Goal: Task Accomplishment & Management: Manage account settings

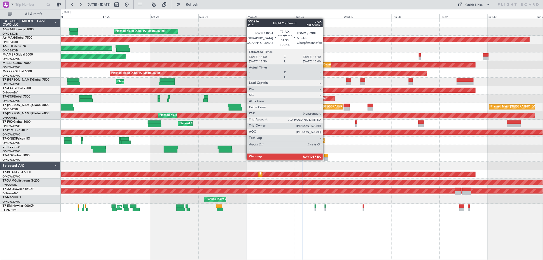
click at [325, 159] on div at bounding box center [326, 159] width 4 height 4
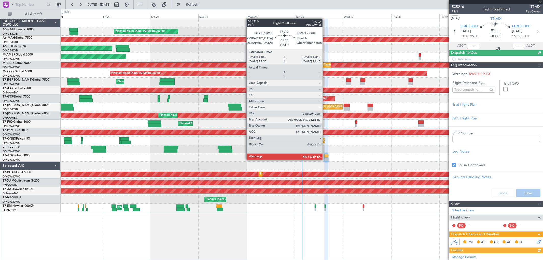
type input "[PERSON_NAME] (ANI)"
type input "7069"
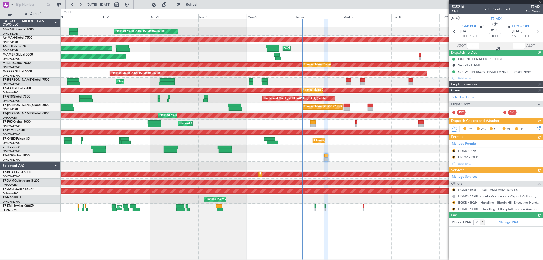
type input "[PERSON_NAME] (ANI)"
type input "7069"
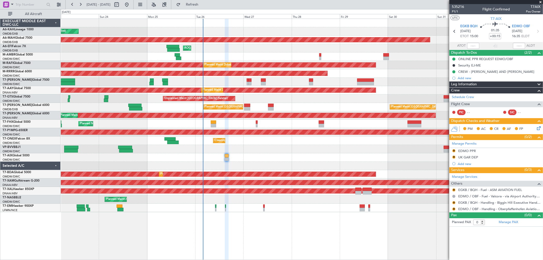
click at [277, 80] on div "Planned Maint Dubai (Al Maktoum Intl)" at bounding box center [302, 82] width 482 height 8
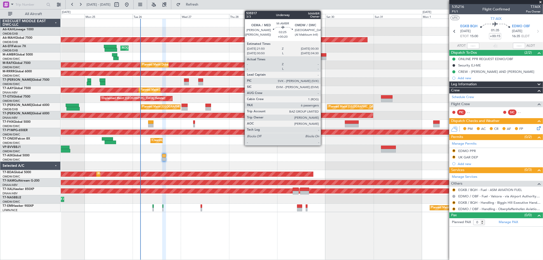
click at [323, 55] on div at bounding box center [324, 55] width 6 height 4
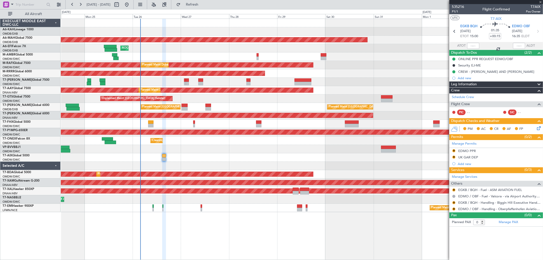
type input "+00:20"
type input "6"
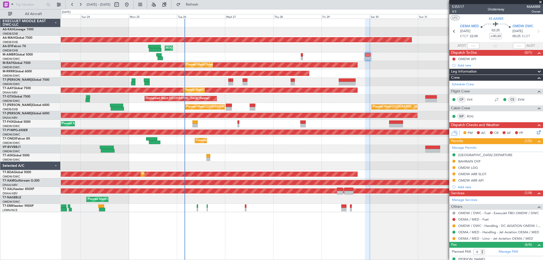
click at [284, 105] on div "Planned Maint Dubai (Al Maktoum Intl) Planned Maint Dubai (Dubai Intl) AOG Main…" at bounding box center [302, 115] width 482 height 193
click at [474, 172] on div "OMDW ARR SLOT" at bounding box center [472, 174] width 28 height 4
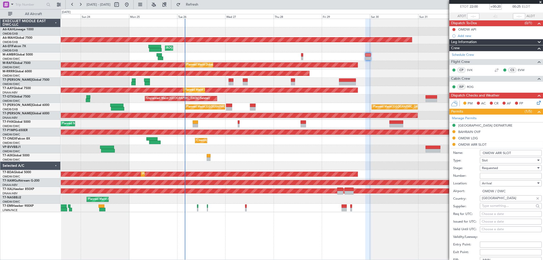
scroll to position [56, 0]
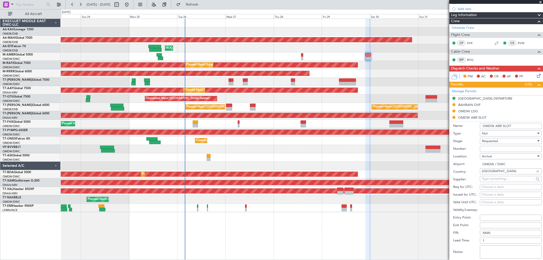
click at [480, 149] on input "Number:" at bounding box center [511, 149] width 62 height 6
paste input "KDCA436"
type input "KDCA436"
click at [487, 142] on span "Requested" at bounding box center [490, 141] width 16 height 5
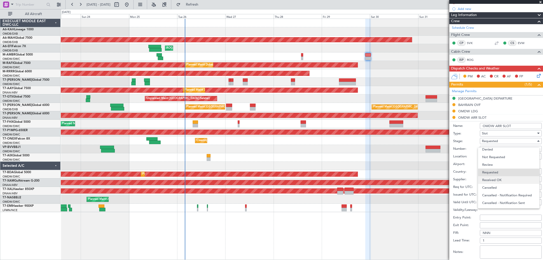
click at [494, 180] on span "Received OK" at bounding box center [508, 180] width 53 height 8
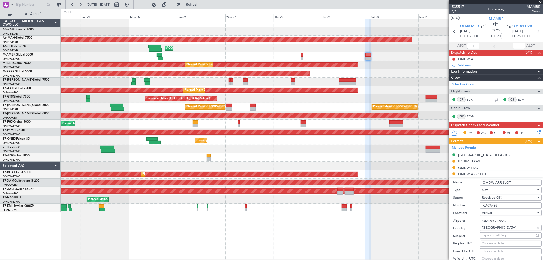
scroll to position [113, 0]
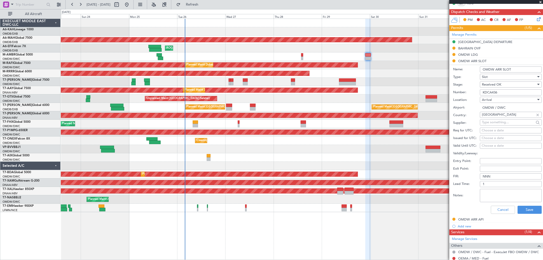
click at [488, 137] on div "Choose a date" at bounding box center [510, 138] width 58 height 5
select select "8"
select select "2025"
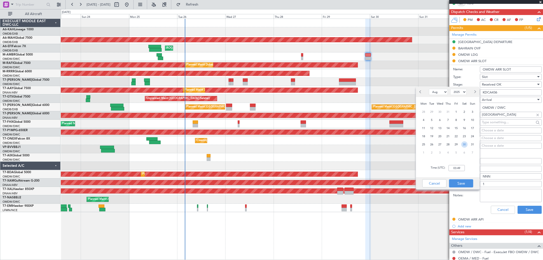
drag, startPoint x: 466, startPoint y: 141, endPoint x: 464, endPoint y: 166, distance: 24.2
click at [466, 142] on span "30" at bounding box center [464, 144] width 6 height 6
click at [463, 167] on input "00:00" at bounding box center [456, 168] width 16 height 6
type input "00:25"
click at [467, 184] on button "Save" at bounding box center [461, 183] width 24 height 8
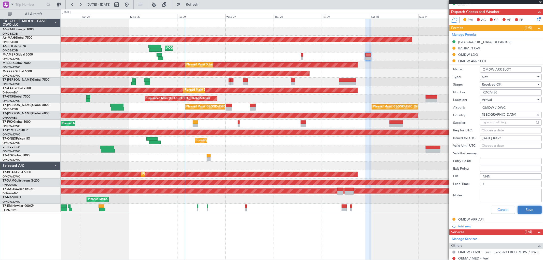
click at [520, 209] on button "Save" at bounding box center [529, 210] width 24 height 8
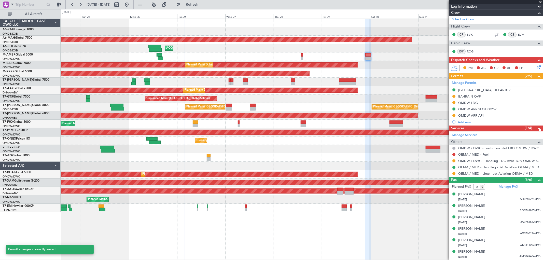
scroll to position [65, 0]
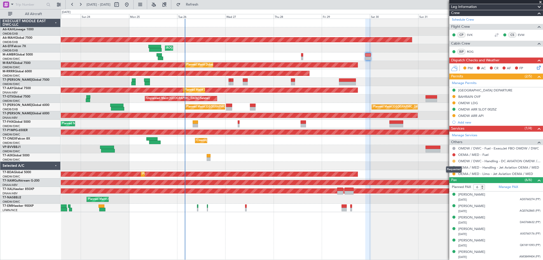
click at [453, 161] on button at bounding box center [453, 161] width 3 height 3
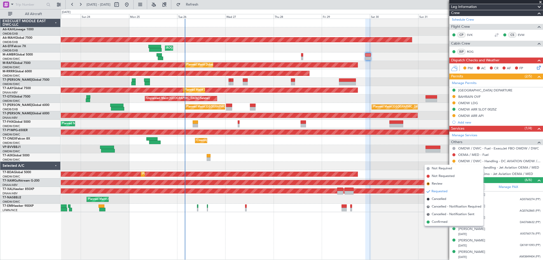
click at [437, 222] on span "Confirmed" at bounding box center [440, 221] width 16 height 5
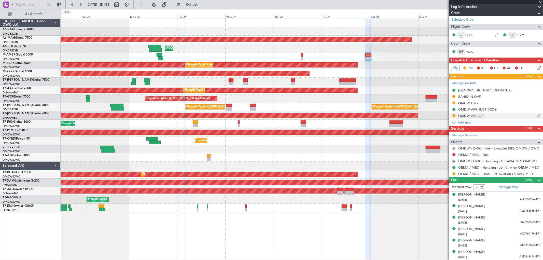
click at [478, 117] on div "OMDW ARR API" at bounding box center [470, 115] width 25 height 4
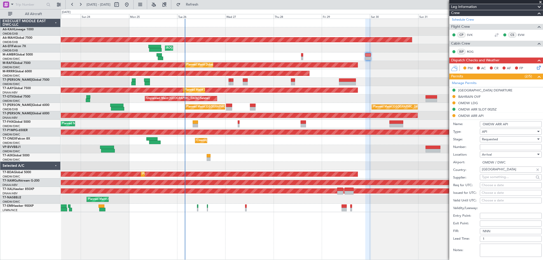
click at [483, 147] on input "Number:" at bounding box center [511, 147] width 62 height 6
type input "FILED BY DC AVIATION"
click at [497, 138] on span "Requested" at bounding box center [490, 139] width 16 height 5
drag, startPoint x: 503, startPoint y: 177, endPoint x: 512, endPoint y: 183, distance: 11.0
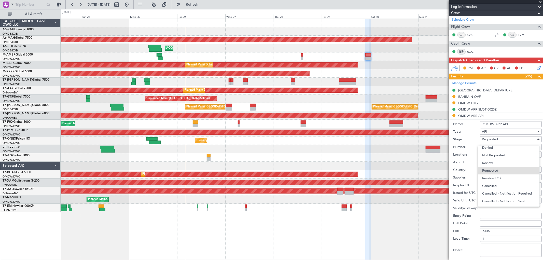
click at [503, 176] on span "Received OK" at bounding box center [508, 178] width 53 height 8
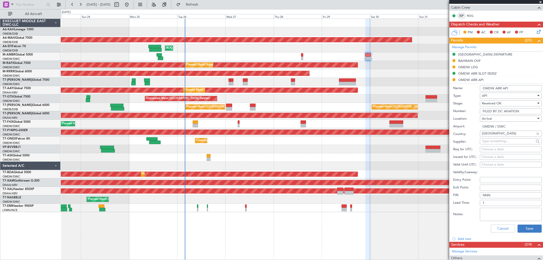
scroll to position [121, 0]
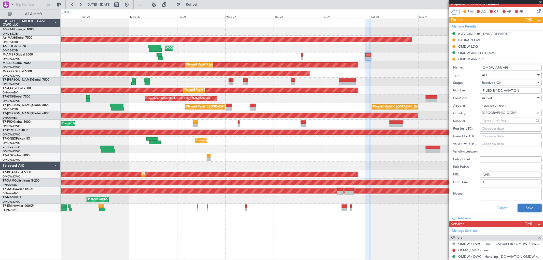
click at [523, 209] on button "Save" at bounding box center [529, 208] width 24 height 8
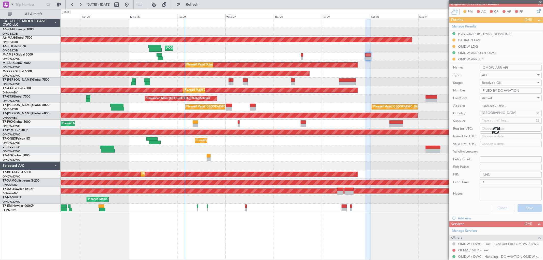
scroll to position [65, 0]
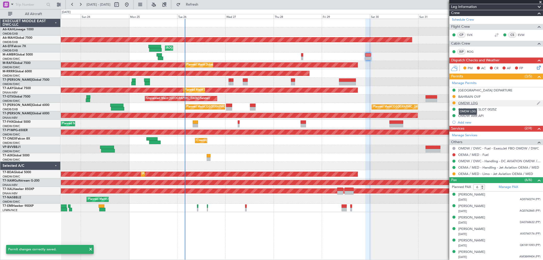
click at [473, 104] on div "OMDW LDG" at bounding box center [468, 103] width 20 height 4
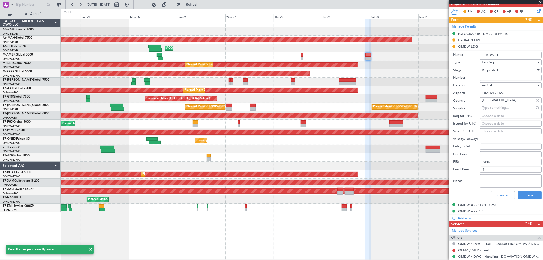
click at [483, 78] on input "Number:" at bounding box center [511, 78] width 62 height 6
paste input "LP/2025/11679"
type input "LP/2025/11679"
click at [488, 70] on span "Requested" at bounding box center [490, 70] width 16 height 5
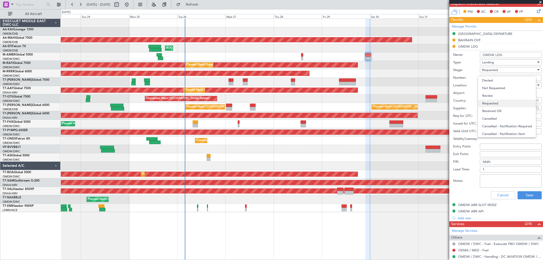
scroll to position [2, 0]
drag, startPoint x: 494, startPoint y: 106, endPoint x: 496, endPoint y: 108, distance: 3.1
click at [494, 105] on span "Received OK" at bounding box center [508, 109] width 53 height 8
click at [529, 195] on button "Save" at bounding box center [529, 195] width 24 height 8
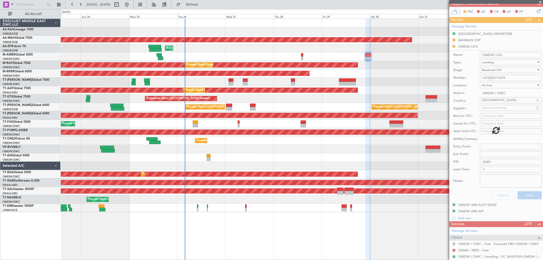
scroll to position [65, 0]
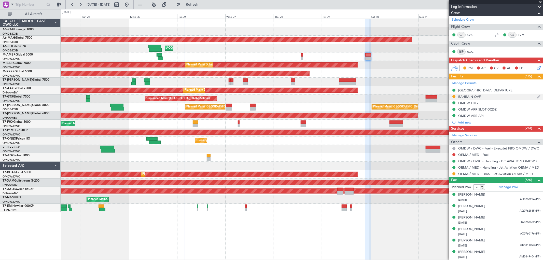
click at [475, 96] on div "BAHRAIN OVF" at bounding box center [469, 96] width 22 height 4
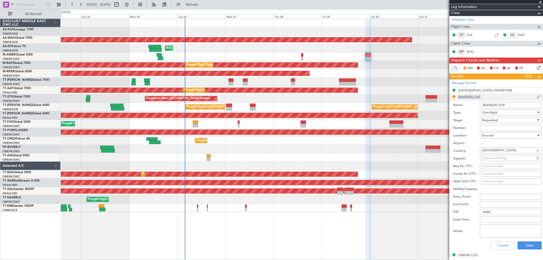
scroll to position [121, 0]
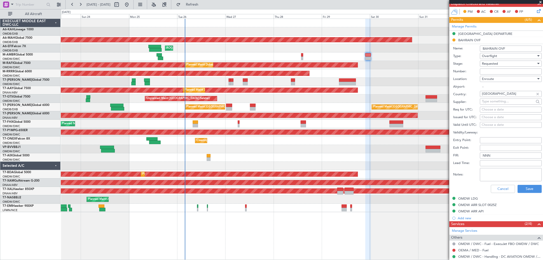
click at [491, 72] on input "Number:" at bounding box center [511, 71] width 62 height 6
paste input "AT/P/25-08/ON/001005R1"
type input "AT/P/25-08/ON/001005R1"
click at [490, 64] on span "Requested" at bounding box center [490, 63] width 16 height 5
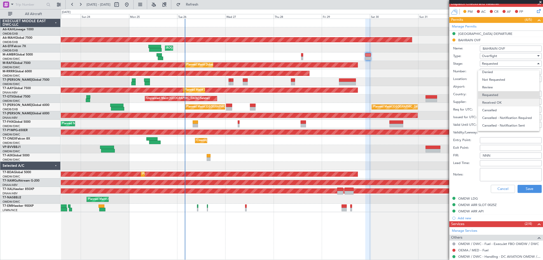
click at [495, 99] on span "Received OK" at bounding box center [508, 103] width 53 height 8
click at [532, 189] on button "Save" at bounding box center [529, 189] width 24 height 8
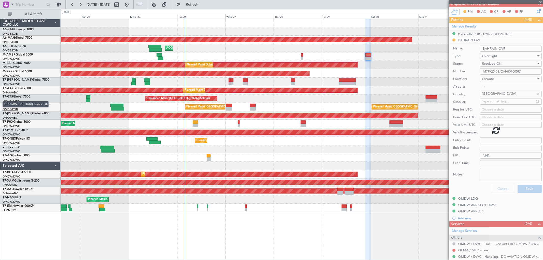
scroll to position [65, 0]
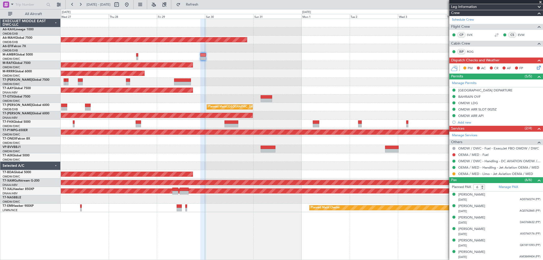
click at [244, 158] on div "Planned Maint Dubai (Dubai Intl) AOG Maint Dubai (Dubai Intl) Planned Maint Dub…" at bounding box center [302, 115] width 482 height 193
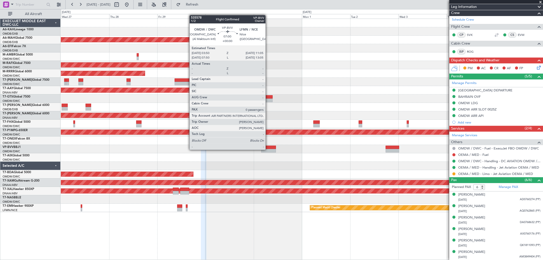
click at [268, 149] on div at bounding box center [268, 151] width 15 height 4
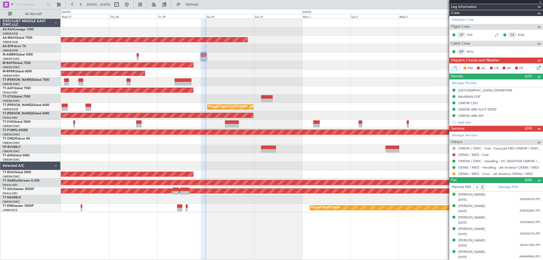
type input "0"
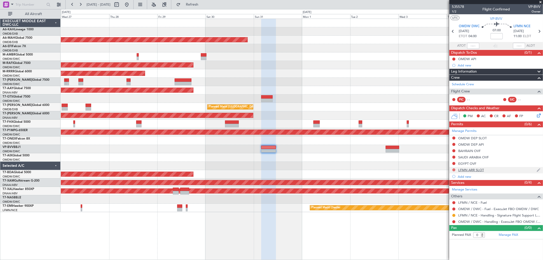
click at [454, 170] on button at bounding box center [453, 169] width 3 height 3
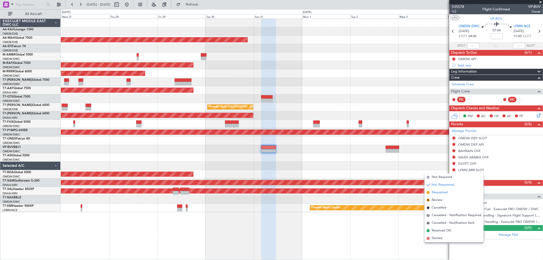
click at [440, 190] on span "Requested" at bounding box center [440, 192] width 16 height 5
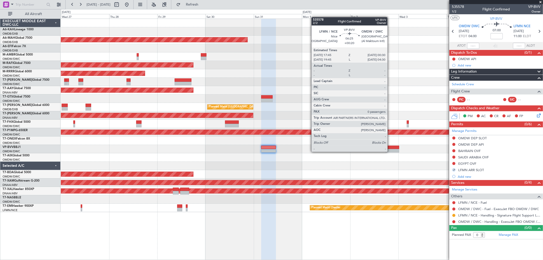
click at [390, 151] on div at bounding box center [393, 151] width 14 height 4
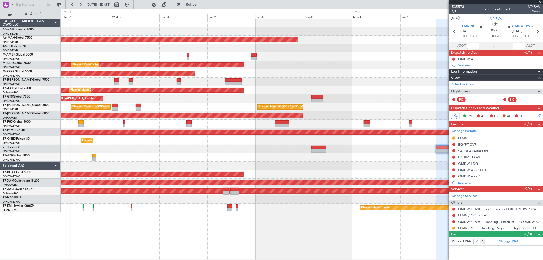
click at [195, 158] on div "Planned Maint Dubai (Al Maktoum Intl) Planned Maint Dubai (Dubai Intl) AOG Main…" at bounding box center [302, 115] width 482 height 193
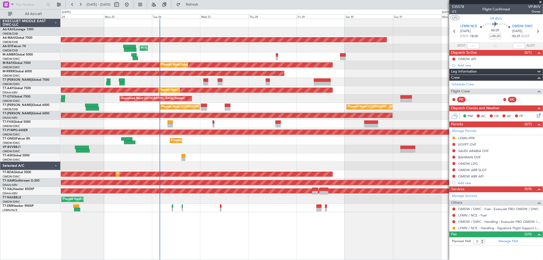
click at [268, 111] on div "Planned Maint Dubai (Dubai Intl) Planned Maint Dubai (Dubai Intl)" at bounding box center [302, 107] width 482 height 8
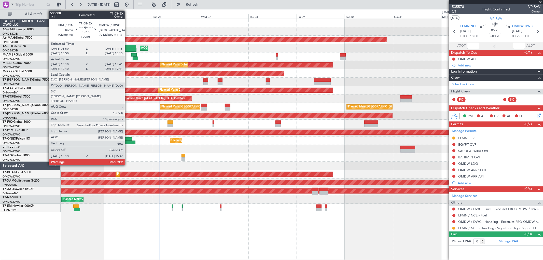
click at [127, 143] on div at bounding box center [129, 142] width 11 height 4
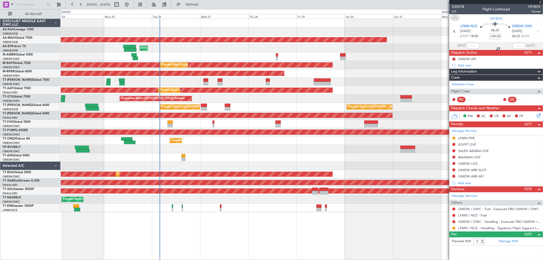
type input "+00:05"
type input "10:20"
type input "15:36"
type input "10"
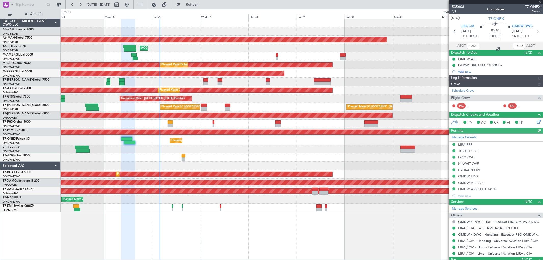
type input "[PERSON_NAME] (SYS)"
type input "7112"
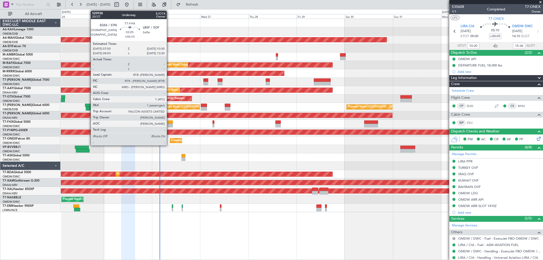
click at [169, 126] on div at bounding box center [170, 126] width 6 height 4
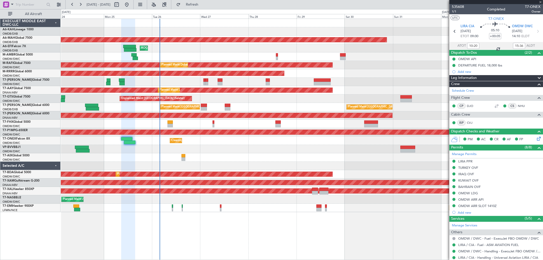
type input "+00:10"
type input "1"
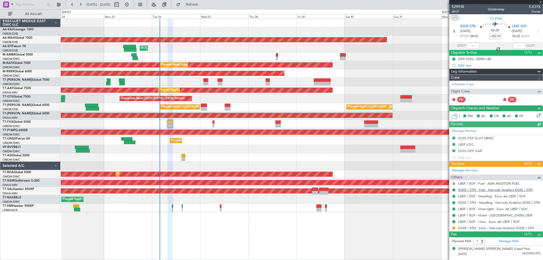
type input "[PERSON_NAME] (ANI)"
type input "7088"
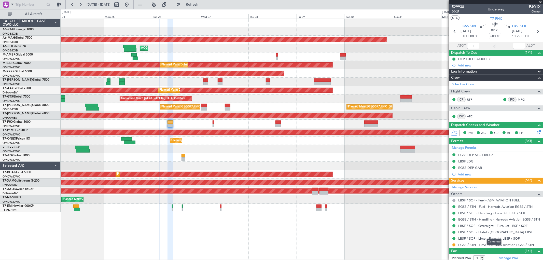
click at [491, 246] on mat-tooltip-component "Complete" at bounding box center [494, 241] width 22 height 13
click at [477, 244] on link "EGSS / STN - Limo - Harrods Aviation EGSS / STN" at bounding box center [496, 244] width 76 height 4
click at [459, 11] on span "20/27" at bounding box center [458, 11] width 12 height 4
click at [484, 245] on link "EGSS / STN - Limo - Harrods Aviation EGSS / STN" at bounding box center [496, 244] width 76 height 4
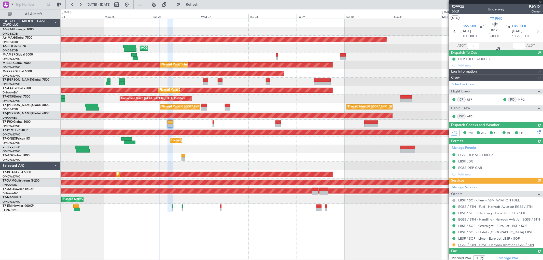
type input "[PERSON_NAME] (ANI)"
type input "7088"
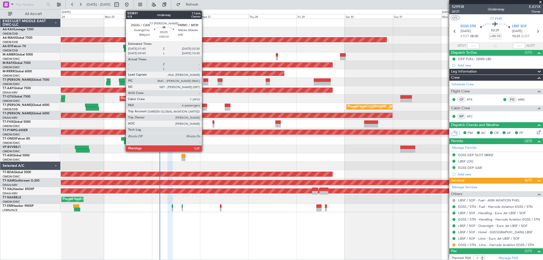
click at [204, 82] on div at bounding box center [204, 84] width 2 height 4
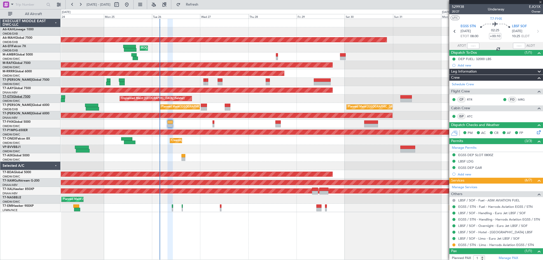
type input "6"
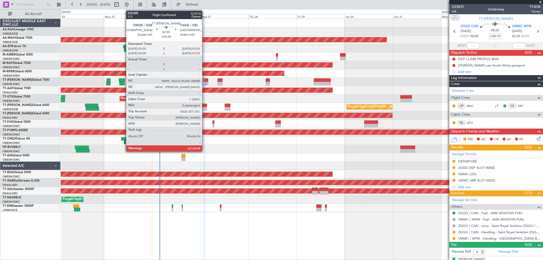
click at [205, 105] on div at bounding box center [204, 106] width 6 height 4
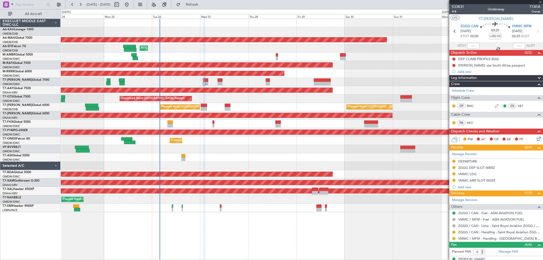
type input "+00:35"
type input "5"
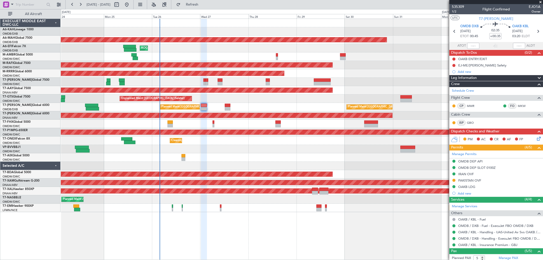
click at [470, 187] on div "OAKB LDG" at bounding box center [466, 186] width 17 height 4
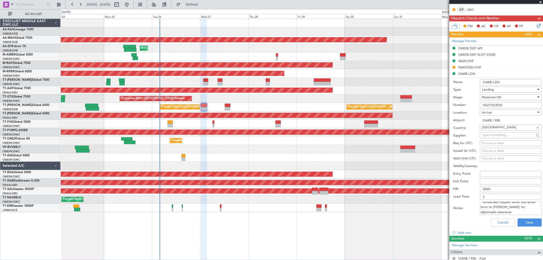
scroll to position [3, 0]
click at [499, 221] on button "Cancel" at bounding box center [503, 222] width 24 height 8
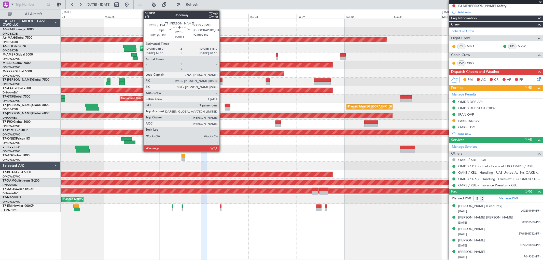
click at [220, 84] on div at bounding box center [220, 84] width 5 height 4
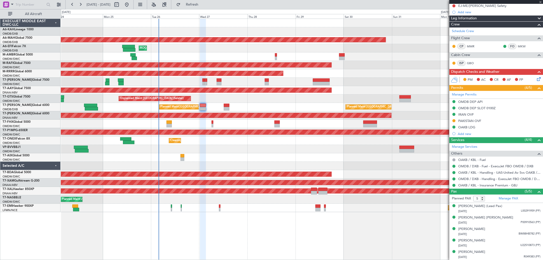
type input "+00:15"
type input "7"
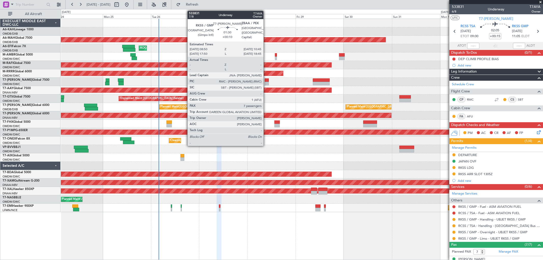
click at [266, 83] on div at bounding box center [267, 84] width 4 height 4
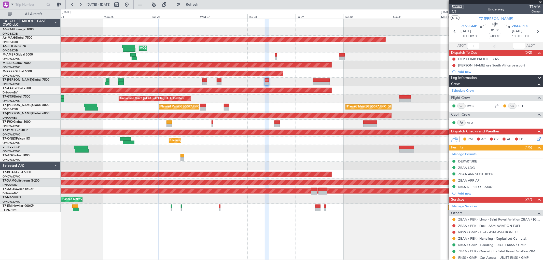
click at [462, 6] on span "533831" at bounding box center [458, 6] width 12 height 5
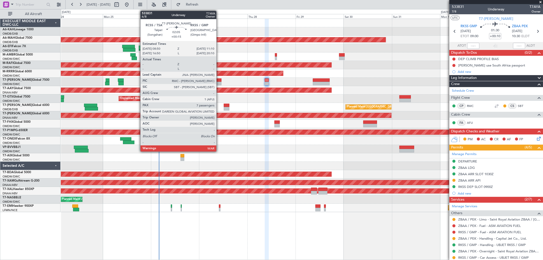
click at [219, 83] on div at bounding box center [219, 84] width 5 height 4
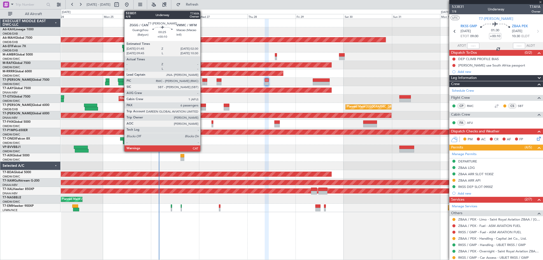
type input "+00:15"
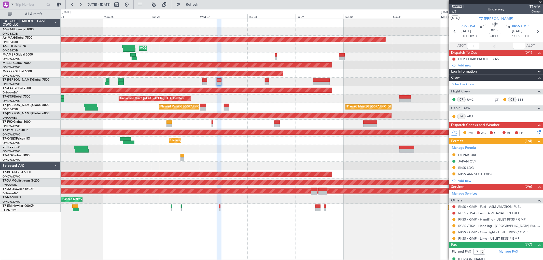
click at [478, 240] on body "24 Aug 2025 - 03 Sep 2025 Refresh Quick Links All Aircraft Planned Maint Dubai …" at bounding box center [271, 130] width 543 height 260
click at [467, 166] on div "RKSS LDG" at bounding box center [466, 167] width 16 height 4
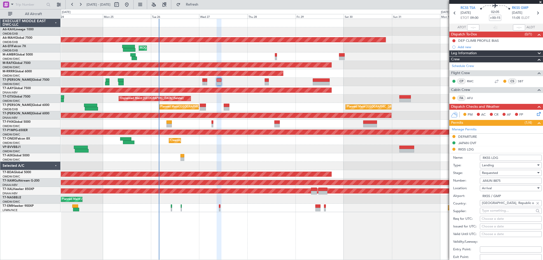
scroll to position [28, 0]
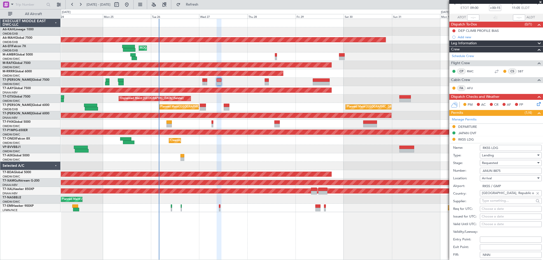
click at [496, 164] on span "Requested" at bounding box center [490, 163] width 16 height 5
click at [496, 200] on span "Received OK" at bounding box center [508, 202] width 53 height 8
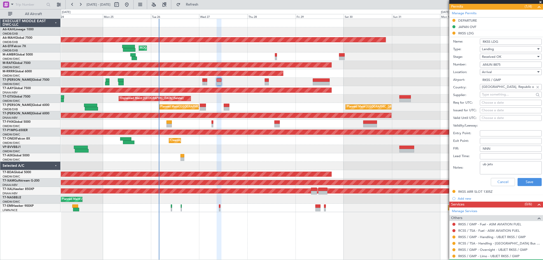
scroll to position [141, 0]
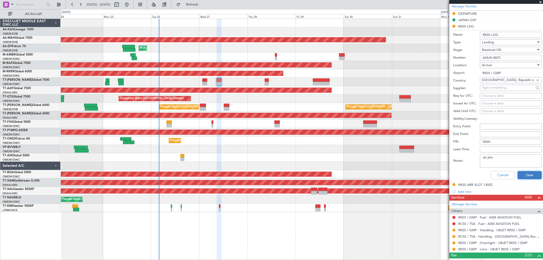
click at [526, 172] on button "Save" at bounding box center [529, 175] width 24 height 8
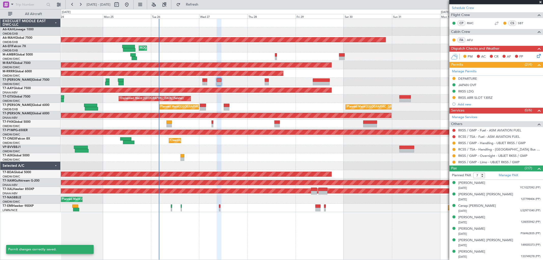
scroll to position [76, 0]
click at [453, 155] on button at bounding box center [453, 155] width 3 height 3
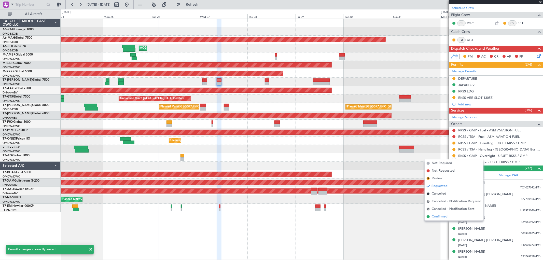
click at [437, 217] on span "Confirmed" at bounding box center [440, 216] width 16 height 5
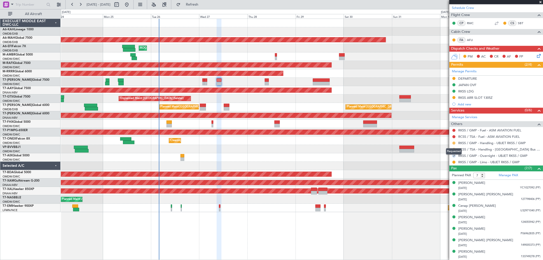
click at [454, 143] on button at bounding box center [453, 142] width 3 height 3
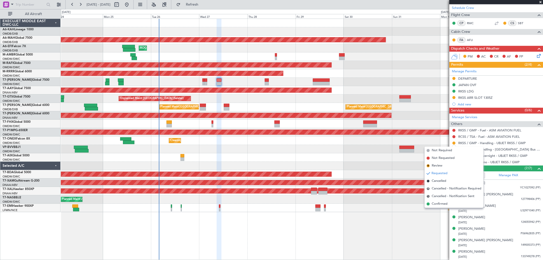
click at [442, 202] on span "Confirmed" at bounding box center [440, 203] width 16 height 5
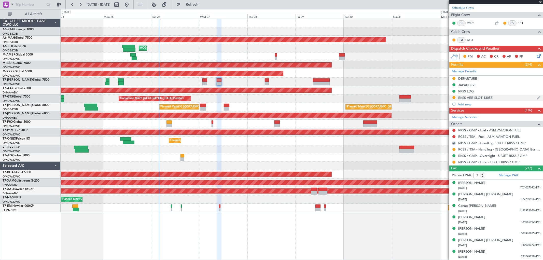
click at [483, 97] on div "RKSS ARR SLOT 1305Z" at bounding box center [475, 97] width 34 height 4
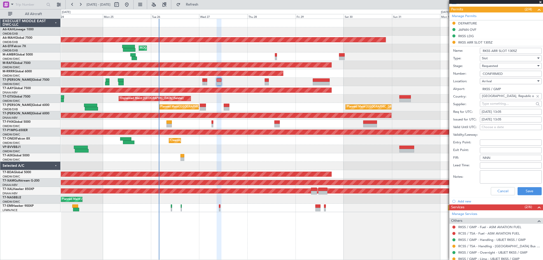
scroll to position [141, 0]
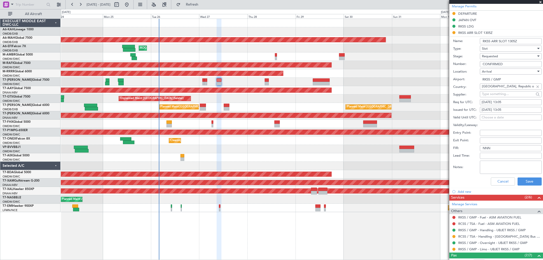
click at [499, 103] on div "27/08/2025 13:05" at bounding box center [510, 102] width 58 height 5
select select "8"
select select "2025"
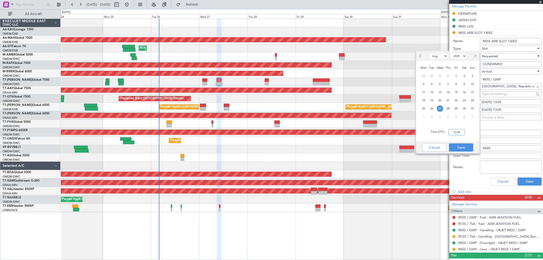
click at [452, 133] on input "13:05" at bounding box center [456, 132] width 16 height 6
type input "11:05"
click at [461, 144] on button "Save" at bounding box center [461, 147] width 24 height 8
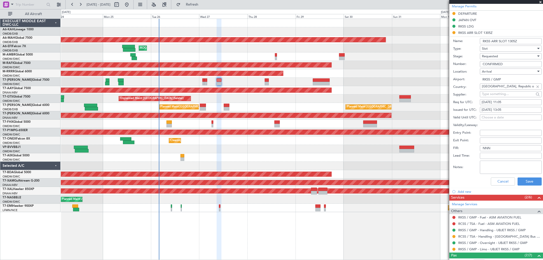
click at [495, 110] on div "27/08/2025 13:05" at bounding box center [510, 109] width 58 height 5
select select "8"
select select "2025"
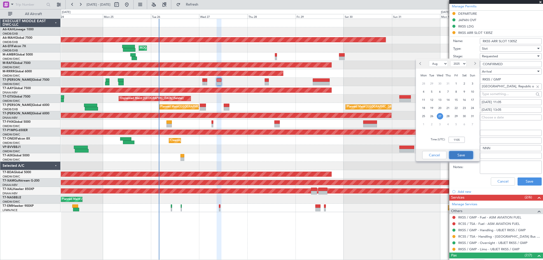
type input "11:05"
click at [462, 156] on button "Save" at bounding box center [461, 155] width 24 height 8
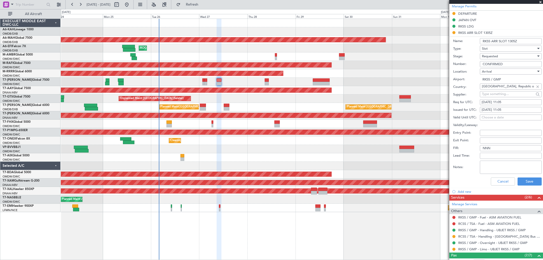
click at [501, 55] on div "Requested" at bounding box center [509, 56] width 54 height 8
drag, startPoint x: 494, startPoint y: 94, endPoint x: 499, endPoint y: 101, distance: 9.3
click at [493, 93] on span "Received OK" at bounding box center [508, 95] width 53 height 8
click at [528, 179] on button "Save" at bounding box center [529, 181] width 24 height 8
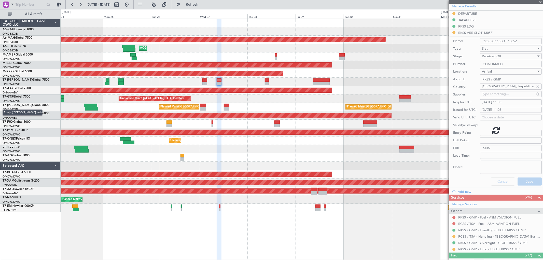
scroll to position [76, 0]
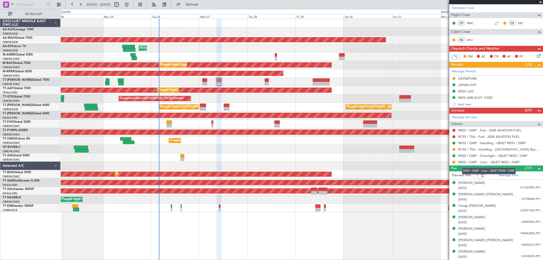
click at [478, 164] on mat-tooltip-component "RKSS / GMP - Limo - UBJET RKSS / GMP" at bounding box center [488, 170] width 61 height 13
click at [497, 161] on link "RKSS / GMP - Limo - UBJET RKSS / GMP" at bounding box center [488, 162] width 61 height 4
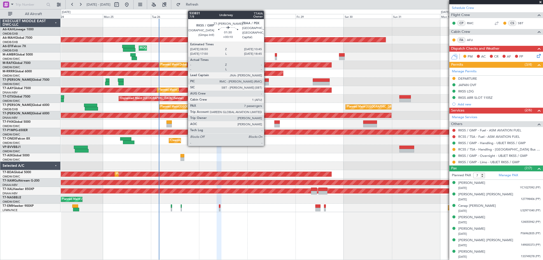
click at [266, 82] on div at bounding box center [267, 84] width 4 height 4
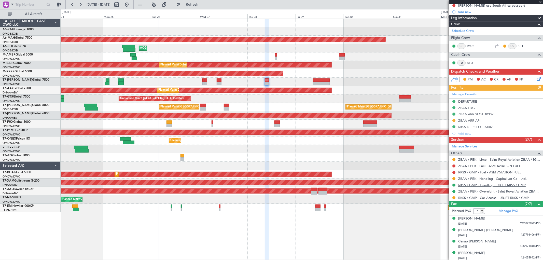
scroll to position [85, 0]
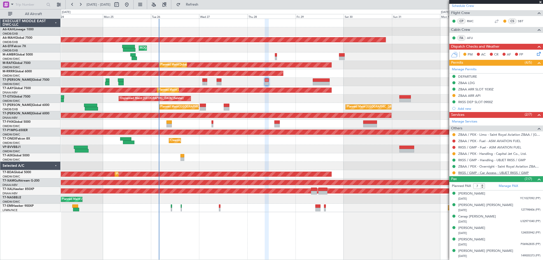
click at [491, 172] on link "RKSS / GMP - Car Access - UBJET RKSS / GMP" at bounding box center [493, 172] width 70 height 4
click at [291, 81] on div "Planned Maint Dubai (Al Maktoum Intl)" at bounding box center [302, 82] width 482 height 8
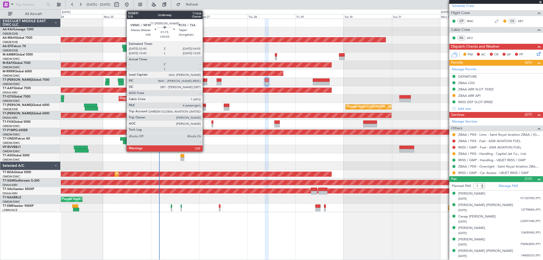
click at [205, 83] on div at bounding box center [205, 84] width 3 height 4
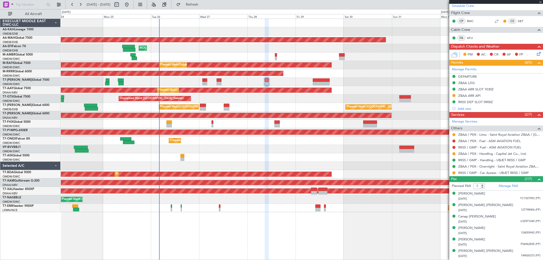
type input "+00:05"
type input "6"
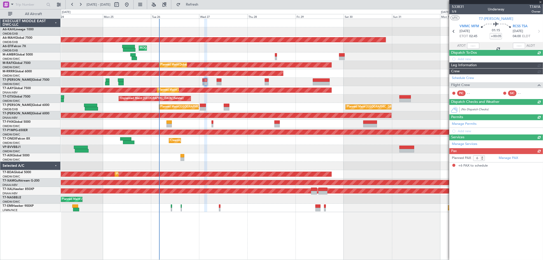
scroll to position [0, 0]
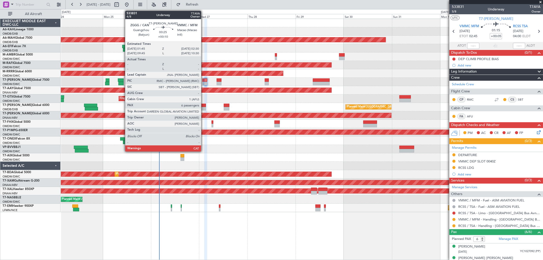
click at [204, 80] on div at bounding box center [203, 80] width 2 height 4
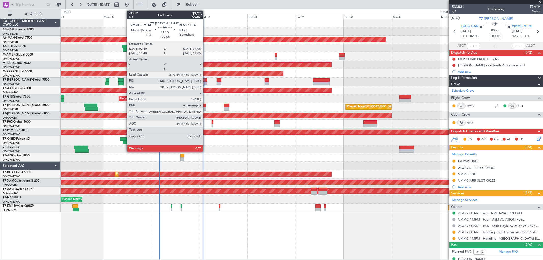
click at [205, 82] on div at bounding box center [205, 84] width 3 height 4
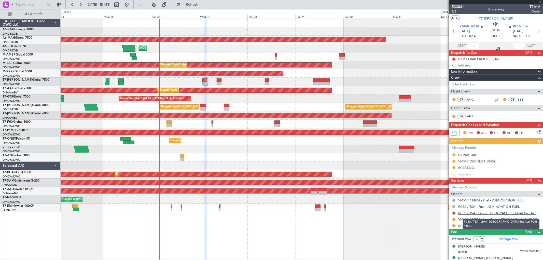
click at [482, 211] on link "RCSS / TSA - Limo - [GEOGRAPHIC_DATA] Bus Avn RCSS / TSA" at bounding box center [499, 213] width 82 height 4
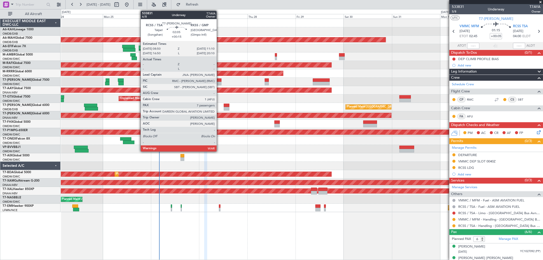
click at [219, 82] on div at bounding box center [219, 84] width 5 height 4
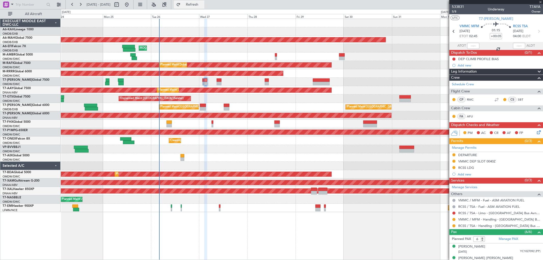
click at [204, 7] on button "Refresh" at bounding box center [189, 5] width 31 height 8
type input "+00:15"
type input "7"
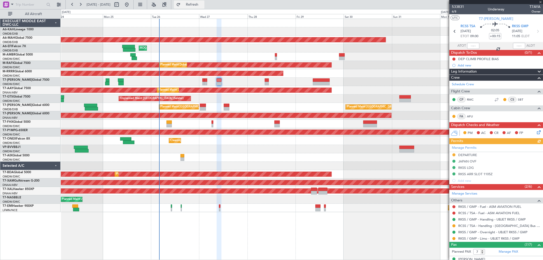
type input "+00:05"
type input "6"
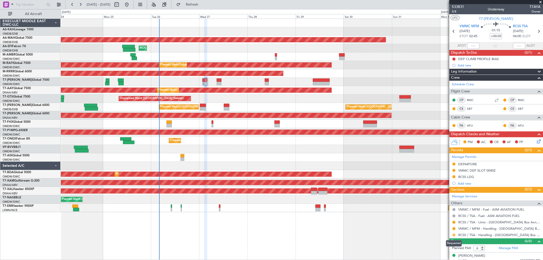
click at [453, 235] on button at bounding box center [453, 234] width 3 height 3
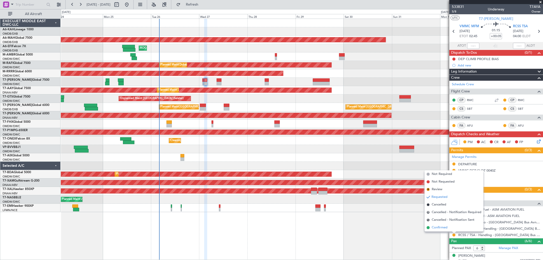
click at [444, 225] on span "Confirmed" at bounding box center [440, 227] width 16 height 5
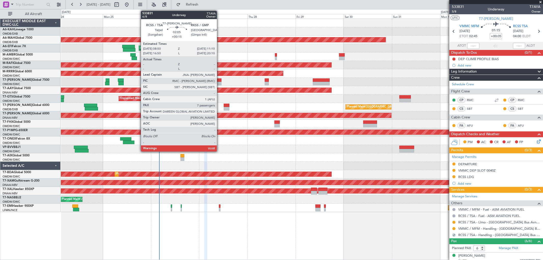
click at [219, 79] on div at bounding box center [219, 80] width 5 height 4
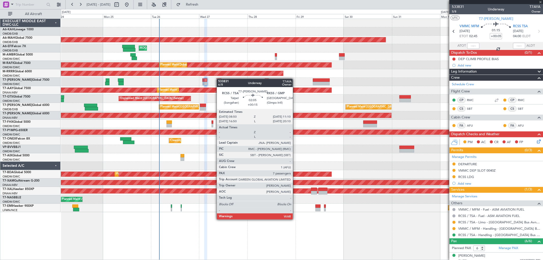
type input "+00:15"
type input "7"
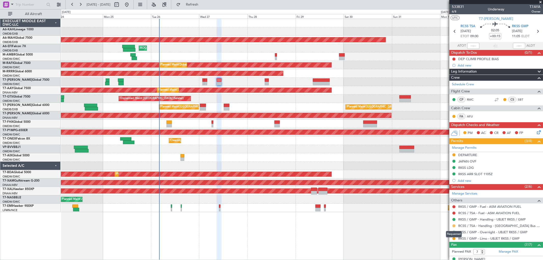
click at [454, 225] on button at bounding box center [453, 225] width 3 height 3
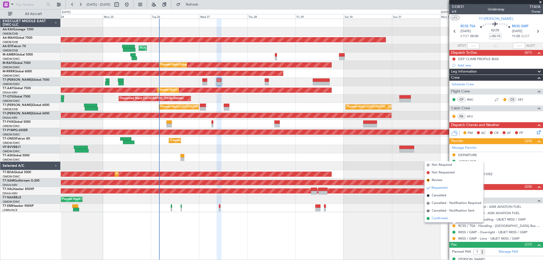
click at [447, 218] on li "Confirmed" at bounding box center [453, 219] width 59 height 8
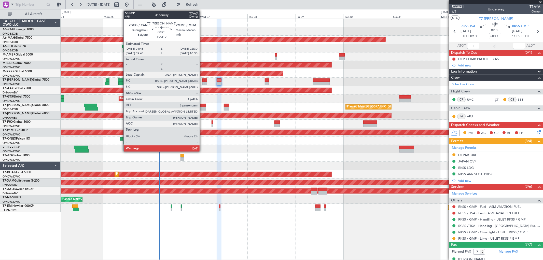
click at [202, 81] on div at bounding box center [203, 80] width 2 height 4
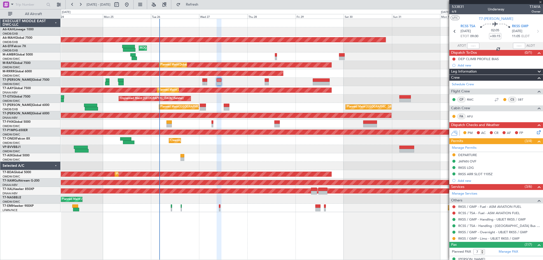
type input "+00:10"
type input "6"
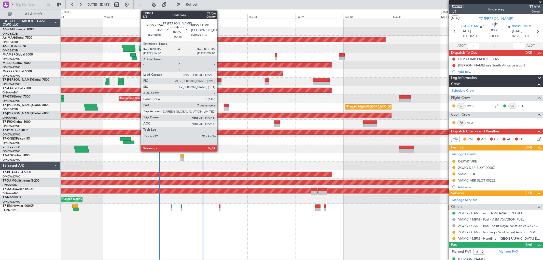
click at [220, 80] on div at bounding box center [219, 80] width 5 height 4
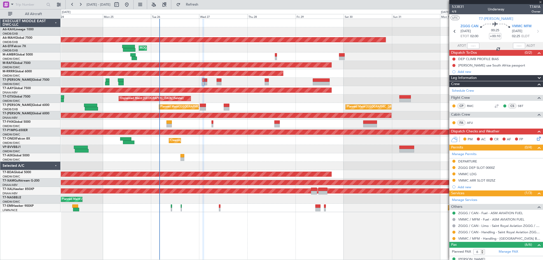
type input "+00:15"
type input "7"
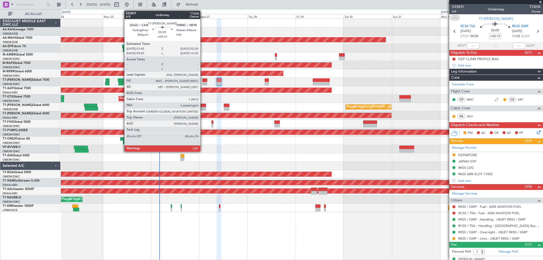
click at [203, 81] on div at bounding box center [203, 80] width 2 height 4
type input "+00:10"
type input "6"
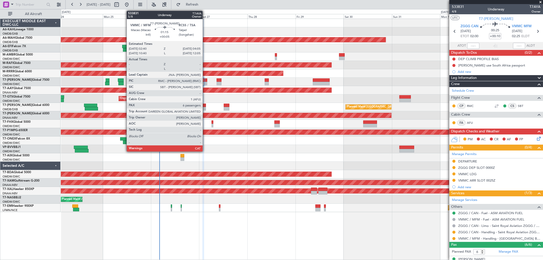
click at [205, 80] on div at bounding box center [205, 80] width 3 height 4
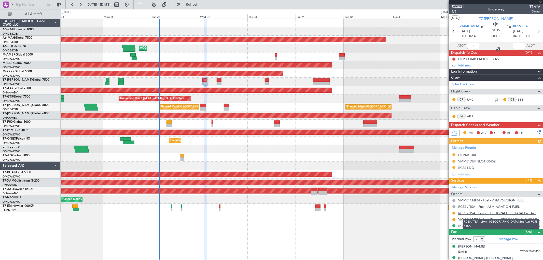
click at [489, 212] on link "RCSS / TSA - Limo - [GEOGRAPHIC_DATA] Bus Avn RCSS / TSA" at bounding box center [499, 213] width 82 height 4
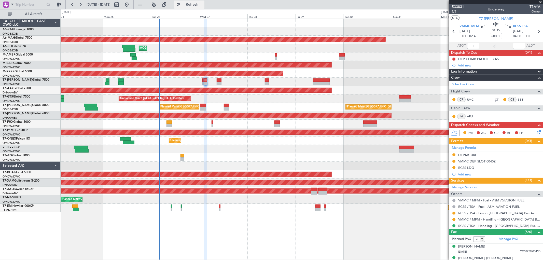
click at [204, 8] on button "Refresh" at bounding box center [189, 5] width 31 height 8
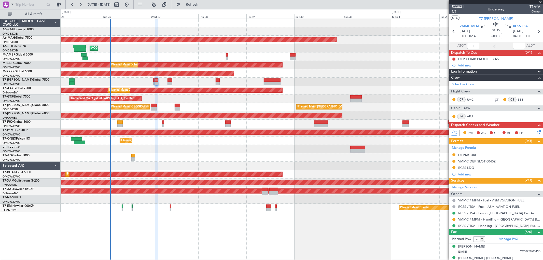
click at [216, 145] on div "Planned Maint Dubai (Al Maktoum Intl) Planned Maint Dubai (Dubai Intl) AOG Main…" at bounding box center [302, 115] width 482 height 193
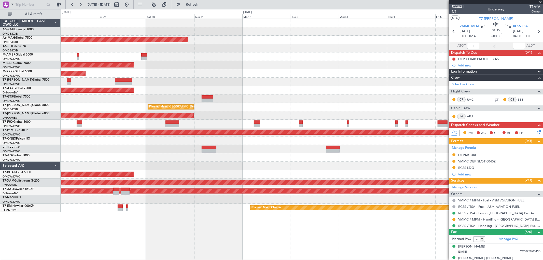
click at [213, 151] on div at bounding box center [302, 149] width 482 height 8
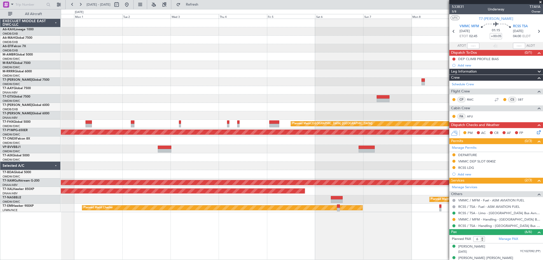
click at [193, 158] on div at bounding box center [302, 157] width 482 height 8
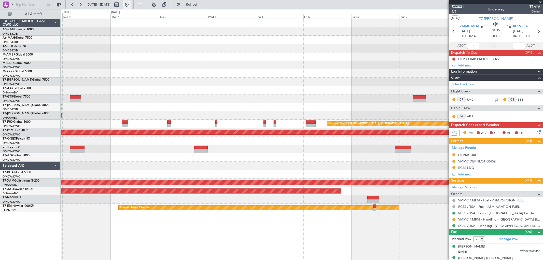
click at [131, 4] on button at bounding box center [127, 5] width 8 height 8
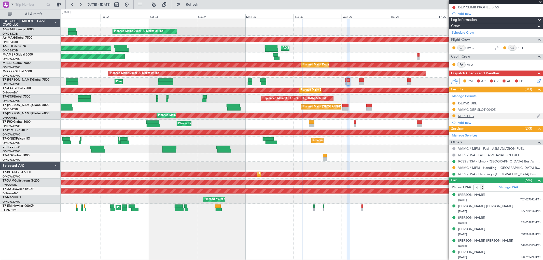
scroll to position [52, 0]
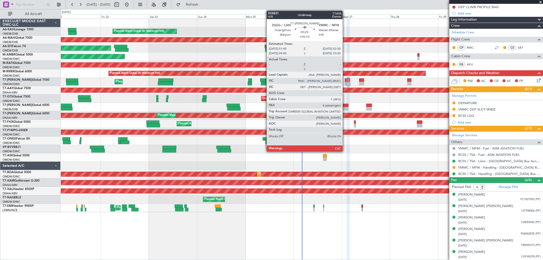
click at [345, 81] on div at bounding box center [346, 80] width 2 height 4
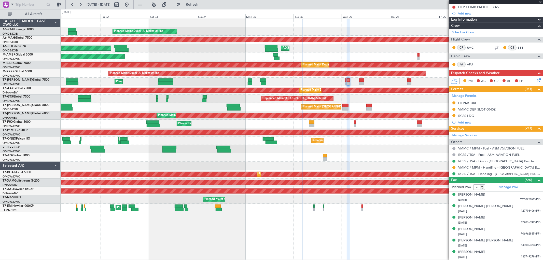
type input "+00:10"
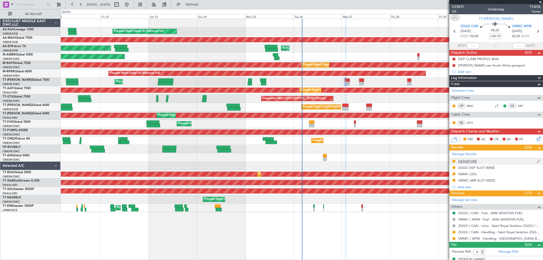
scroll to position [28, 0]
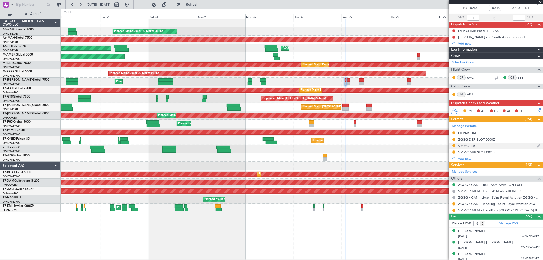
click at [471, 145] on div "VMMC LDG" at bounding box center [467, 146] width 18 height 4
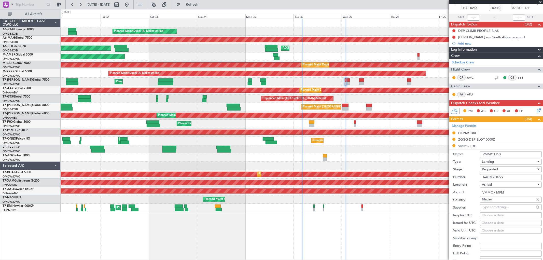
drag, startPoint x: 510, startPoint y: 177, endPoint x: 466, endPoint y: 183, distance: 44.2
click at [466, 183] on form "Name: VMMC LDG Type: Landing Stage: Requested Number: AACM250779 Location: Arri…" at bounding box center [496, 225] width 94 height 152
click at [498, 169] on span "Requested" at bounding box center [490, 169] width 16 height 5
click at [495, 209] on span "Received OK" at bounding box center [508, 208] width 53 height 8
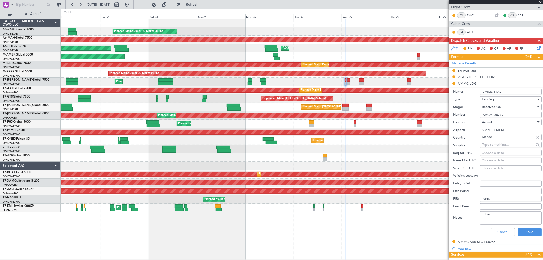
scroll to position [141, 0]
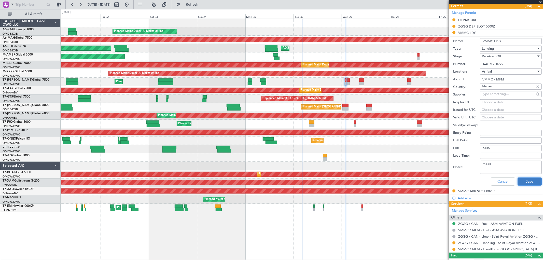
click at [520, 182] on button "Save" at bounding box center [529, 181] width 24 height 8
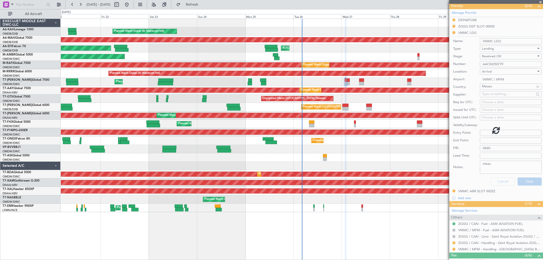
scroll to position [65, 0]
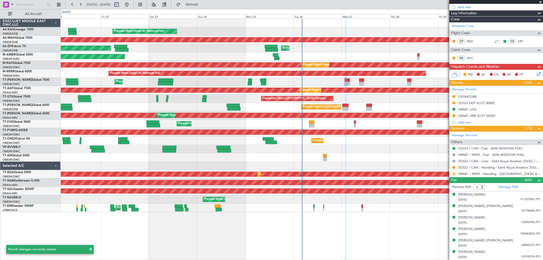
click at [452, 174] on button at bounding box center [453, 173] width 3 height 3
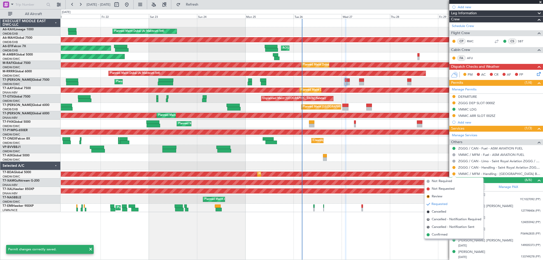
click at [440, 234] on span "Confirmed" at bounding box center [440, 234] width 16 height 5
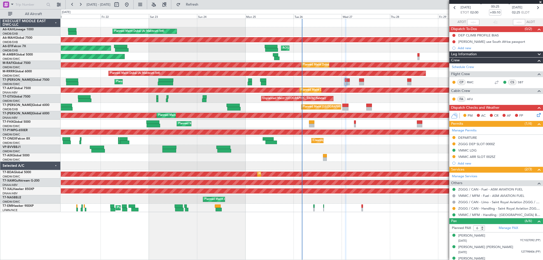
scroll to position [0, 0]
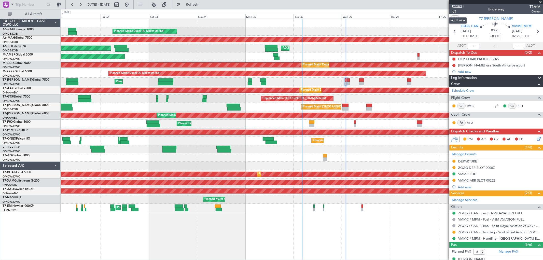
click at [457, 12] on span "4/8" at bounding box center [458, 11] width 12 height 4
click at [491, 67] on div "[PERSON_NAME] use South Africa passport" at bounding box center [491, 65] width 67 height 4
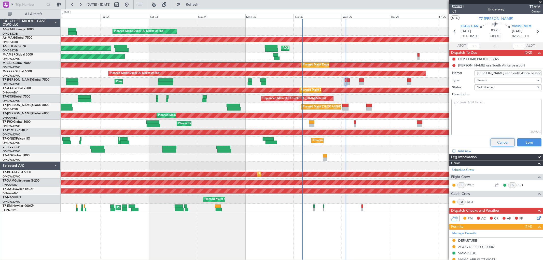
click at [498, 143] on button "Cancel" at bounding box center [502, 142] width 24 height 8
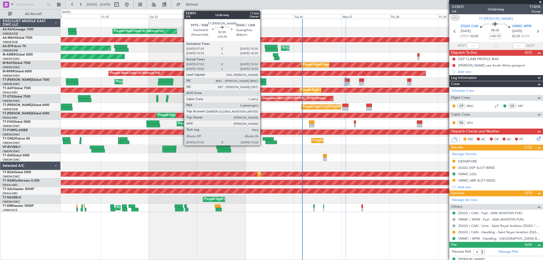
click at [263, 79] on div at bounding box center [263, 80] width 6 height 4
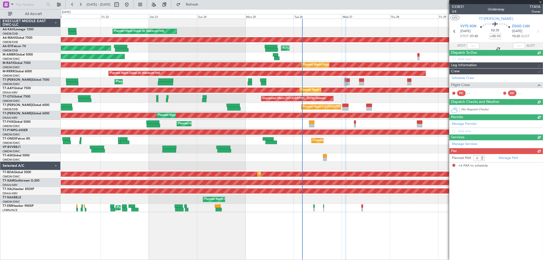
type input "+00:35"
type input "08:02"
type input "10:22"
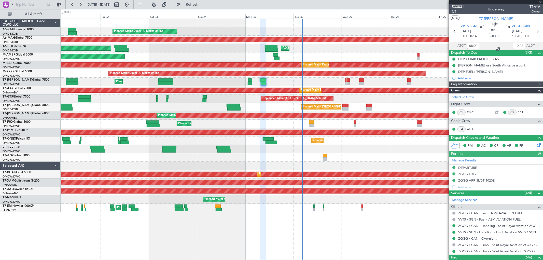
type input "Anita Mani (ANI)"
type input "7060"
type input "15:02"
type input "18:22"
type input "08:02"
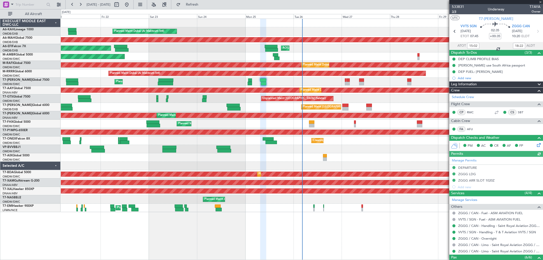
type input "10:22"
click at [455, 10] on span "3/8" at bounding box center [458, 11] width 12 height 4
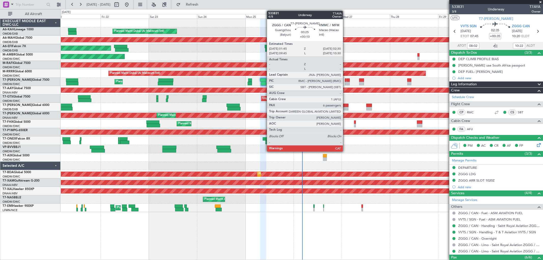
click at [345, 82] on div at bounding box center [346, 84] width 2 height 4
click at [348, 81] on div at bounding box center [348, 80] width 3 height 4
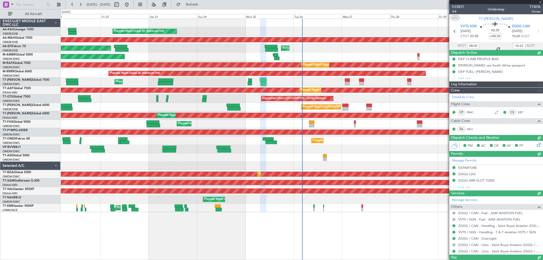
type input "Anita Mani (ANI)"
type input "7060"
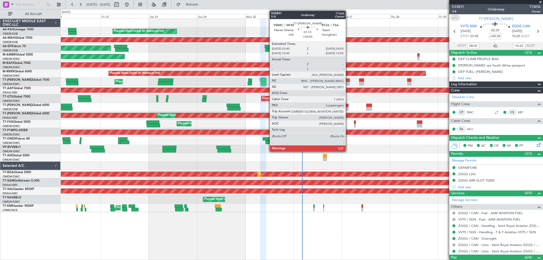
click at [348, 83] on div at bounding box center [348, 84] width 3 height 4
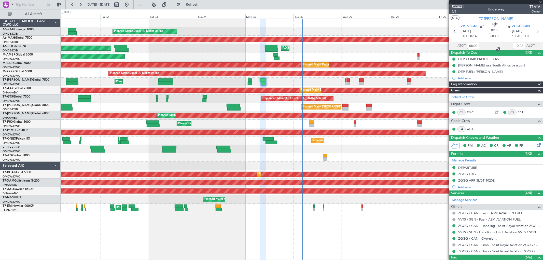
type input "+00:05"
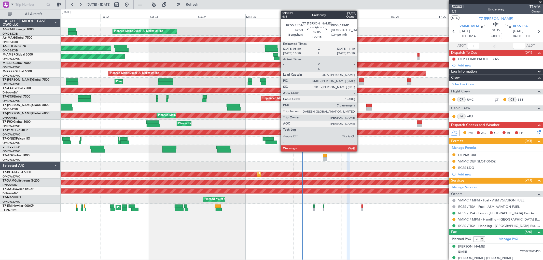
click at [359, 81] on div at bounding box center [361, 80] width 5 height 4
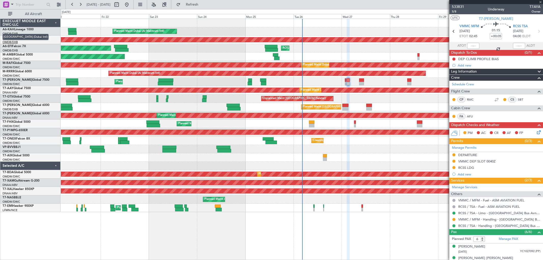
type input "+00:15"
type input "7"
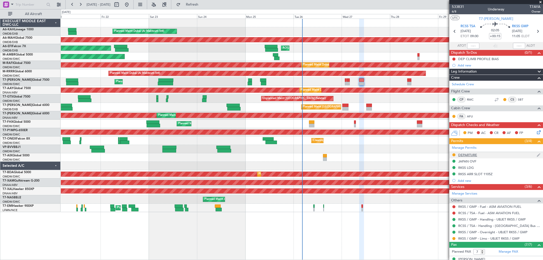
click at [473, 154] on div "DEPARTURE" at bounding box center [467, 155] width 19 height 4
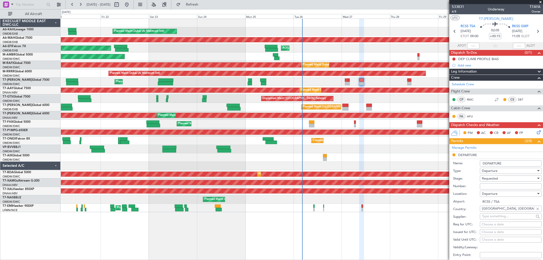
click at [487, 187] on input "Number:" at bounding box center [511, 186] width 62 height 6
paste input "PP-Batty (ZA-M00265362)"
type input "PP-Batty (ZA-M00265362)"
click at [490, 179] on span "Requested" at bounding box center [490, 178] width 16 height 5
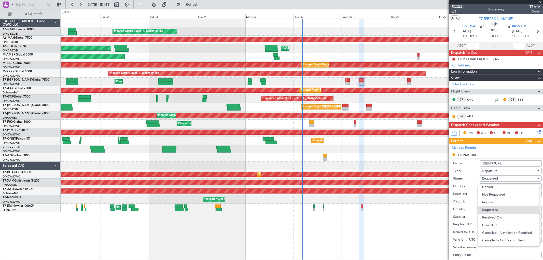
drag, startPoint x: 495, startPoint y: 218, endPoint x: 501, endPoint y: 215, distance: 6.6
click at [495, 217] on span "Received OK" at bounding box center [508, 217] width 53 height 8
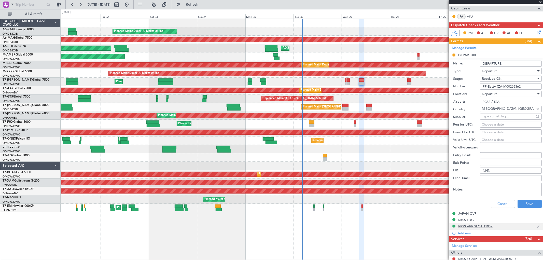
scroll to position [113, 0]
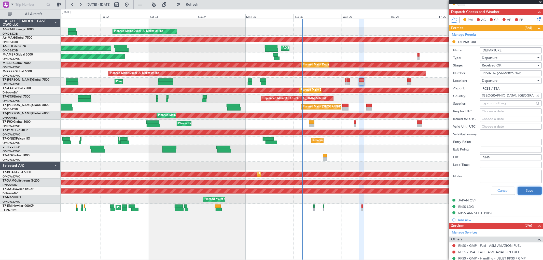
click at [527, 193] on button "Save" at bounding box center [529, 191] width 24 height 8
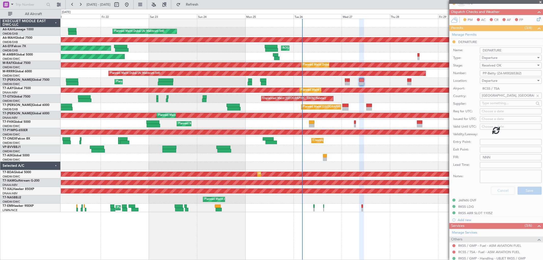
scroll to position [76, 0]
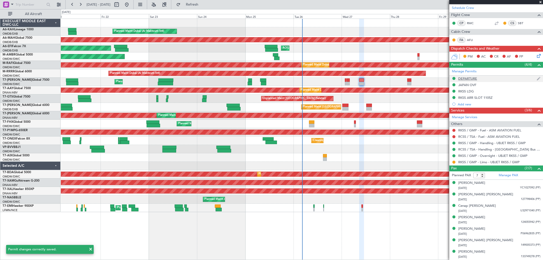
click at [479, 79] on div "DEPARTURE" at bounding box center [496, 79] width 94 height 6
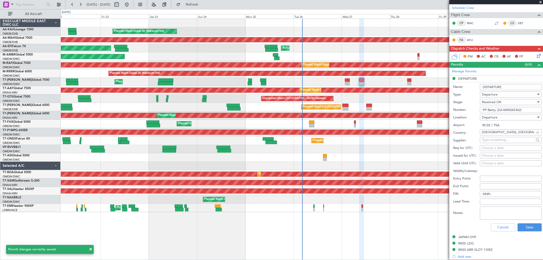
scroll to position [113, 0]
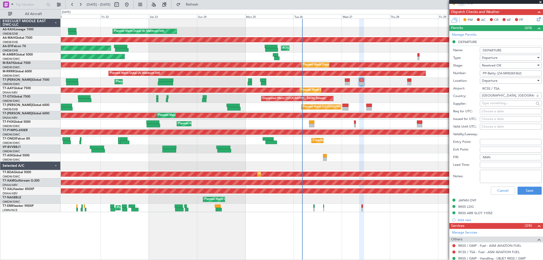
click at [501, 73] on input "PP-Batty (ZA-M00265362)" at bounding box center [511, 73] width 62 height 6
paste input "AACM250779"
type input "AACM250779"
click at [502, 64] on div "Received OK" at bounding box center [509, 66] width 54 height 8
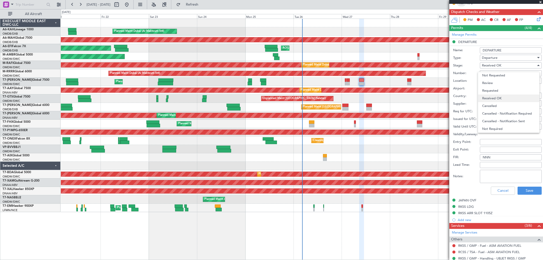
click at [496, 98] on span "Received OK" at bounding box center [508, 98] width 53 height 8
click at [525, 188] on button "Save" at bounding box center [529, 191] width 24 height 8
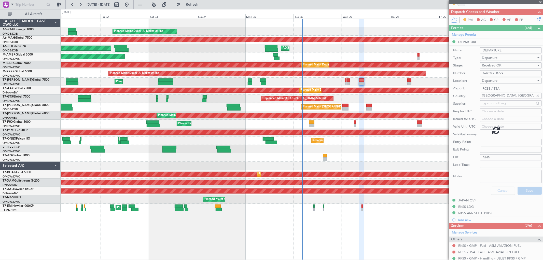
scroll to position [76, 0]
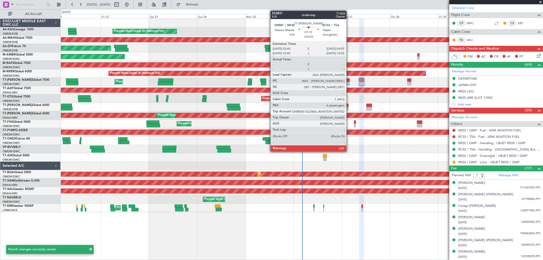
click at [349, 83] on div at bounding box center [348, 84] width 3 height 4
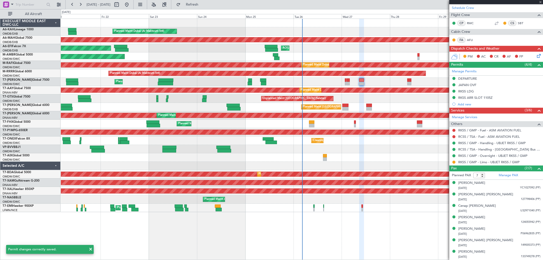
type input "+00:05"
type input "6"
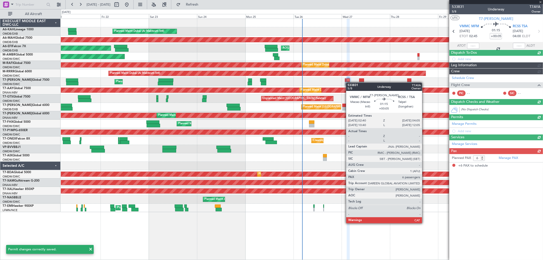
scroll to position [0, 0]
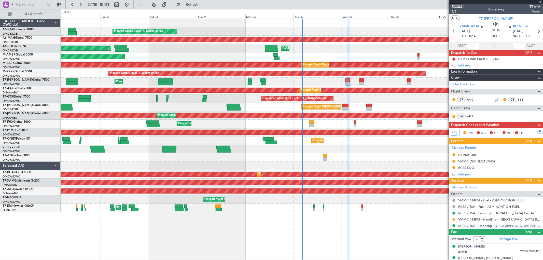
click at [453, 219] on button at bounding box center [453, 219] width 3 height 3
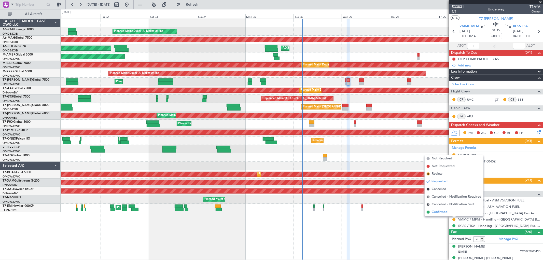
click at [442, 212] on span "Confirmed" at bounding box center [440, 211] width 16 height 5
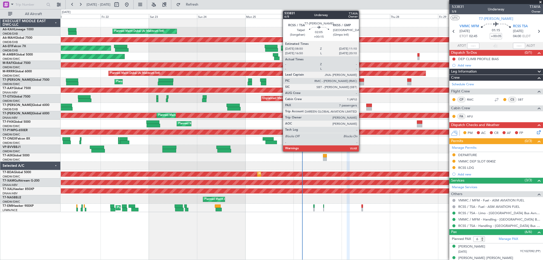
click at [361, 80] on div at bounding box center [361, 80] width 5 height 4
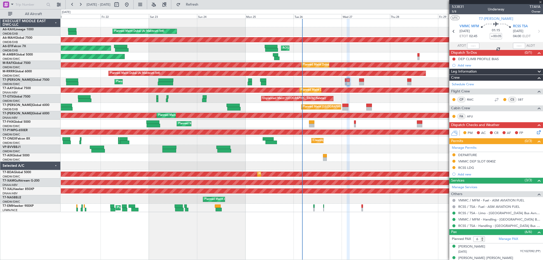
type input "+00:15"
type input "7"
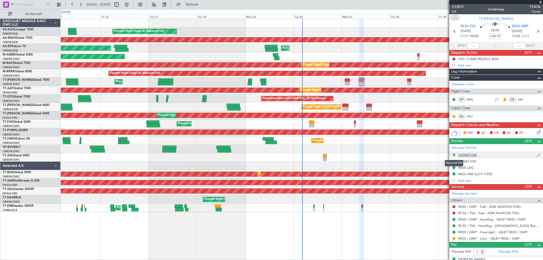
click at [453, 155] on button at bounding box center [453, 154] width 3 height 3
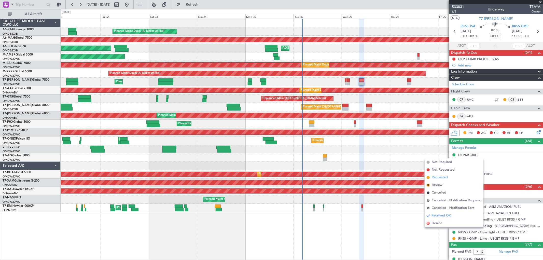
click at [444, 176] on span "Requested" at bounding box center [440, 177] width 16 height 5
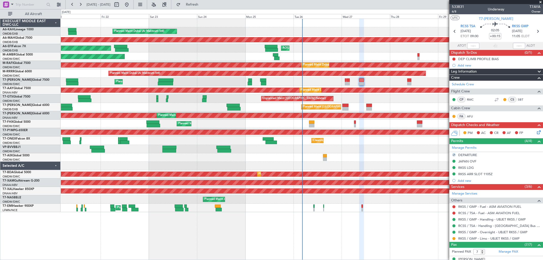
click at [469, 154] on div "DEPARTURE" at bounding box center [467, 155] width 19 height 4
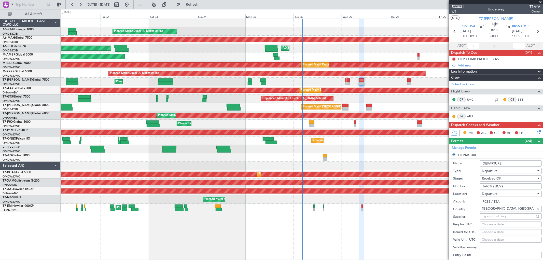
drag, startPoint x: 455, startPoint y: 183, endPoint x: 452, endPoint y: 183, distance: 3.1
click at [453, 183] on div "Number: AACM250779" at bounding box center [497, 186] width 89 height 8
click at [497, 179] on span "Received OK" at bounding box center [491, 178] width 19 height 5
click at [496, 181] on div "Received OK" at bounding box center [509, 179] width 54 height 8
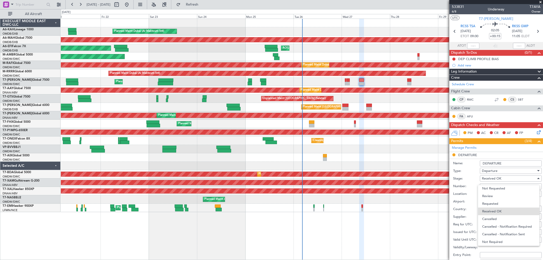
click at [489, 202] on span "Requested" at bounding box center [508, 204] width 53 height 8
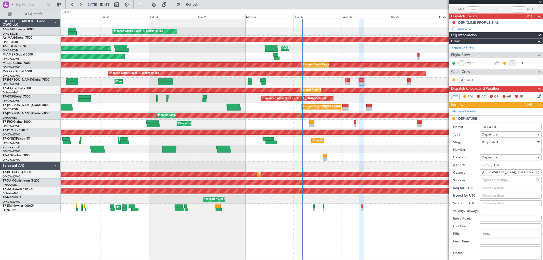
scroll to position [85, 0]
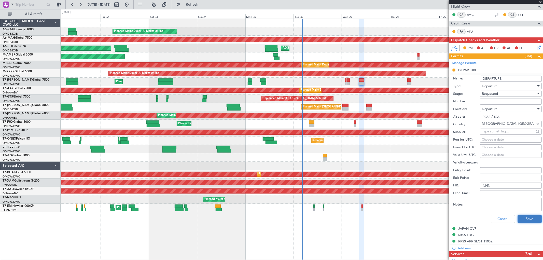
click at [524, 217] on button "Save" at bounding box center [529, 219] width 24 height 8
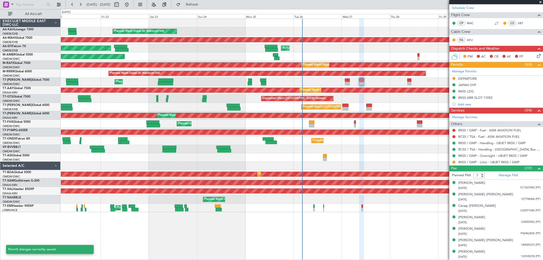
scroll to position [76, 0]
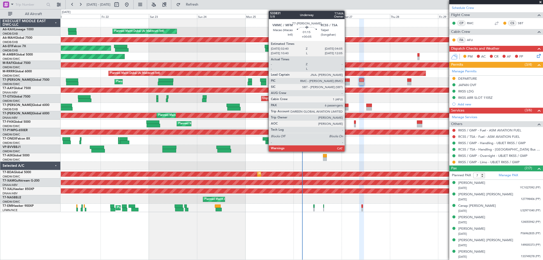
click at [347, 82] on div at bounding box center [348, 84] width 3 height 4
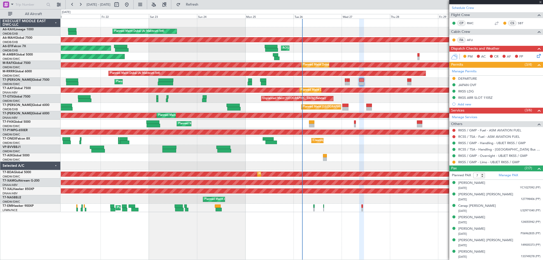
type input "+00:05"
type input "6"
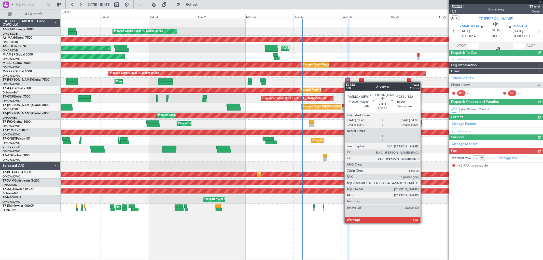
scroll to position [0, 0]
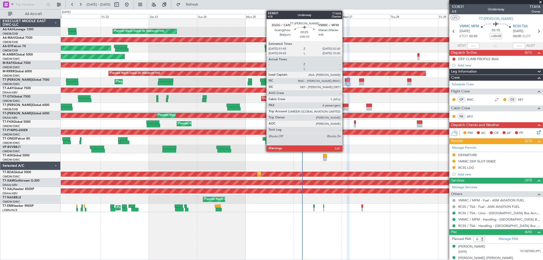
click at [345, 82] on div at bounding box center [346, 84] width 2 height 4
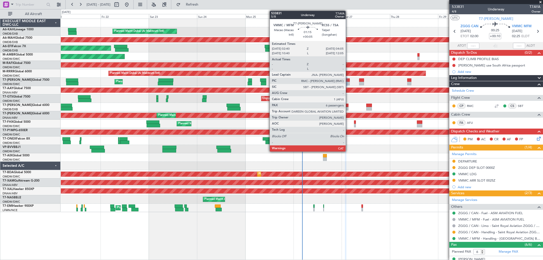
click at [348, 81] on div at bounding box center [348, 80] width 3 height 4
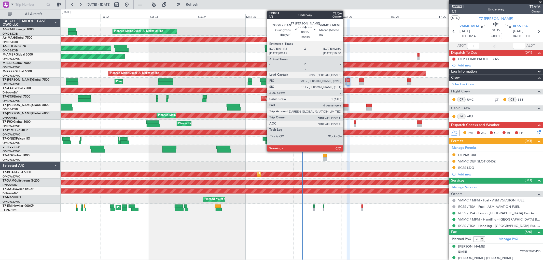
click at [346, 82] on div at bounding box center [346, 84] width 2 height 4
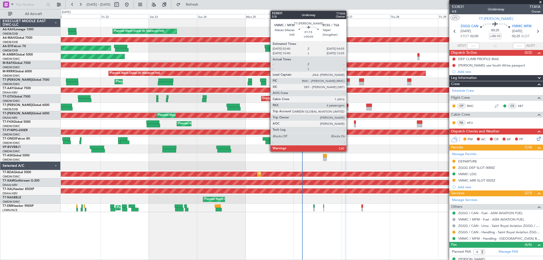
click at [349, 81] on div at bounding box center [348, 80] width 3 height 4
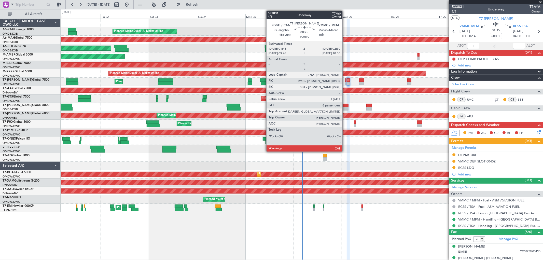
click at [345, 80] on div at bounding box center [346, 80] width 2 height 4
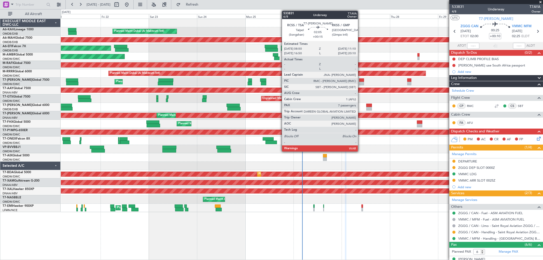
click at [360, 80] on div at bounding box center [361, 80] width 5 height 4
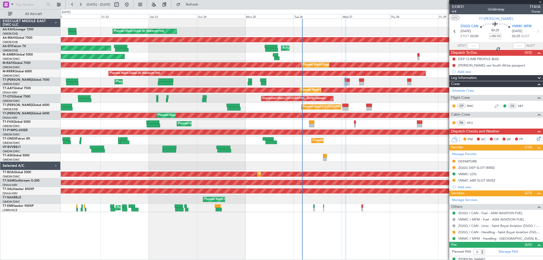
type input "+00:15"
type input "7"
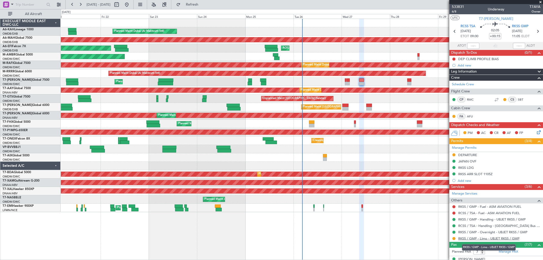
click at [487, 239] on link "RKSS / GMP - Limo - UBJET RKSS / GMP" at bounding box center [488, 238] width 61 height 4
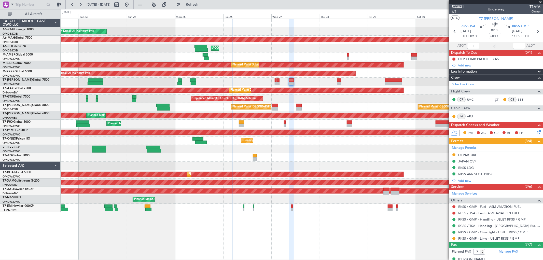
click at [309, 98] on div "Unplanned Maint Singapore (Seletar) Planned Maint Dubai (Al Maktoum Intl)" at bounding box center [302, 98] width 482 height 8
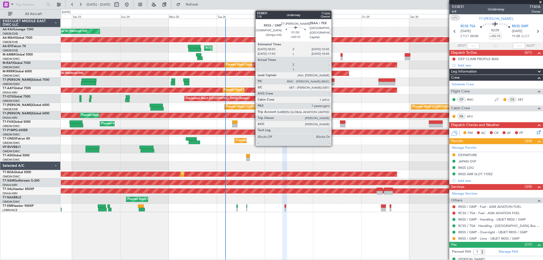
click at [334, 83] on div at bounding box center [332, 84] width 4 height 4
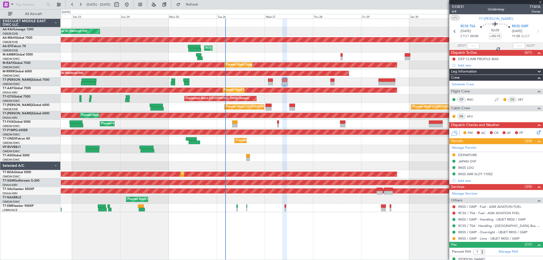
type input "+00:10"
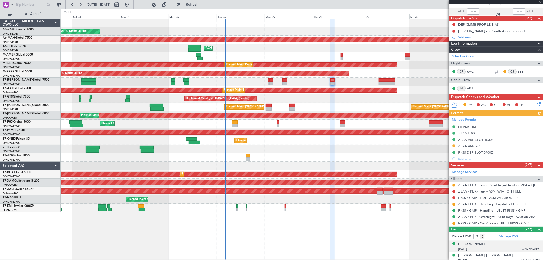
scroll to position [85, 0]
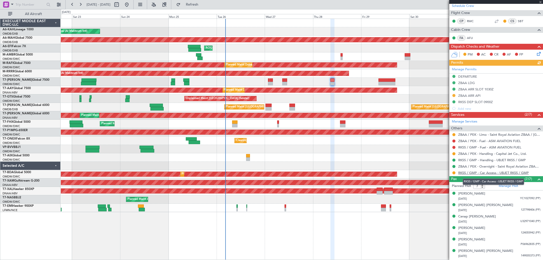
click at [495, 172] on link "RKSS / GMP - Car Access - UBJET RKSS / GMP" at bounding box center [493, 172] width 70 height 4
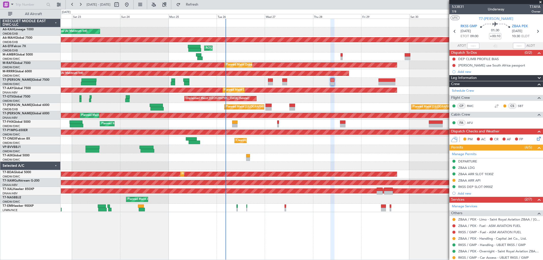
scroll to position [85, 0]
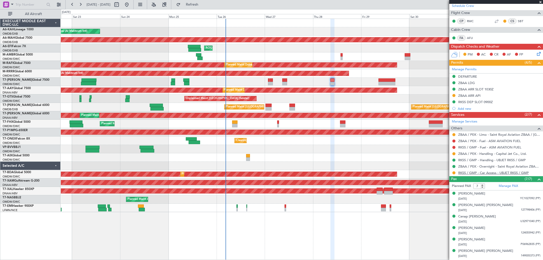
click at [486, 172] on link "RKSS / GMP - Car Access - UBJET RKSS / GMP" at bounding box center [493, 172] width 70 height 4
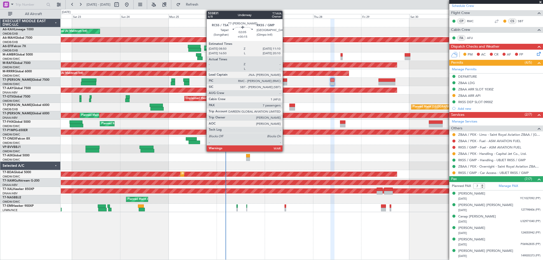
click at [285, 81] on div at bounding box center [284, 80] width 5 height 4
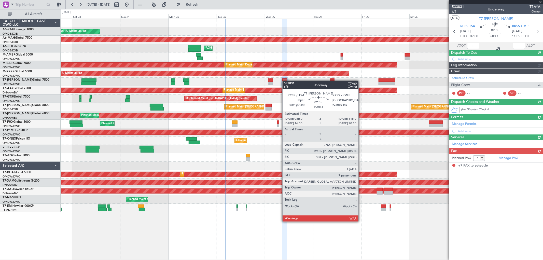
scroll to position [0, 0]
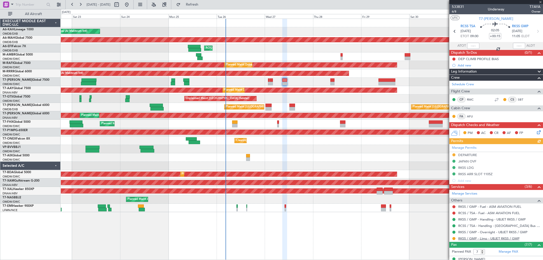
click at [472, 238] on link "RKSS / GMP - Limo - UBJET RKSS / GMP" at bounding box center [488, 238] width 61 height 4
click at [203, 5] on span "Refresh" at bounding box center [191, 5] width 21 height 4
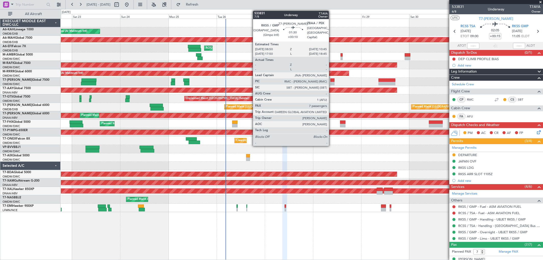
click at [331, 82] on div at bounding box center [332, 84] width 4 height 4
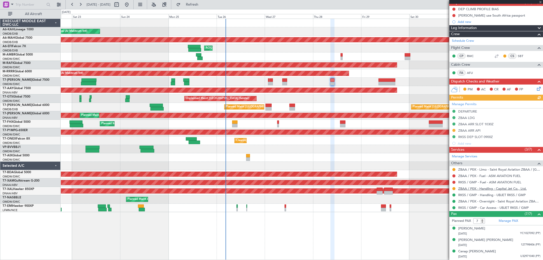
scroll to position [56, 0]
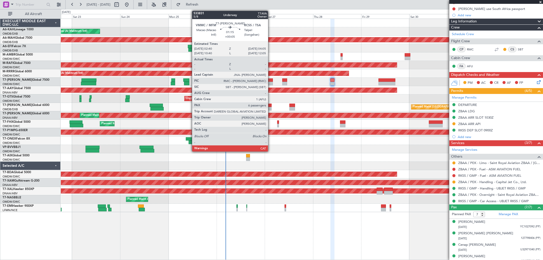
click at [271, 82] on div at bounding box center [271, 84] width 3 height 4
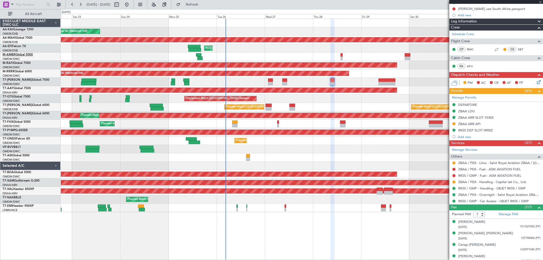
type input "+00:05"
type input "6"
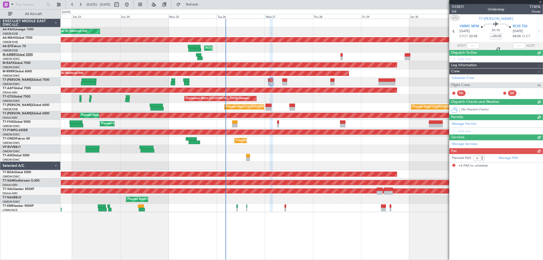
scroll to position [0, 0]
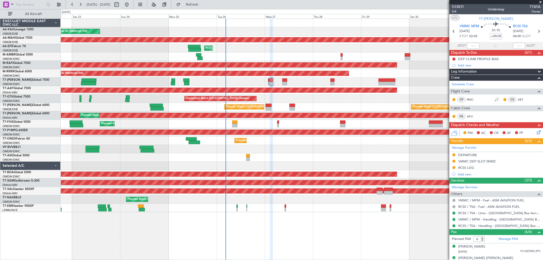
click at [470, 167] on div "RCSS LDG" at bounding box center [466, 167] width 16 height 4
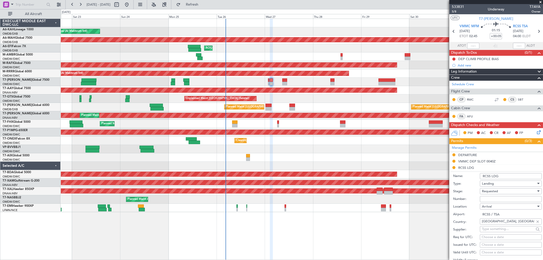
click at [487, 198] on input "Number:" at bounding box center [511, 199] width 62 height 6
paste input "1140025240"
type input "1140025240"
click at [487, 192] on span "Requested" at bounding box center [490, 191] width 16 height 5
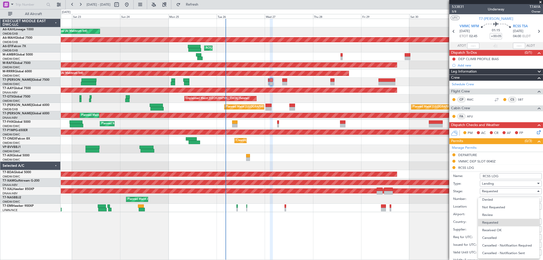
click at [497, 227] on span "Received OK" at bounding box center [508, 230] width 53 height 8
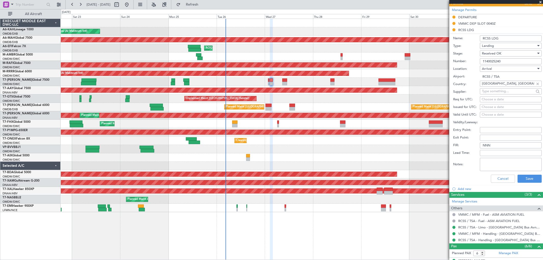
scroll to position [141, 0]
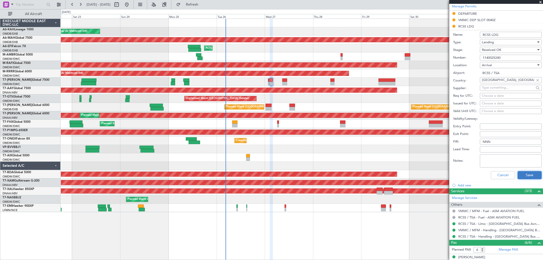
click at [525, 178] on button "Save" at bounding box center [529, 175] width 24 height 8
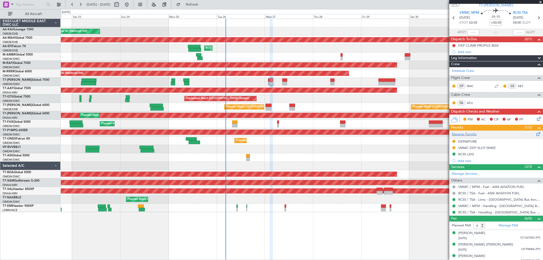
scroll to position [0, 0]
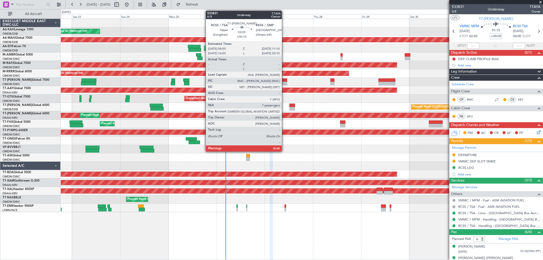
click at [284, 83] on div at bounding box center [284, 84] width 5 height 4
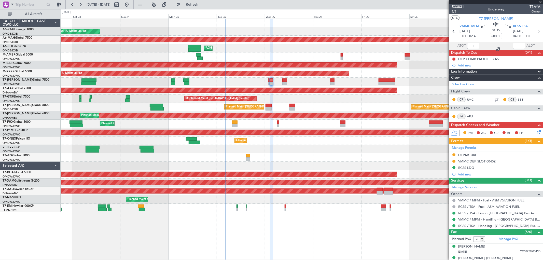
type input "+00:15"
type input "7"
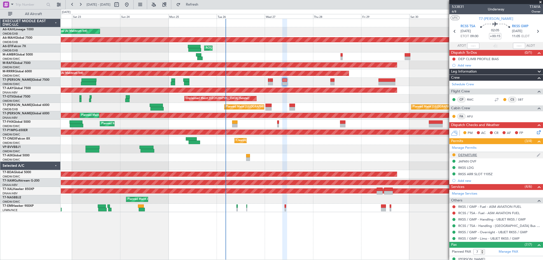
click at [475, 156] on div "DEPARTURE" at bounding box center [467, 155] width 19 height 4
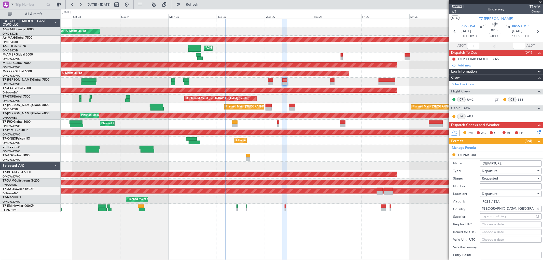
drag, startPoint x: 491, startPoint y: 186, endPoint x: 491, endPoint y: 183, distance: 2.8
click at [491, 186] on input "Number:" at bounding box center [511, 186] width 62 height 6
paste input "1140025240"
type input "1140025240"
click at [490, 178] on span "Requested" at bounding box center [490, 178] width 16 height 5
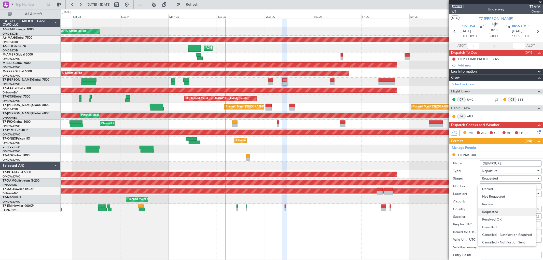
scroll to position [2, 0]
drag, startPoint x: 492, startPoint y: 218, endPoint x: 495, endPoint y: 215, distance: 4.2
click at [492, 217] on span "Received OK" at bounding box center [508, 217] width 53 height 8
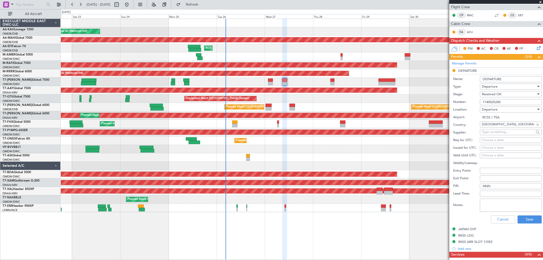
scroll to position [85, 0]
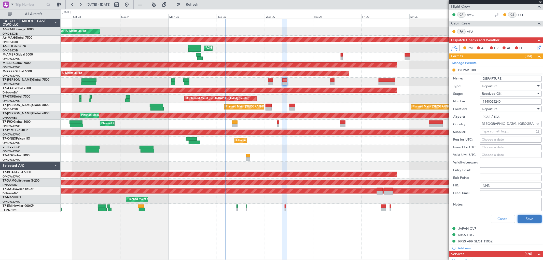
click at [523, 215] on button "Save" at bounding box center [529, 219] width 24 height 8
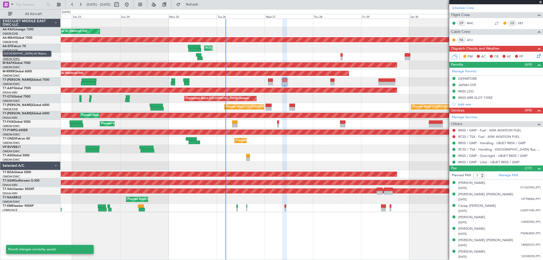
scroll to position [76, 0]
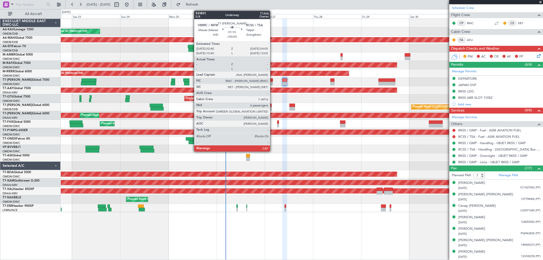
click at [273, 78] on div at bounding box center [271, 80] width 3 height 4
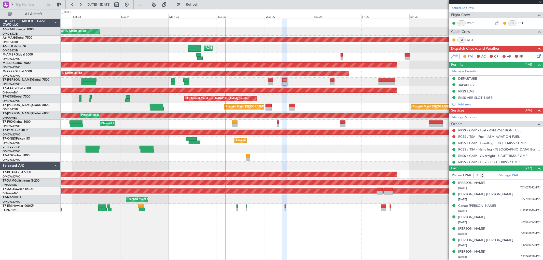
type input "+00:05"
type input "6"
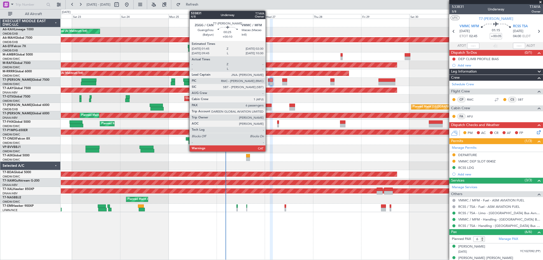
click at [268, 80] on div at bounding box center [269, 80] width 2 height 4
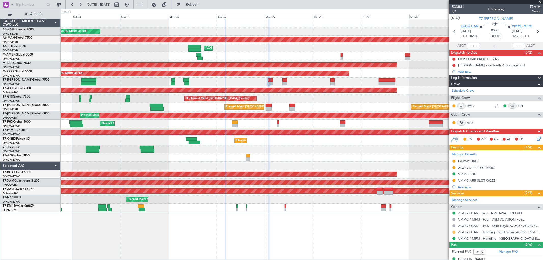
click at [454, 233] on button at bounding box center [453, 232] width 3 height 3
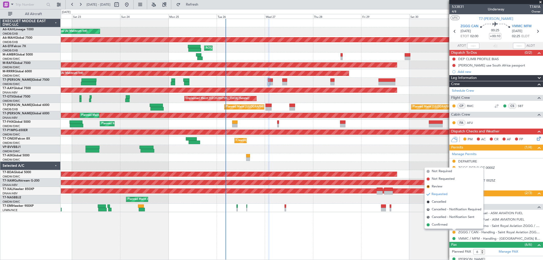
drag, startPoint x: 441, startPoint y: 225, endPoint x: 364, endPoint y: 217, distance: 78.1
click at [442, 225] on span "Confirmed" at bounding box center [440, 224] width 16 height 5
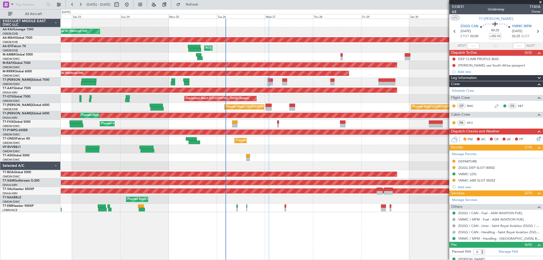
click at [456, 11] on span "4/8" at bounding box center [458, 11] width 12 height 4
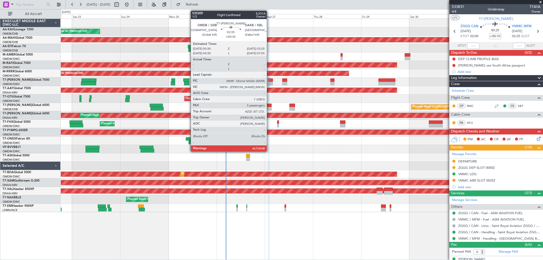
click at [269, 107] on div at bounding box center [268, 109] width 6 height 4
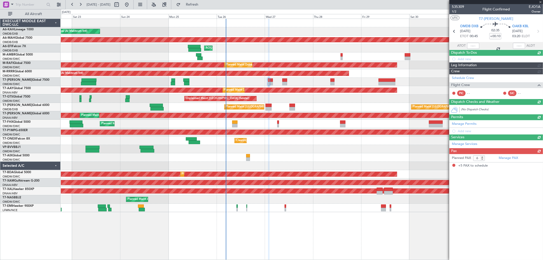
type input "+00:35"
type input "5"
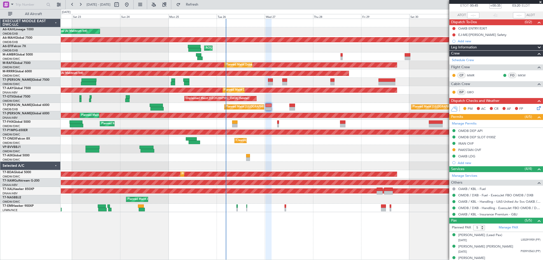
scroll to position [60, 0]
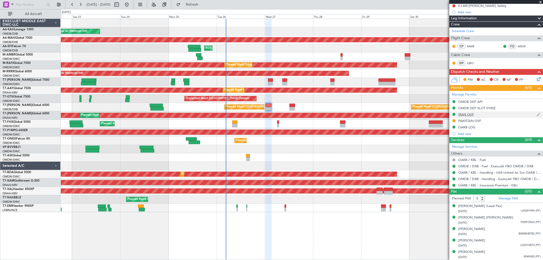
click at [468, 113] on div "IRAN OVF" at bounding box center [466, 114] width 16 height 4
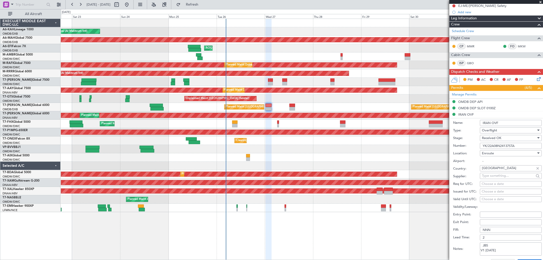
scroll to position [212, 0]
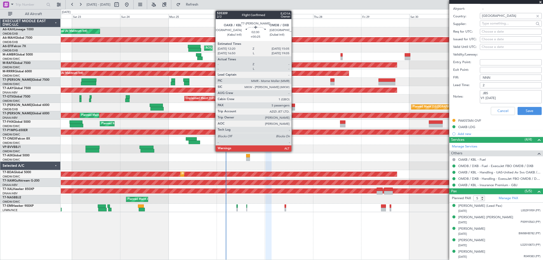
click at [294, 104] on div at bounding box center [292, 106] width 6 height 4
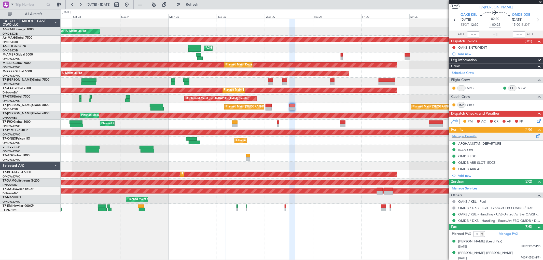
scroll to position [0, 0]
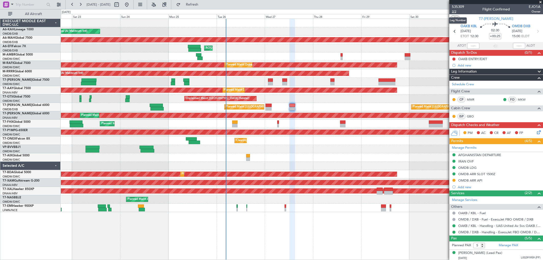
click at [459, 10] on span "2/2" at bounding box center [458, 11] width 12 height 4
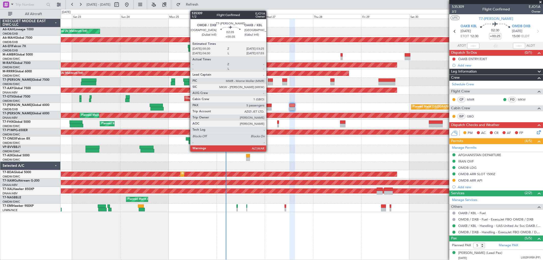
click at [269, 108] on div at bounding box center [268, 109] width 6 height 4
click at [268, 106] on div at bounding box center [268, 106] width 6 height 4
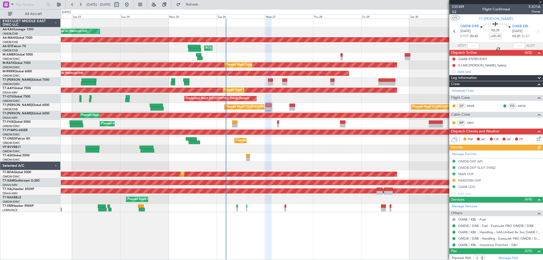
click at [452, 10] on span "1/2" at bounding box center [458, 11] width 12 height 4
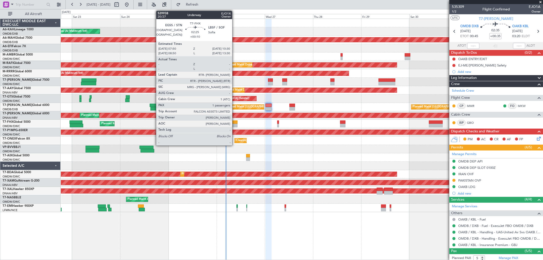
click at [235, 123] on div at bounding box center [235, 122] width 6 height 4
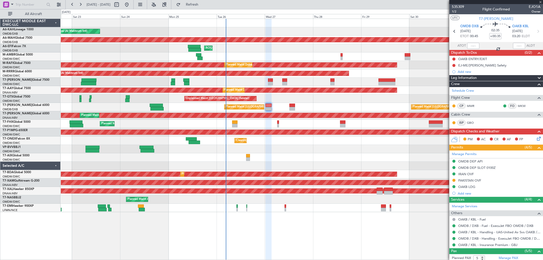
type input "+00:10"
type input "1"
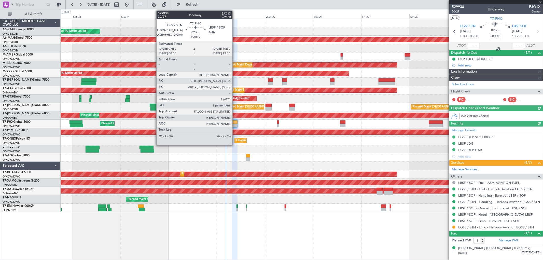
type input "[PERSON_NAME] (ANI)"
type input "7088"
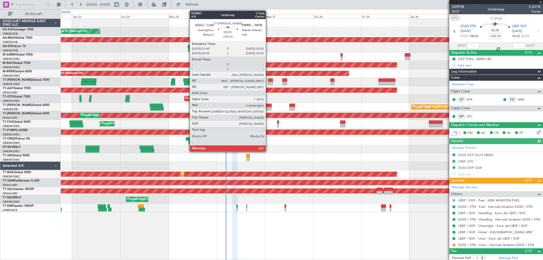
click at [268, 80] on div at bounding box center [269, 80] width 2 height 4
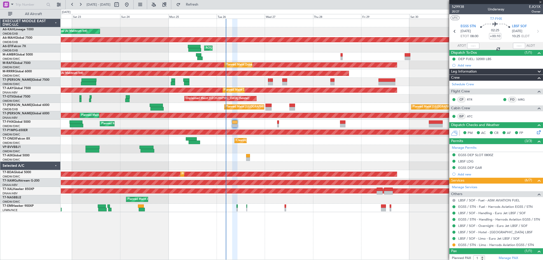
type input "6"
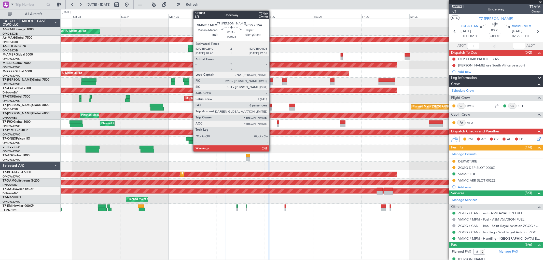
click at [272, 80] on div at bounding box center [271, 80] width 3 height 4
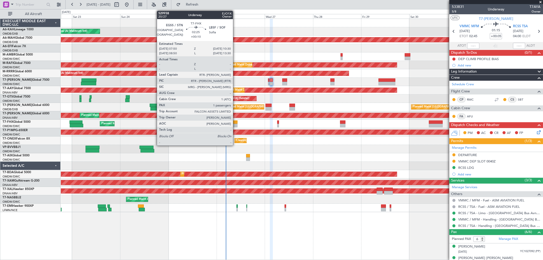
click at [235, 123] on div at bounding box center [235, 122] width 6 height 4
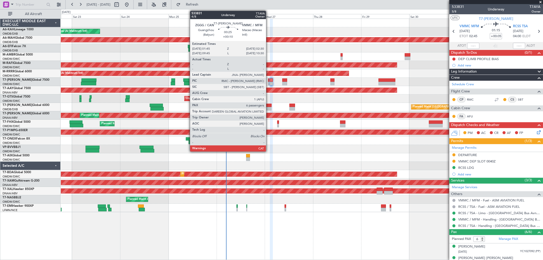
click at [268, 82] on div at bounding box center [269, 84] width 2 height 4
type input "+00:10"
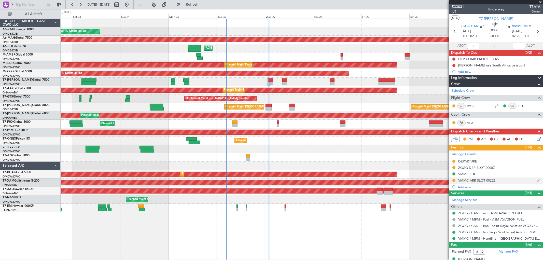
click at [484, 181] on div "VMMC ARR SLOT 0025Z" at bounding box center [476, 180] width 37 height 4
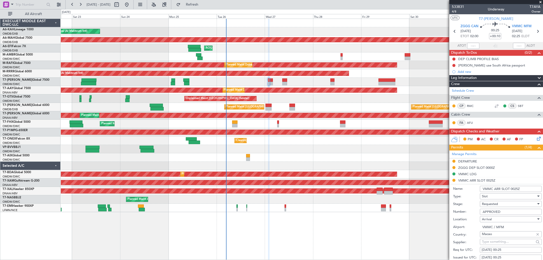
drag, startPoint x: 523, startPoint y: 187, endPoint x: 503, endPoint y: 188, distance: 20.1
click at [503, 188] on input "VMMC ARR SLOT 0025Z" at bounding box center [511, 189] width 62 height 6
drag, startPoint x: 519, startPoint y: 189, endPoint x: 527, endPoint y: 190, distance: 8.5
click at [518, 189] on input "VMMC ARR SLOT 0025Z" at bounding box center [511, 189] width 62 height 6
click at [528, 189] on input "VMMC ARR SLOT 0025Z" at bounding box center [511, 189] width 62 height 6
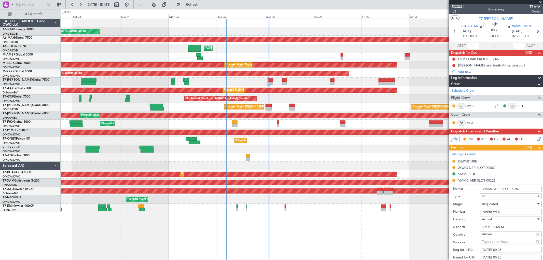
drag, startPoint x: 530, startPoint y: 187, endPoint x: 526, endPoint y: 178, distance: 10.0
click at [530, 186] on input "VMMC ARR SLOT 0025Z" at bounding box center [511, 189] width 62 height 6
click at [523, 172] on div "VMMC LDG" at bounding box center [496, 174] width 94 height 6
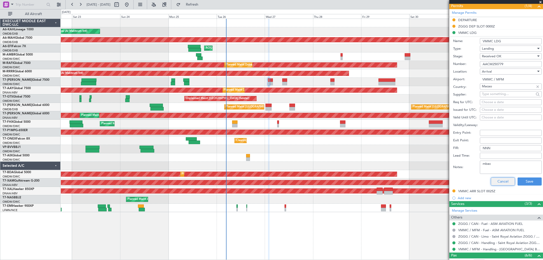
click at [499, 183] on button "Cancel" at bounding box center [503, 181] width 24 height 8
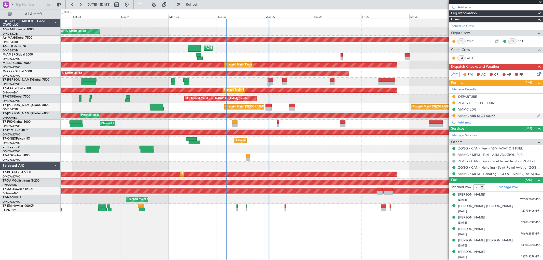
click at [487, 116] on div "VMMC ARR SLOT 0025Z" at bounding box center [476, 115] width 37 height 4
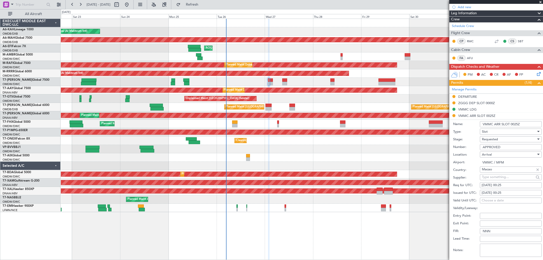
scroll to position [141, 0]
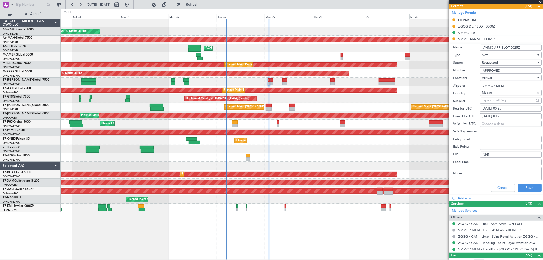
drag, startPoint x: 515, startPoint y: 49, endPoint x: 511, endPoint y: 49, distance: 4.1
click at [511, 49] on input "VMMC ARR SLOT 0025Z" at bounding box center [511, 48] width 62 height 6
type input "VMMC ARR SLOT 0225Z"
click at [498, 106] on div "[DATE] 00:25" at bounding box center [510, 108] width 58 height 5
select select "8"
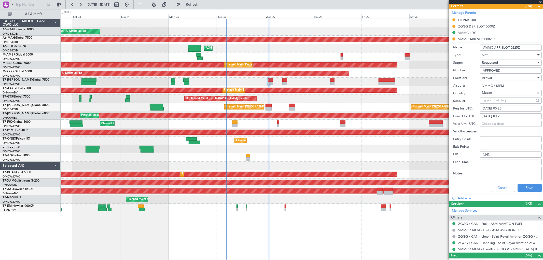
select select "2025"
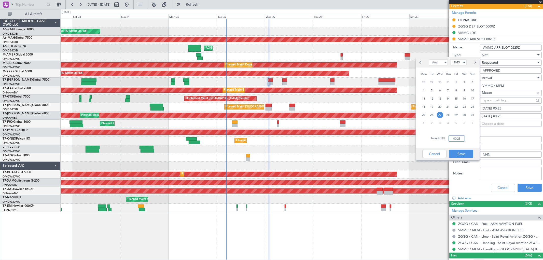
click at [452, 139] on input "00:25" at bounding box center [456, 138] width 16 height 6
type input "02:25"
click at [461, 150] on button "Save" at bounding box center [461, 154] width 24 height 8
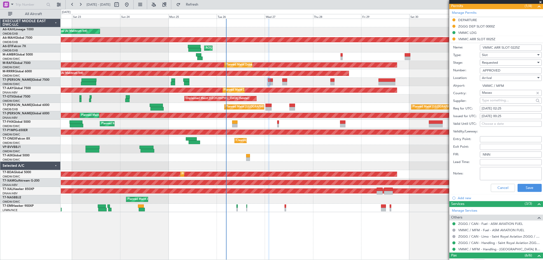
click at [492, 113] on fb-calendar-cell "[DATE] 00:25" at bounding box center [511, 116] width 62 height 6
click at [490, 118] on div "[DATE] 00:25" at bounding box center [510, 116] width 58 height 5
select select "8"
select select "2025"
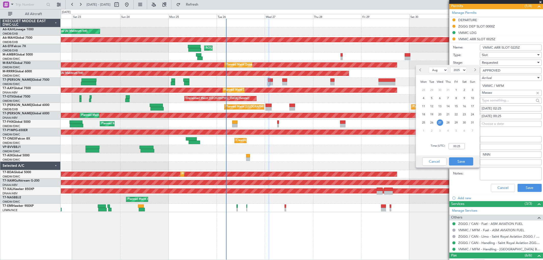
click at [462, 151] on div "Time (UTC): 00:25" at bounding box center [448, 146] width 64 height 18
click at [461, 148] on input "00:25" at bounding box center [456, 146] width 16 height 6
type input "02:25"
click at [465, 161] on button "Save" at bounding box center [461, 161] width 24 height 8
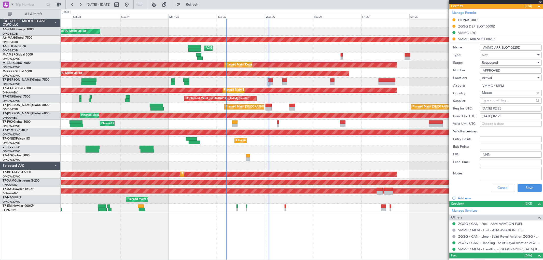
click at [471, 32] on div "VMMC LDG" at bounding box center [467, 33] width 18 height 4
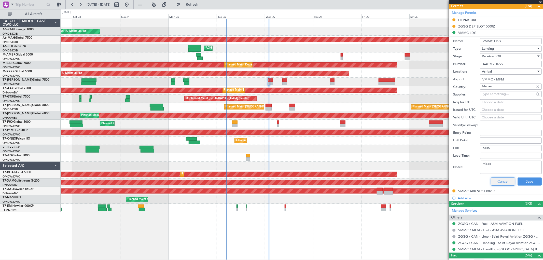
click at [498, 179] on button "Cancel" at bounding box center [503, 181] width 24 height 8
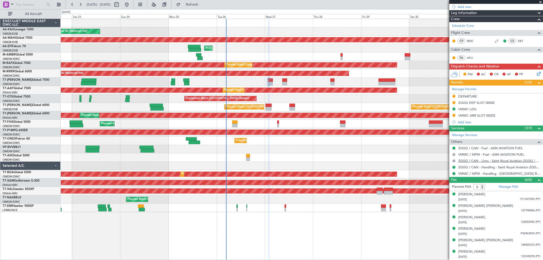
scroll to position [65, 0]
click at [492, 116] on div "VMMC ARR SLOT 0025Z" at bounding box center [476, 115] width 37 height 4
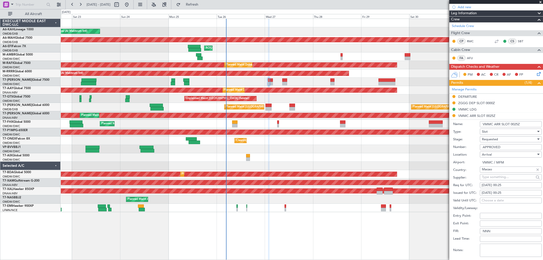
scroll to position [141, 0]
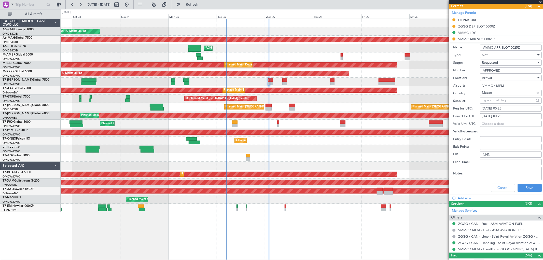
click at [518, 47] on input "VMMC ARR SLOT 0025Z" at bounding box center [511, 48] width 62 height 6
drag, startPoint x: 525, startPoint y: 48, endPoint x: 511, endPoint y: 49, distance: 14.0
click at [511, 49] on input "VMMC ARR SLOT 0025Z" at bounding box center [511, 48] width 62 height 6
click at [513, 48] on input "VMMC ARR SLOT 0025Z" at bounding box center [511, 48] width 62 height 6
type input "VMMC ARR SLOT 0225Z"
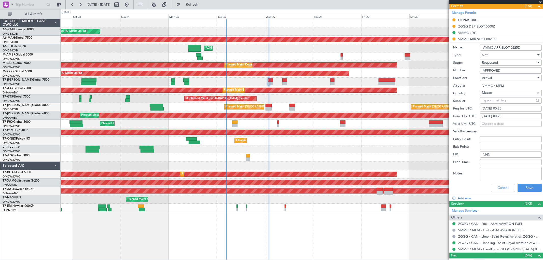
drag, startPoint x: 504, startPoint y: 69, endPoint x: 477, endPoint y: 73, distance: 27.1
click at [477, 73] on div "Number: APPROVED" at bounding box center [497, 71] width 89 height 8
type input "MFM/SLOT/2025/0829"
click at [492, 64] on span "Requested" at bounding box center [490, 62] width 16 height 5
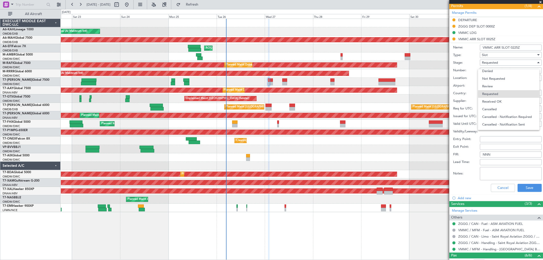
drag, startPoint x: 495, startPoint y: 101, endPoint x: 498, endPoint y: 102, distance: 3.2
click at [495, 101] on span "Received OK" at bounding box center [508, 102] width 53 height 8
click at [500, 109] on div "[DATE] 00:25" at bounding box center [510, 108] width 58 height 5
select select "8"
select select "2025"
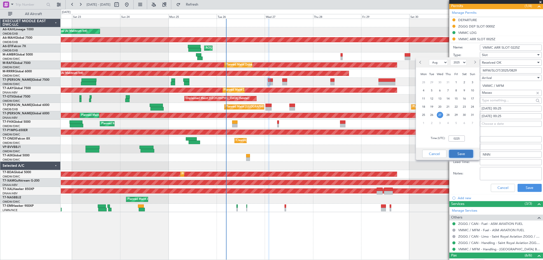
type input "02:25"
drag, startPoint x: 466, startPoint y: 155, endPoint x: 476, endPoint y: 141, distance: 17.2
click at [466, 155] on button "Save" at bounding box center [461, 154] width 24 height 8
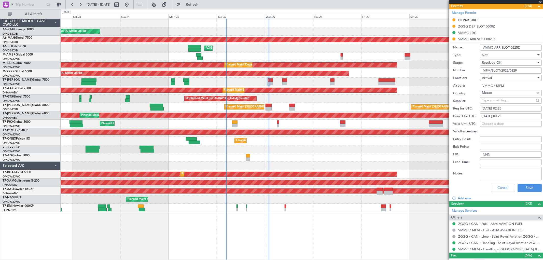
click at [501, 116] on div "[DATE] 00:25" at bounding box center [510, 116] width 58 height 5
select select "8"
select select "2025"
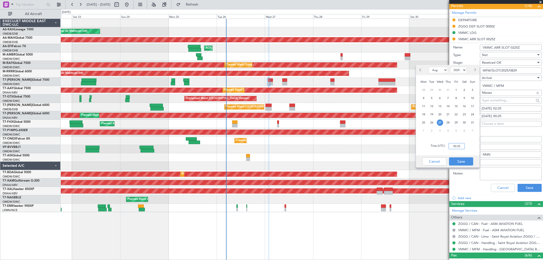
click at [460, 148] on input "00:25" at bounding box center [456, 146] width 16 height 6
type input "02:25"
click at [465, 159] on button "Save" at bounding box center [461, 161] width 24 height 8
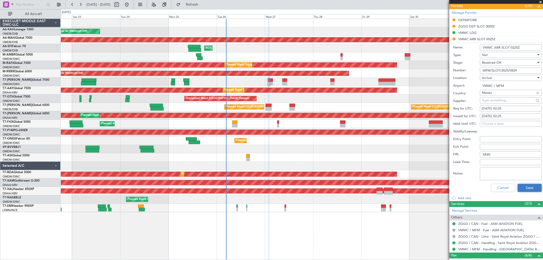
click at [531, 187] on button "Save" at bounding box center [529, 188] width 24 height 8
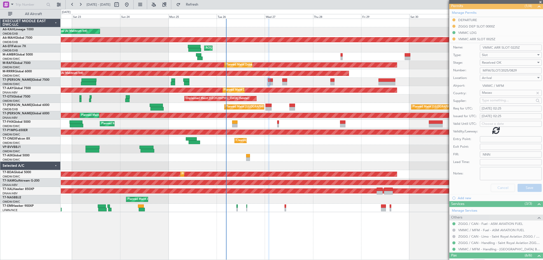
scroll to position [65, 0]
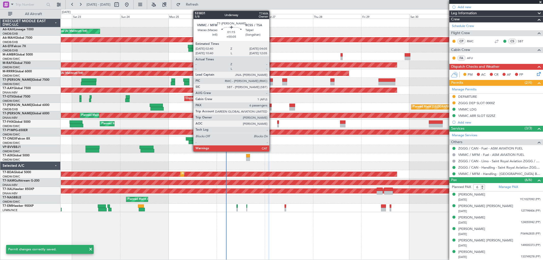
click at [272, 82] on div at bounding box center [271, 84] width 3 height 4
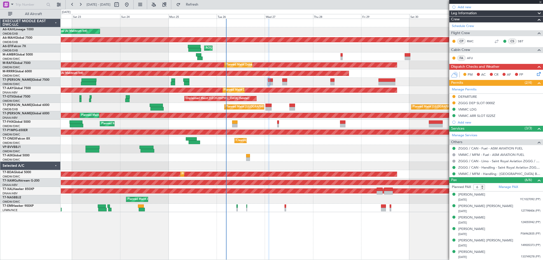
type input "+00:05"
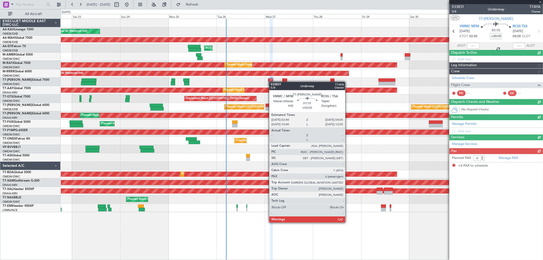
scroll to position [0, 0]
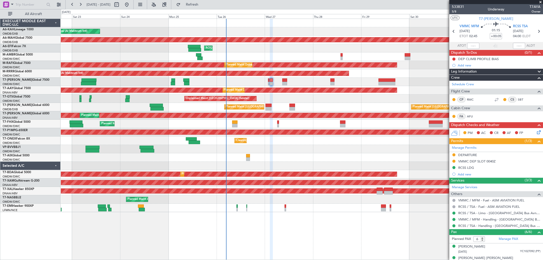
click at [484, 161] on div "VMMC DEP SLOT 0040Z" at bounding box center [476, 161] width 37 height 4
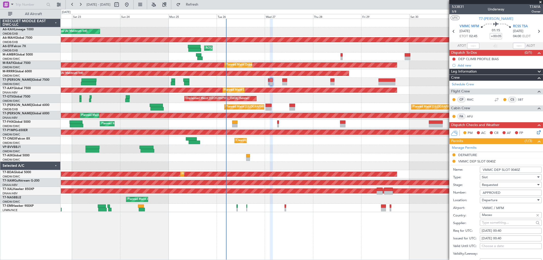
drag, startPoint x: 480, startPoint y: 190, endPoint x: 410, endPoint y: 180, distance: 70.6
click at [410, 181] on fb-app "[DATE] - [DATE] Refresh Quick Links All Aircraft Planned Maint [GEOGRAPHIC_DATA…" at bounding box center [271, 132] width 543 height 256
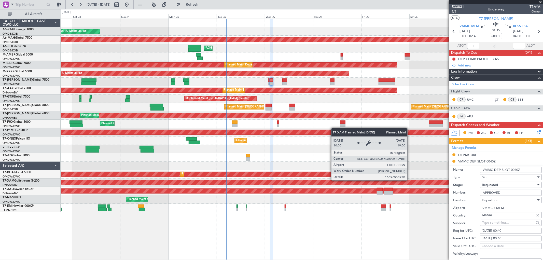
paste input "MFM/SLOT/2025/0829"
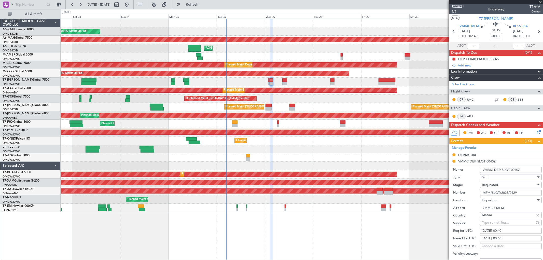
type input "MFM/SLOT/2025/0829"
click at [515, 167] on input "VMMC DEP SLOT 0040Z" at bounding box center [511, 170] width 62 height 6
drag, startPoint x: 518, startPoint y: 169, endPoint x: 511, endPoint y: 169, distance: 7.1
click at [511, 169] on input "VMMC DEP SLOT 0040Z" at bounding box center [511, 170] width 62 height 6
type input "VMMC DEP SLOT 0235Z"
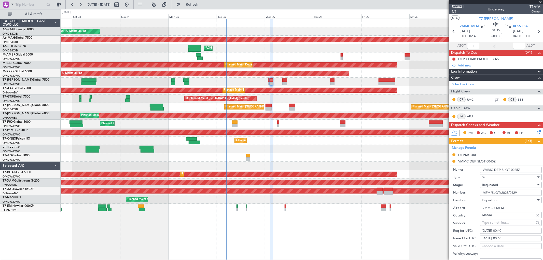
drag, startPoint x: 499, startPoint y: 231, endPoint x: 499, endPoint y: 226, distance: 4.8
click at [499, 231] on div "[DATE] 00:40" at bounding box center [510, 230] width 58 height 5
select select "8"
select select "2025"
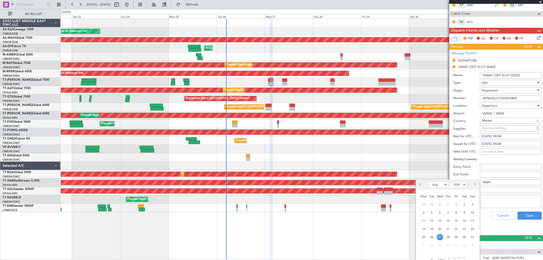
scroll to position [113, 0]
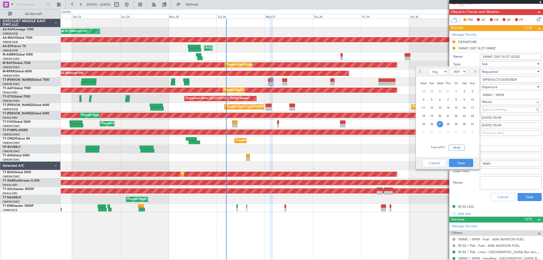
click at [459, 148] on input "00:40" at bounding box center [456, 148] width 16 height 6
type input "02:35"
drag, startPoint x: 467, startPoint y: 161, endPoint x: 478, endPoint y: 153, distance: 13.3
click at [467, 161] on button "Save" at bounding box center [461, 163] width 24 height 8
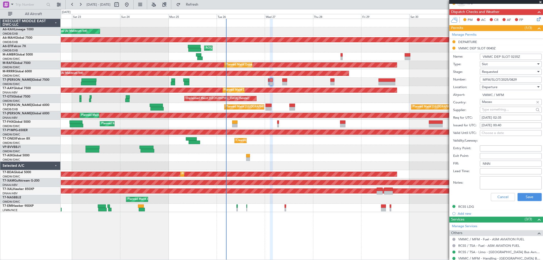
click at [498, 125] on div "[DATE] 00:40" at bounding box center [510, 125] width 58 height 5
select select "8"
select select "2025"
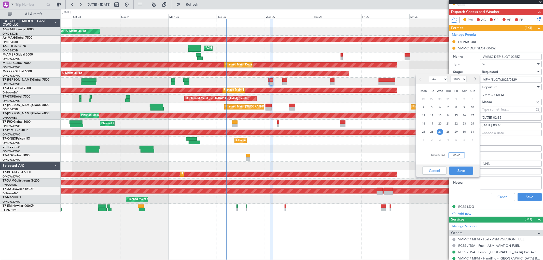
click at [456, 155] on input "00:40" at bounding box center [456, 155] width 16 height 6
type input "02:35"
click at [466, 166] on button "Save" at bounding box center [461, 170] width 24 height 8
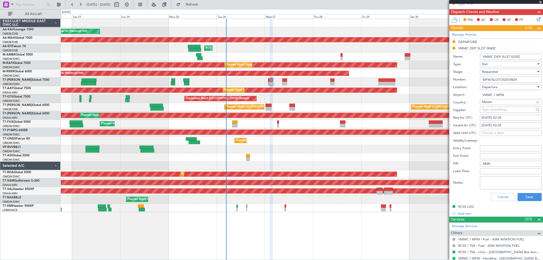
click at [499, 71] on div "Requested" at bounding box center [509, 72] width 54 height 8
click at [502, 109] on span "Received OK" at bounding box center [508, 111] width 53 height 8
click at [528, 196] on button "Save" at bounding box center [529, 197] width 24 height 8
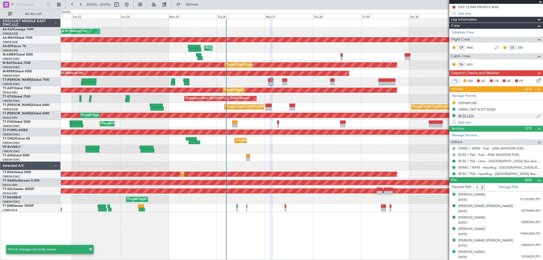
scroll to position [0, 0]
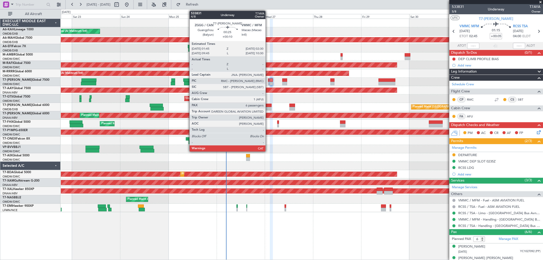
click at [268, 82] on div at bounding box center [269, 84] width 2 height 4
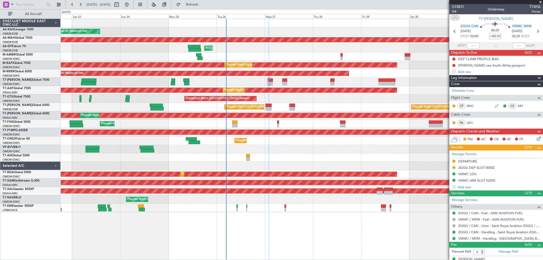
click at [473, 173] on div "VMMC LDG" at bounding box center [467, 174] width 18 height 4
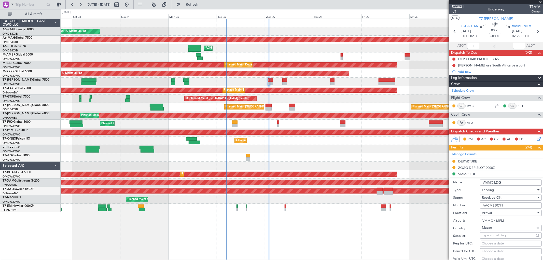
drag, startPoint x: 511, startPoint y: 205, endPoint x: 452, endPoint y: 199, distance: 59.3
click at [463, 201] on form "Name: VMMC LDG Type: Landing Stage: Received OK Number: AACM250779 Location: [G…" at bounding box center [496, 253] width 94 height 152
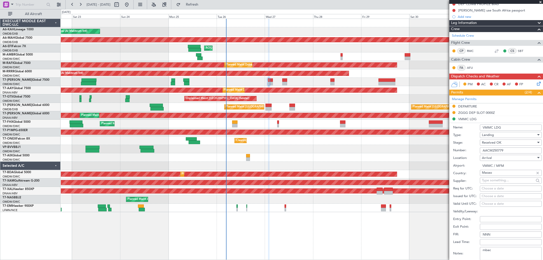
scroll to position [141, 0]
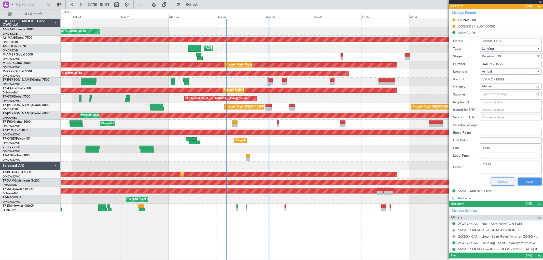
click at [496, 181] on button "Cancel" at bounding box center [503, 181] width 24 height 8
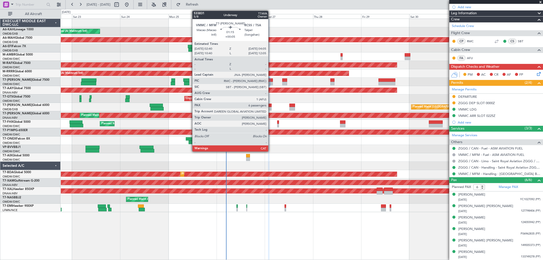
click at [271, 83] on div at bounding box center [271, 84] width 3 height 4
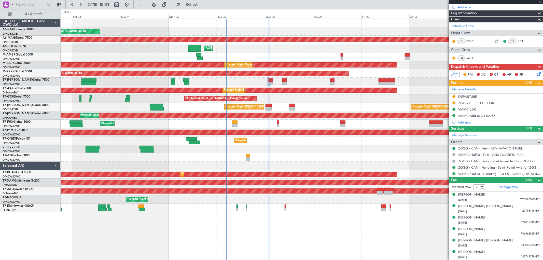
scroll to position [0, 0]
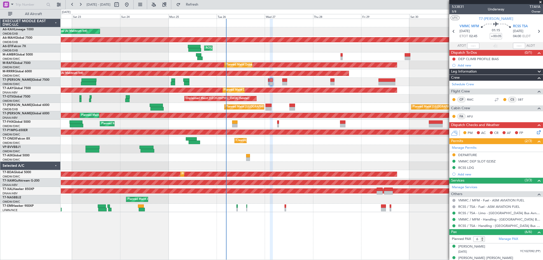
click at [470, 154] on div "DEPARTURE" at bounding box center [467, 155] width 19 height 4
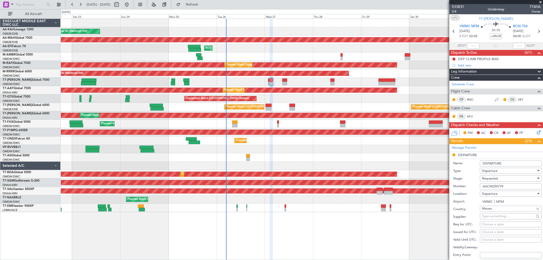
drag, startPoint x: 440, startPoint y: 180, endPoint x: 427, endPoint y: 180, distance: 12.2
click at [427, 180] on fb-app "[DATE] - [DATE] Refresh Quick Links All Aircraft Planned Maint [GEOGRAPHIC_DATA…" at bounding box center [271, 132] width 543 height 256
click at [494, 177] on span "Requested" at bounding box center [490, 178] width 16 height 5
click at [499, 217] on span "Received OK" at bounding box center [508, 217] width 53 height 8
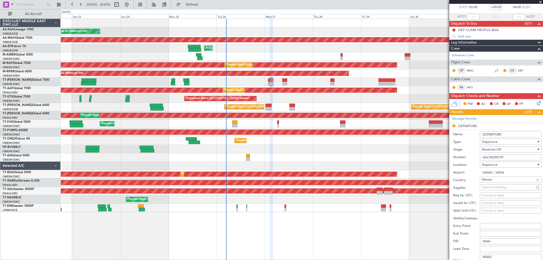
scroll to position [56, 0]
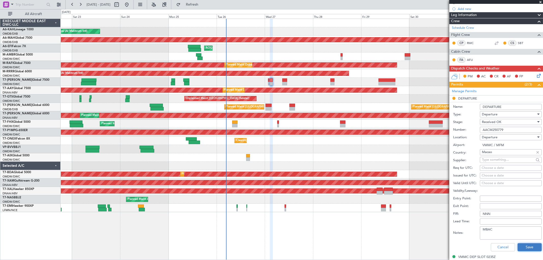
click at [522, 248] on button "Save" at bounding box center [529, 247] width 24 height 8
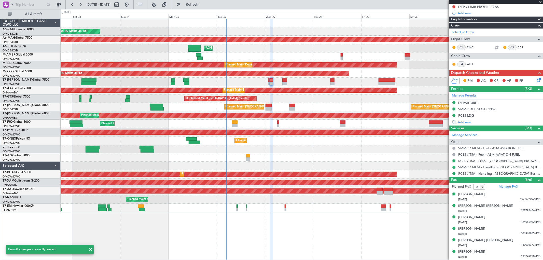
scroll to position [52, 0]
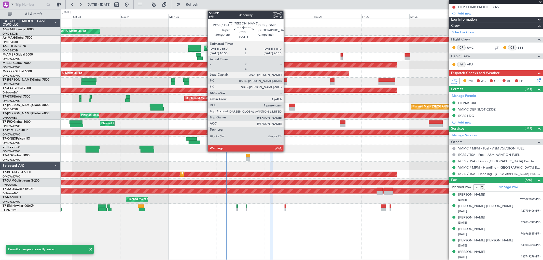
click at [286, 82] on div at bounding box center [284, 84] width 5 height 4
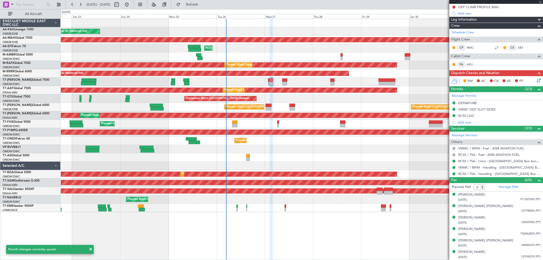
type input "+00:15"
type input "7"
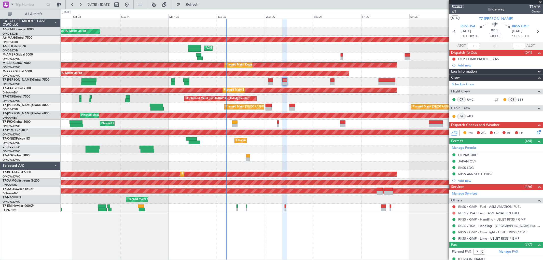
click at [452, 212] on button at bounding box center [453, 212] width 3 height 3
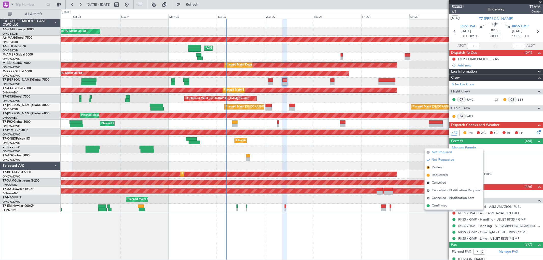
click at [441, 152] on span "Not Required" at bounding box center [442, 152] width 20 height 5
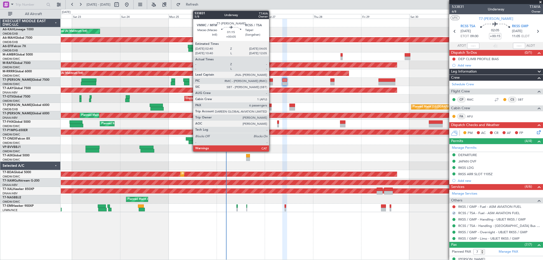
click at [272, 82] on div at bounding box center [271, 84] width 3 height 4
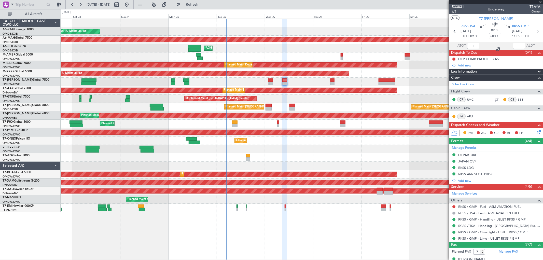
type input "+00:05"
type input "6"
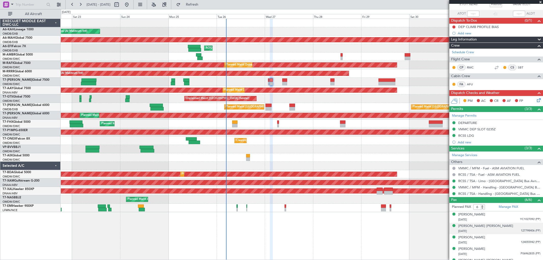
scroll to position [52, 0]
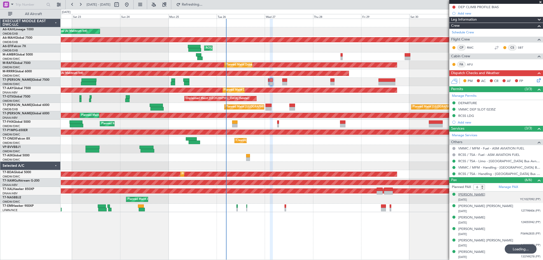
click at [469, 194] on div "[PERSON_NAME]" at bounding box center [471, 194] width 27 height 5
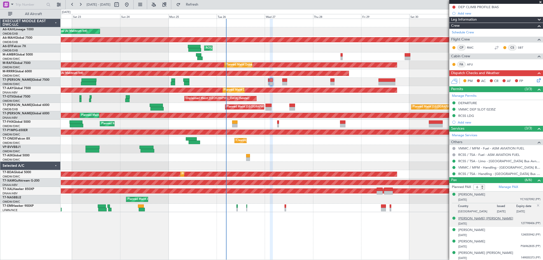
scroll to position [65, 0]
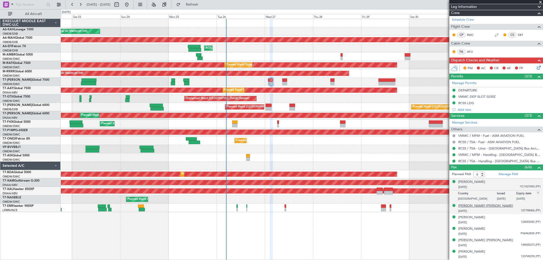
click at [475, 203] on div "[PERSON_NAME] [PERSON_NAME]" at bounding box center [485, 205] width 55 height 5
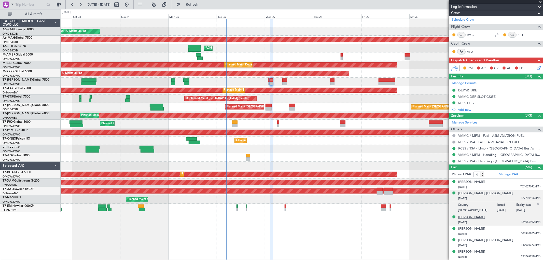
click at [471, 217] on div "[PERSON_NAME]" at bounding box center [471, 217] width 27 height 5
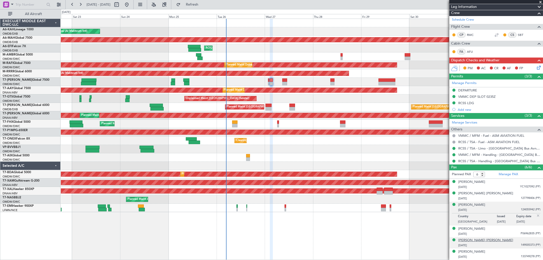
click at [481, 239] on div "[PERSON_NAME] [PERSON_NAME]" at bounding box center [485, 240] width 55 height 5
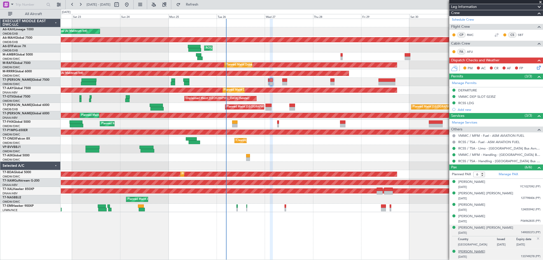
click at [474, 253] on div "[PERSON_NAME]" at bounding box center [471, 251] width 27 height 5
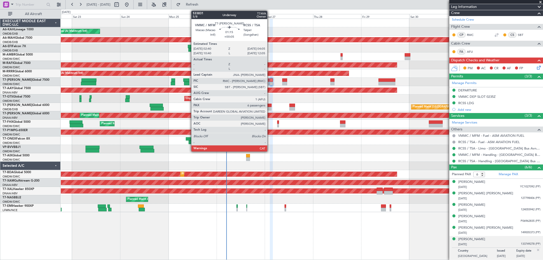
click at [270, 83] on div at bounding box center [271, 84] width 3 height 4
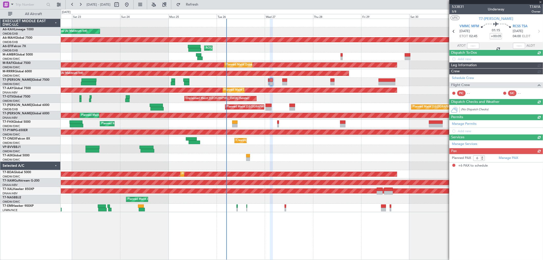
scroll to position [0, 0]
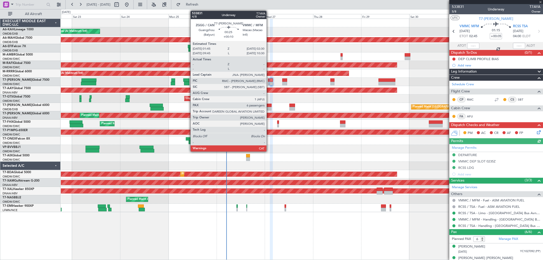
click at [269, 80] on div at bounding box center [269, 80] width 2 height 4
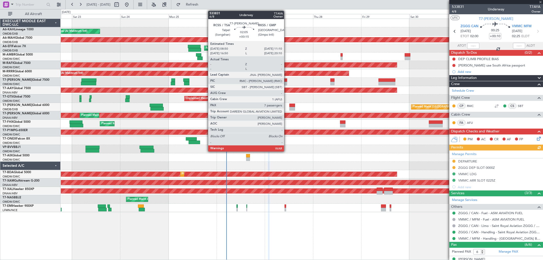
click at [287, 83] on div at bounding box center [284, 84] width 5 height 4
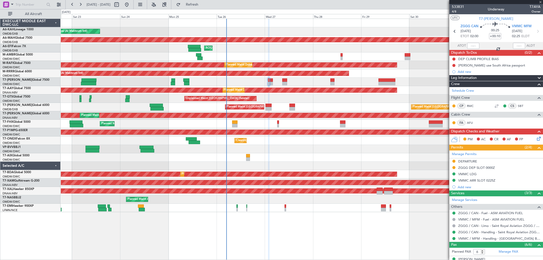
type input "+00:15"
type input "7"
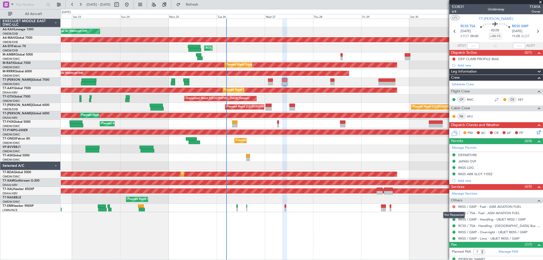
click at [452, 206] on button at bounding box center [453, 206] width 3 height 3
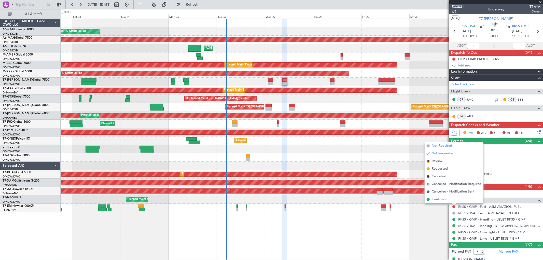
click at [442, 146] on span "Not Required" at bounding box center [442, 145] width 20 height 5
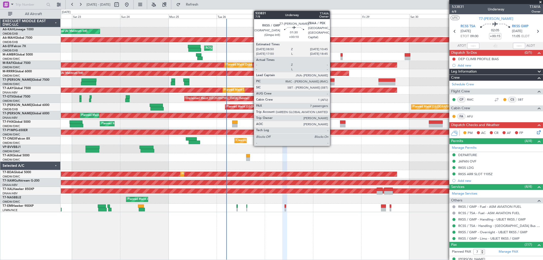
click at [332, 79] on div at bounding box center [332, 80] width 4 height 4
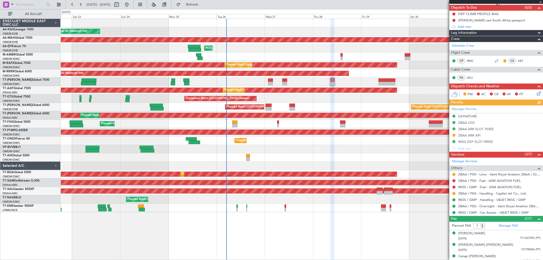
scroll to position [56, 0]
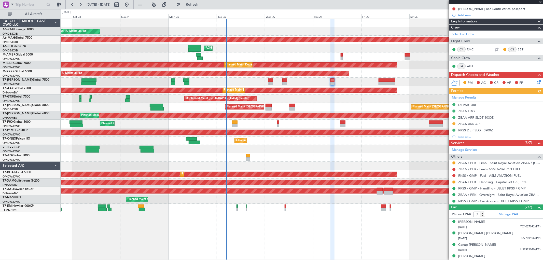
click at [283, 78] on div "Planned Maint Dubai (Al Maktoum Intl)" at bounding box center [302, 82] width 482 height 8
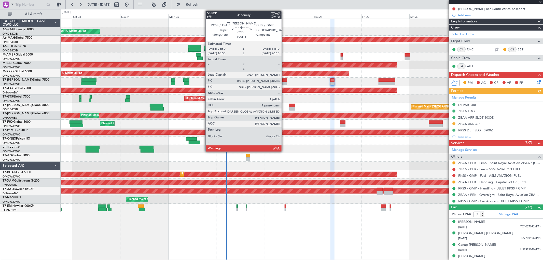
click at [284, 80] on div at bounding box center [284, 80] width 5 height 4
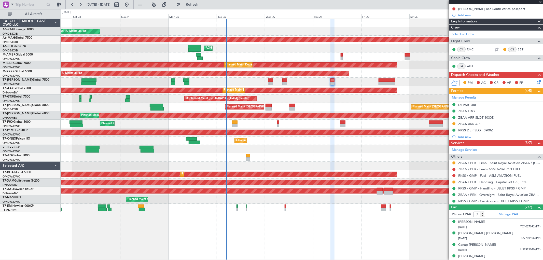
scroll to position [0, 0]
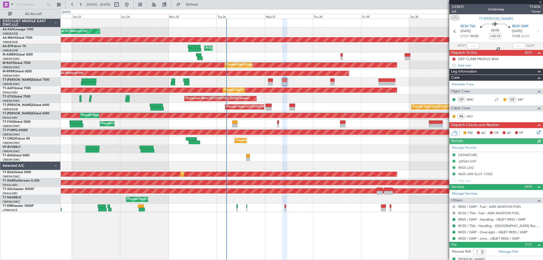
click at [454, 207] on button at bounding box center [453, 206] width 3 height 3
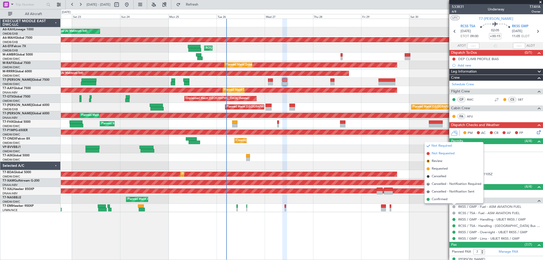
click at [437, 153] on span "Not Requested" at bounding box center [443, 153] width 23 height 5
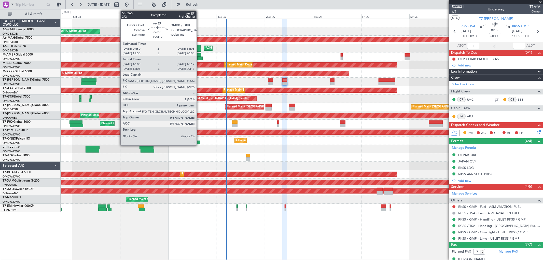
click at [199, 48] on div at bounding box center [194, 50] width 12 height 4
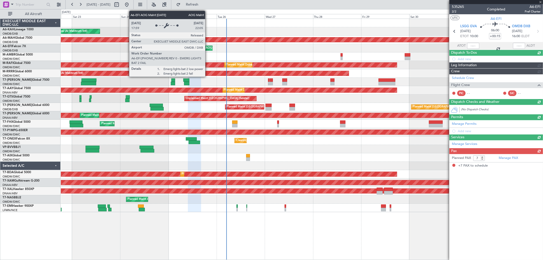
type input "+00:10"
type input "10:18"
type input "16:12"
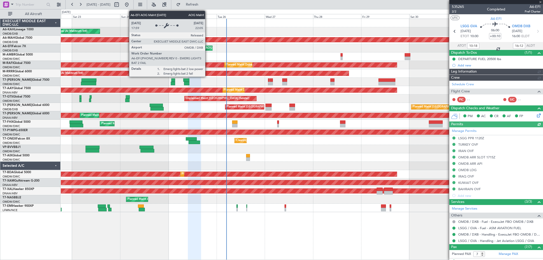
type input "Syed Shakeel (SYS)"
type input "7113"
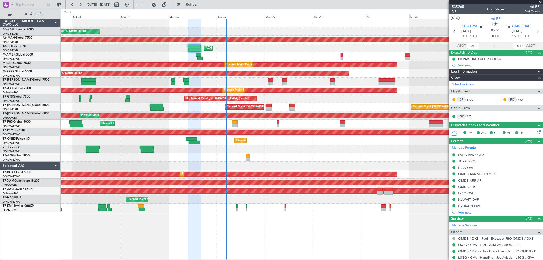
click at [538, 3] on span at bounding box center [540, 2] width 5 height 5
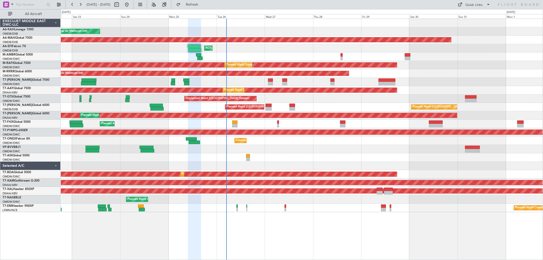
type input "0"
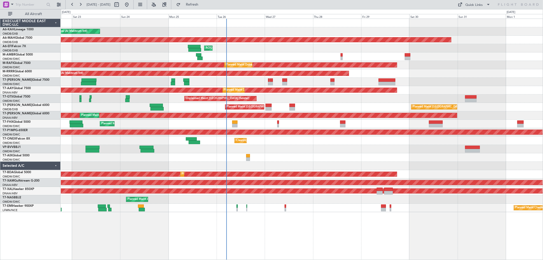
click at [272, 52] on div "Planned Maint Dubai (Al Maktoum Intl)" at bounding box center [302, 56] width 482 height 8
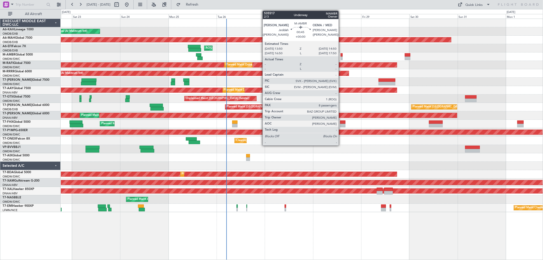
click at [341, 57] on div at bounding box center [341, 58] width 2 height 4
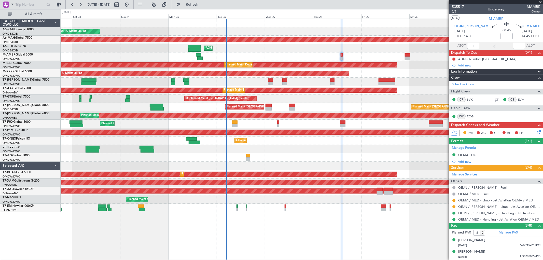
click at [314, 52] on div "Planned Maint Dubai (Al Maktoum Intl)" at bounding box center [302, 56] width 482 height 8
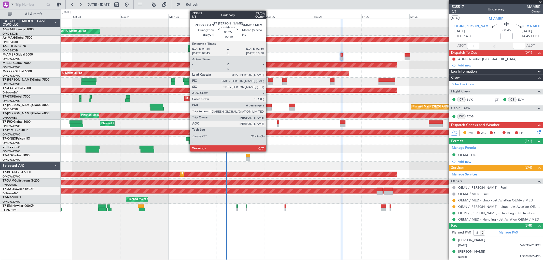
click at [268, 82] on div at bounding box center [269, 84] width 2 height 4
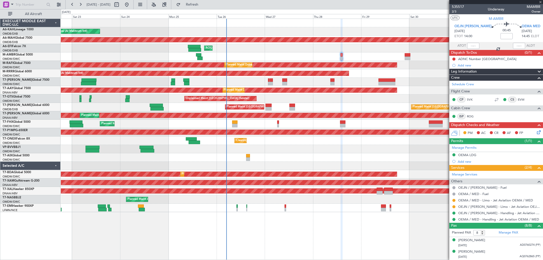
type input "+00:10"
type input "6"
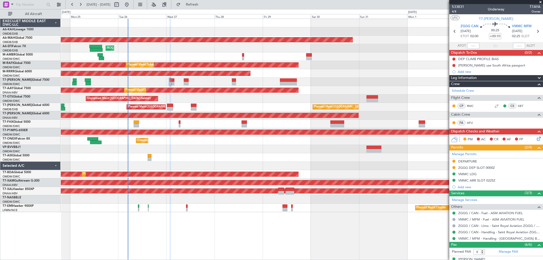
click at [270, 95] on div "Unplanned Maint [GEOGRAPHIC_DATA] (Seletar)" at bounding box center [302, 98] width 482 height 8
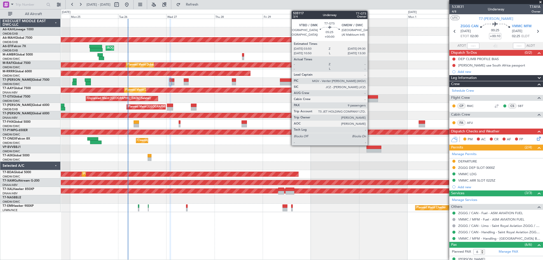
click at [370, 97] on div at bounding box center [371, 97] width 11 height 4
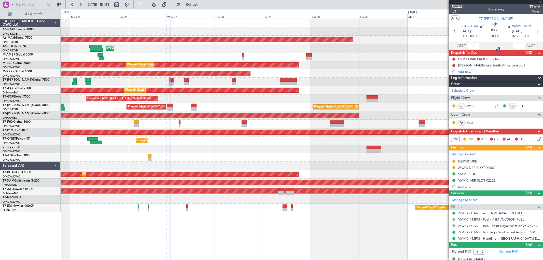
type input "9"
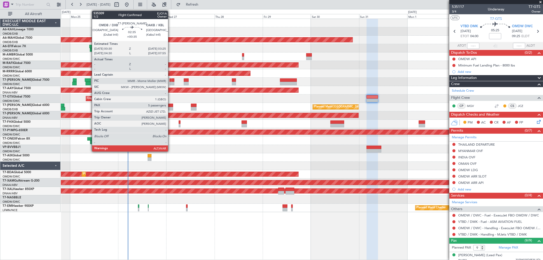
click at [170, 105] on div at bounding box center [170, 106] width 6 height 4
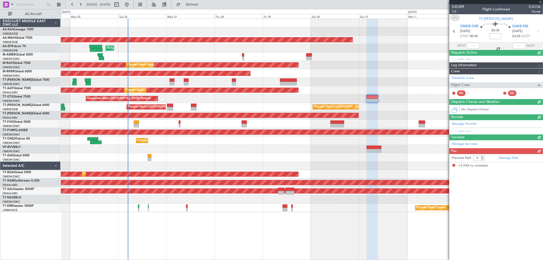
type input "+00:35"
type input "5"
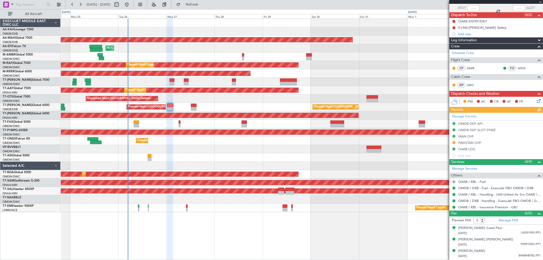
scroll to position [60, 0]
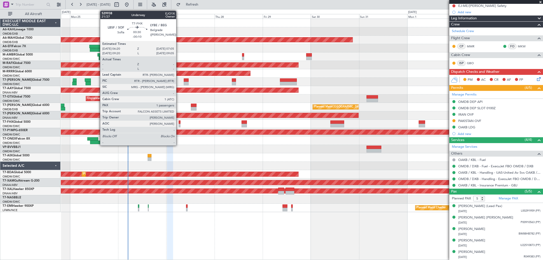
click at [179, 123] on div at bounding box center [180, 122] width 2 height 4
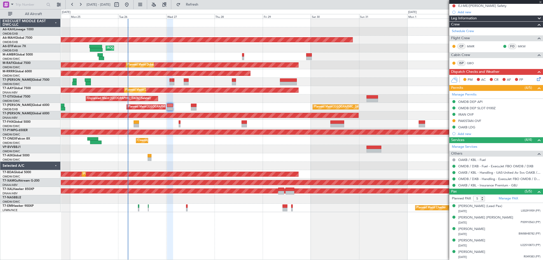
type input "-00:10"
type input "1"
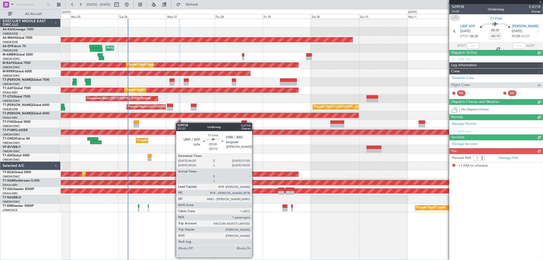
scroll to position [0, 0]
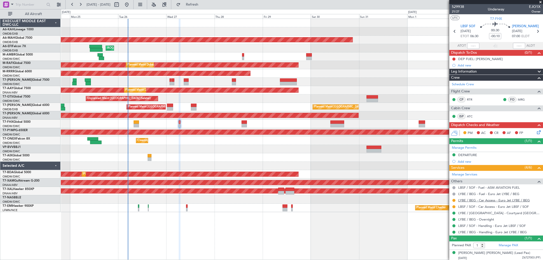
click at [484, 199] on link "LYBE / BEG - Car Access - Euro Jet LYBE / BEG" at bounding box center [494, 200] width 72 height 4
click at [482, 207] on link "LBSF / SOF - Car Access - Euro Jet LBSF / SOF" at bounding box center [493, 206] width 70 height 4
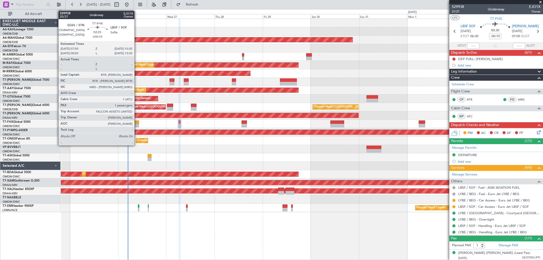
click at [137, 121] on div at bounding box center [137, 122] width 6 height 4
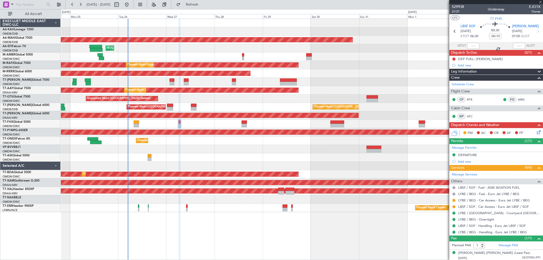
type input "+00:10"
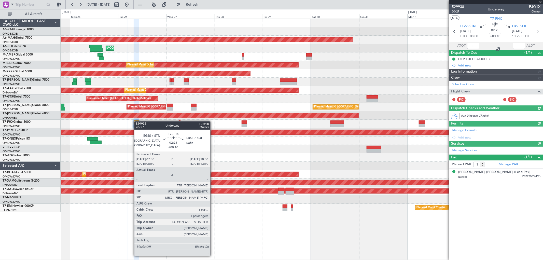
type input "Anita Mani (ANI)"
type input "7088"
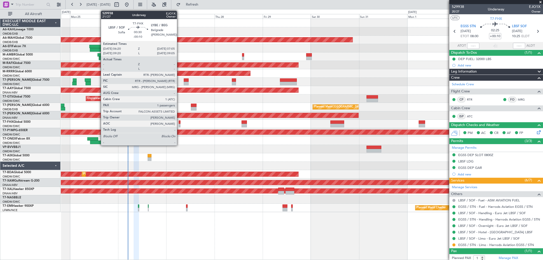
click at [179, 126] on div at bounding box center [180, 126] width 2 height 4
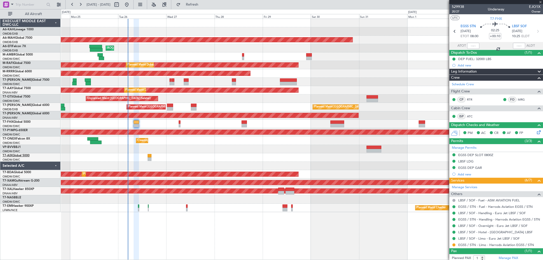
type input "-00:10"
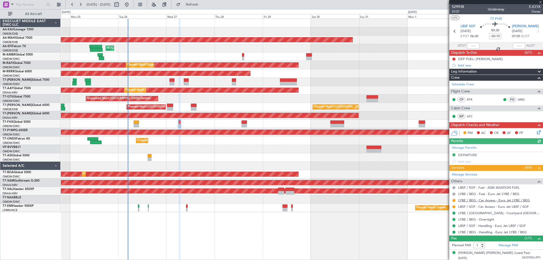
click at [488, 200] on link "LYBE / BEG - Car Access - Euro Jet LYBE / BEG" at bounding box center [494, 200] width 72 height 4
click at [473, 205] on link "LBSF / SOF - Car Access - Euro Jet LBSF / SOF" at bounding box center [493, 206] width 70 height 4
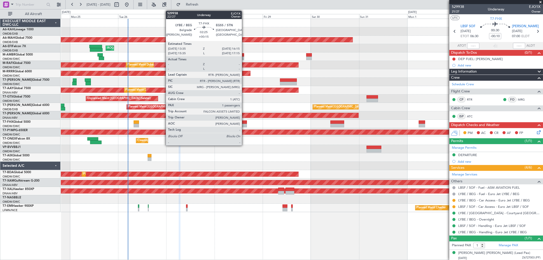
click at [244, 124] on div at bounding box center [244, 126] width 6 height 4
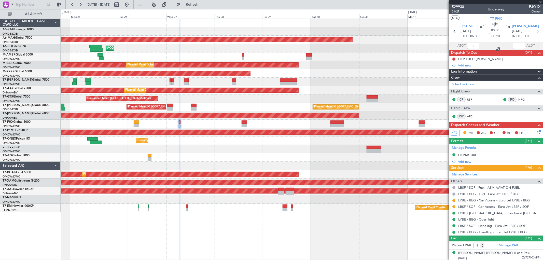
type input "+00:15"
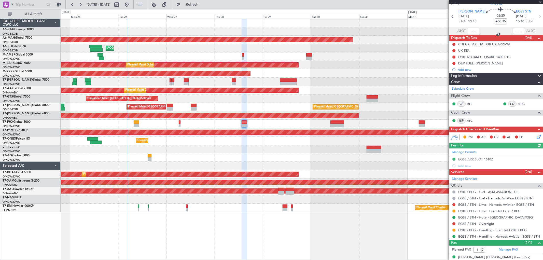
scroll to position [20, 0]
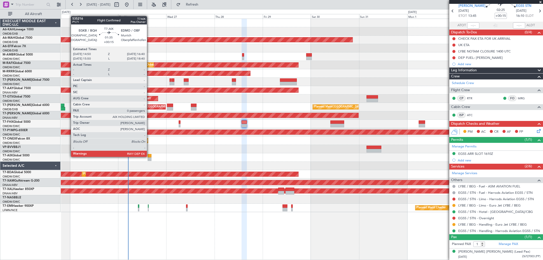
click at [149, 156] on div at bounding box center [150, 156] width 4 height 4
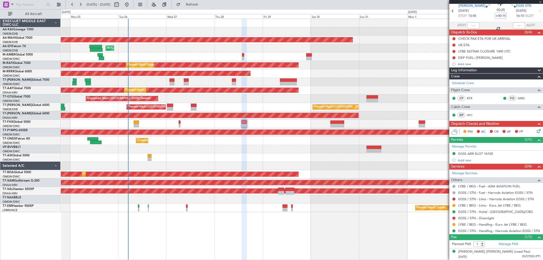
type input "0"
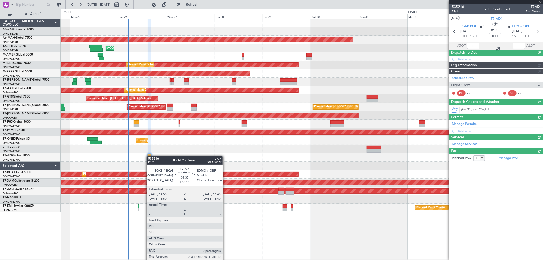
scroll to position [0, 0]
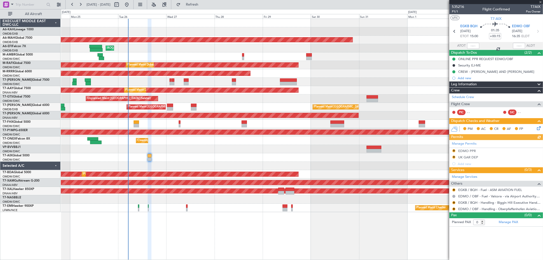
type input "Anita Mani (ANI)"
type input "7069"
click at [520, 25] on span "EDMO OBF" at bounding box center [521, 26] width 18 height 5
type input "Anita Mani (ANI)"
type input "7069"
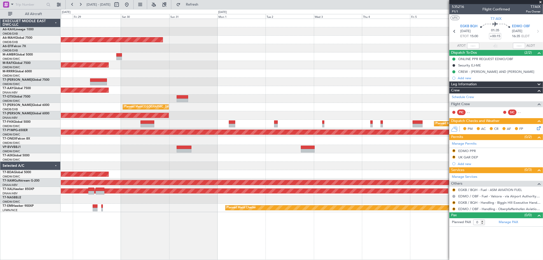
click at [363, 154] on div at bounding box center [302, 157] width 482 height 8
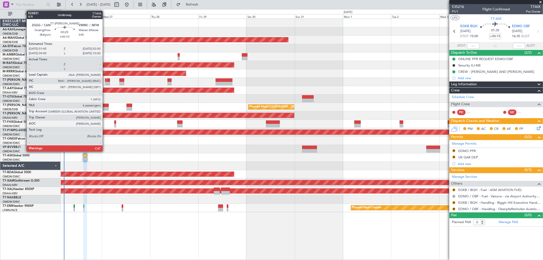
click at [105, 80] on div at bounding box center [106, 80] width 2 height 4
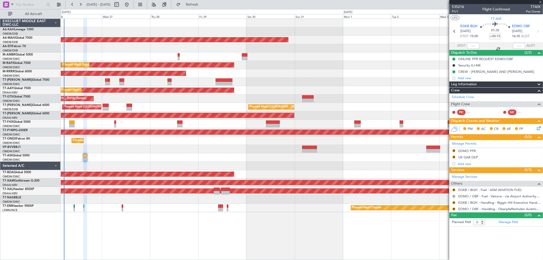
type input "+00:10"
type input "6"
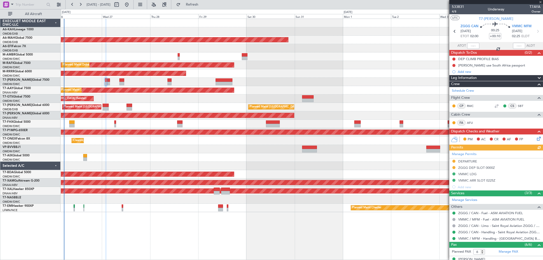
scroll to position [65, 0]
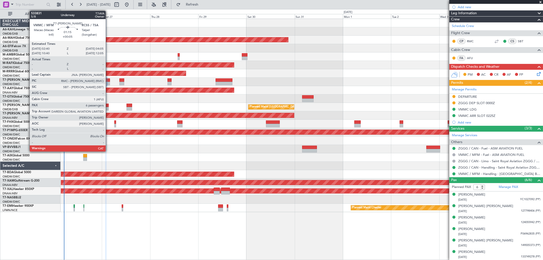
click at [108, 83] on div at bounding box center [108, 84] width 3 height 4
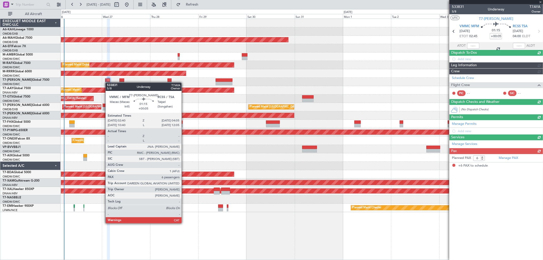
scroll to position [0, 0]
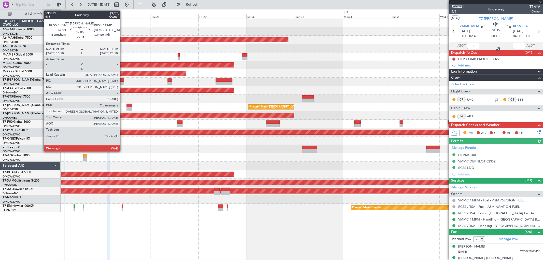
click at [122, 81] on div at bounding box center [121, 80] width 5 height 4
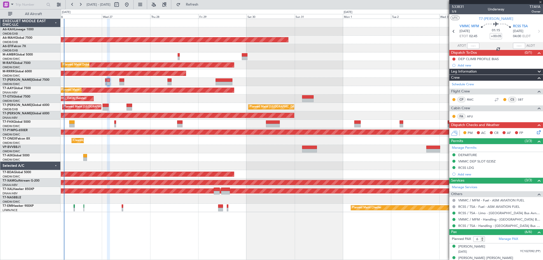
type input "+00:15"
type input "7"
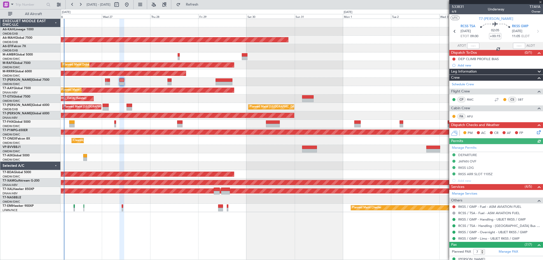
click at [172, 82] on div at bounding box center [302, 82] width 482 height 8
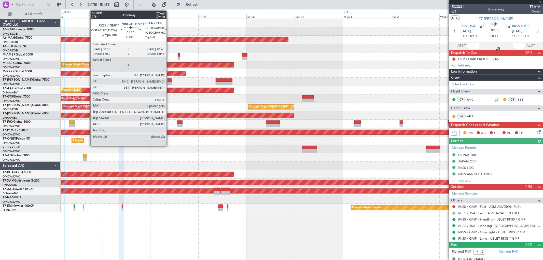
click at [169, 82] on div at bounding box center [169, 84] width 4 height 4
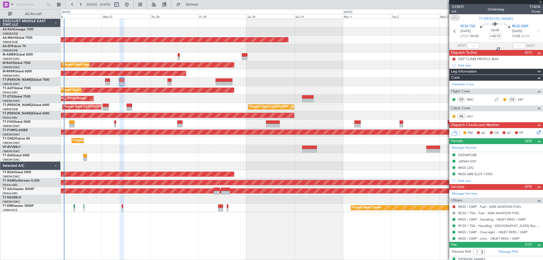
type input "+00:10"
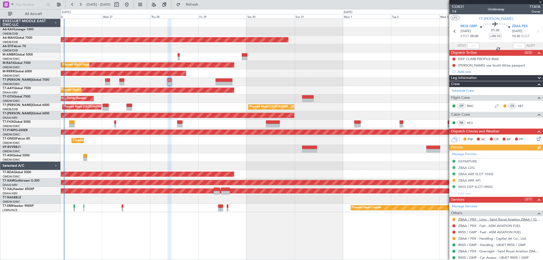
scroll to position [95, 0]
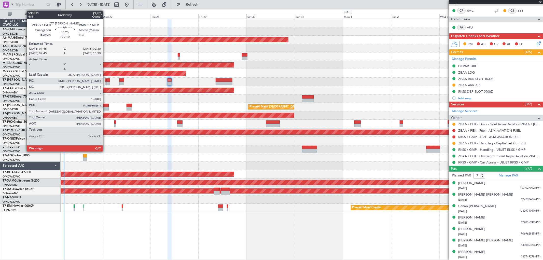
click at [105, 79] on div at bounding box center [106, 80] width 2 height 4
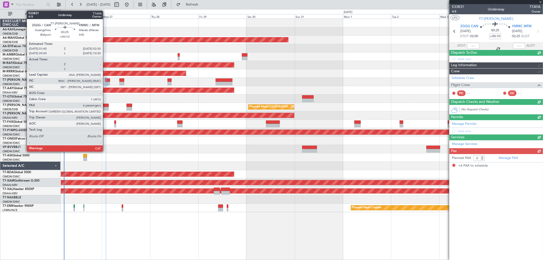
scroll to position [0, 0]
type input "7"
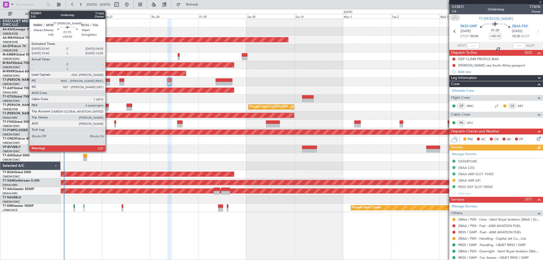
click at [108, 81] on div at bounding box center [108, 80] width 3 height 4
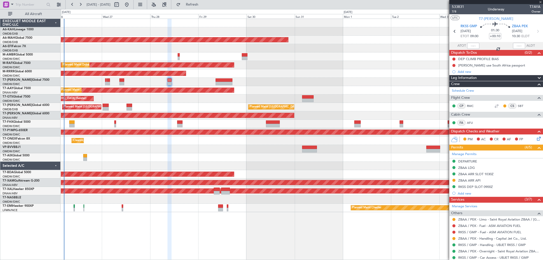
type input "+00:05"
type input "6"
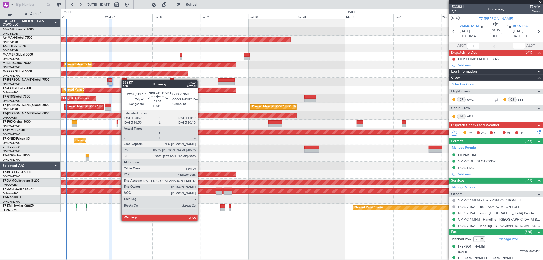
click at [124, 80] on div at bounding box center [124, 80] width 5 height 4
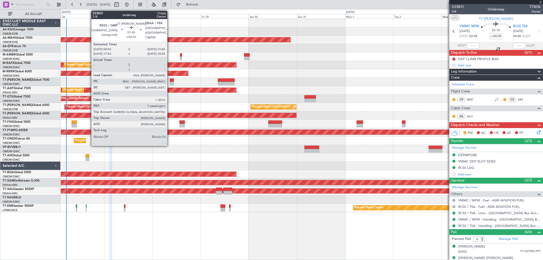
type input "+00:15"
type input "7"
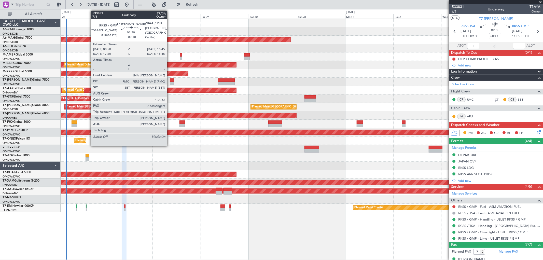
click at [170, 82] on div at bounding box center [172, 84] width 4 height 4
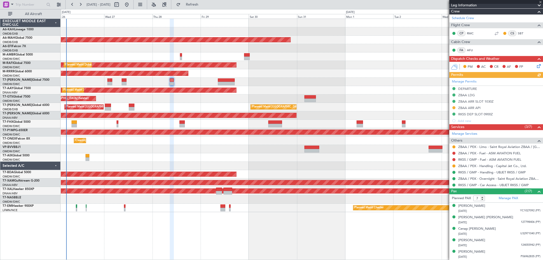
scroll to position [85, 0]
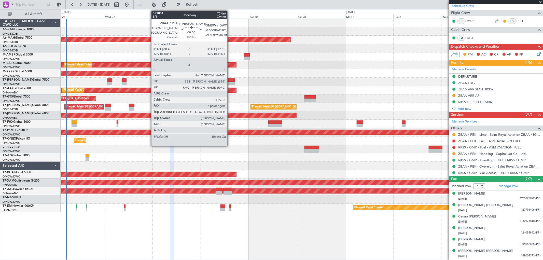
click at [230, 80] on div at bounding box center [226, 80] width 17 height 4
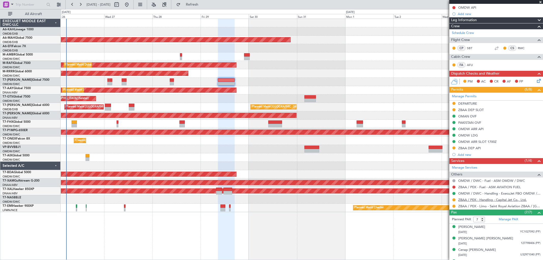
scroll to position [102, 0]
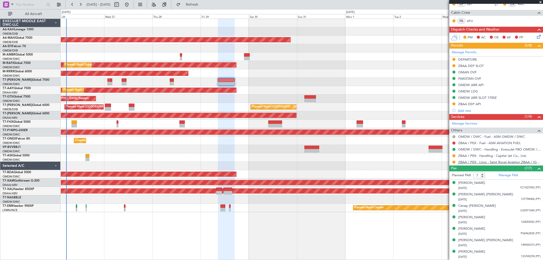
click at [485, 163] on link "ZBAA / PEK - Limo - Saint Royal Aviation ZBAA / [GEOGRAPHIC_DATA]" at bounding box center [499, 162] width 82 height 4
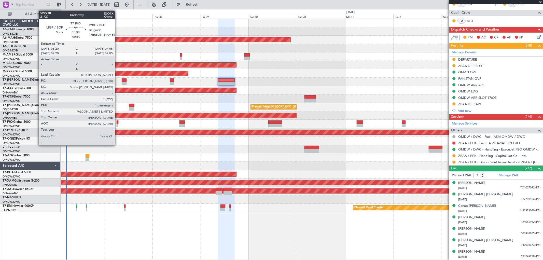
click at [117, 125] on div at bounding box center [118, 126] width 2 height 4
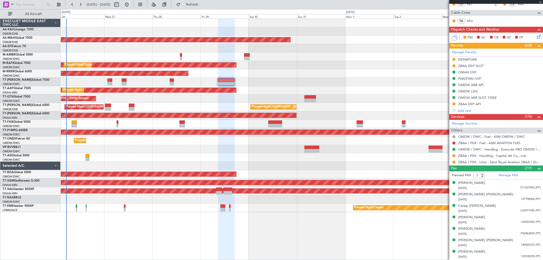
type input "-00:10"
type input "1"
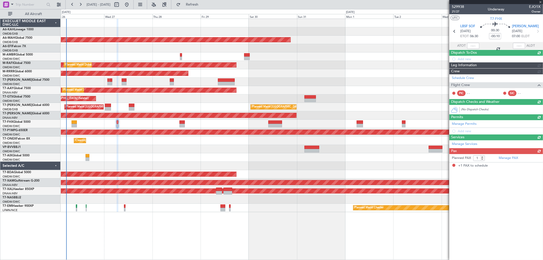
scroll to position [0, 0]
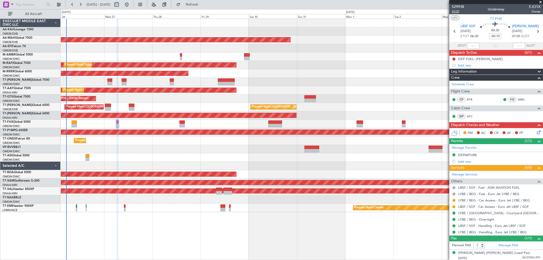
click at [458, 13] on span "21/27" at bounding box center [458, 11] width 12 height 4
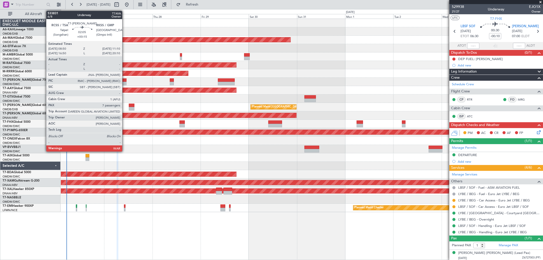
click at [125, 81] on div at bounding box center [124, 80] width 5 height 4
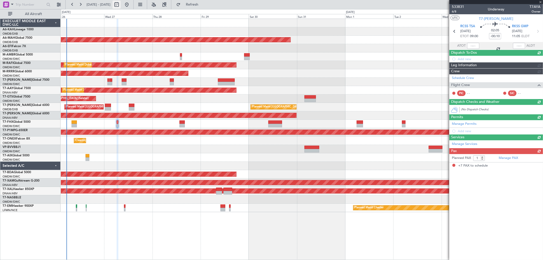
type input "+00:15"
type input "7"
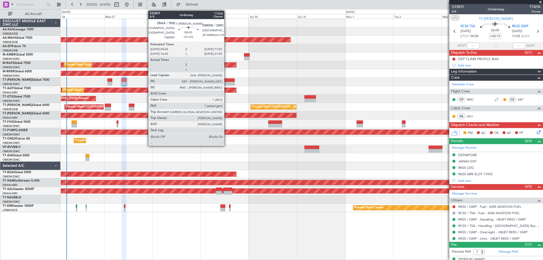
click at [227, 79] on div at bounding box center [226, 80] width 17 height 4
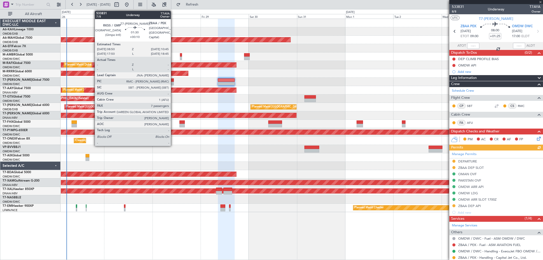
click at [173, 82] on div at bounding box center [172, 84] width 4 height 4
click at [174, 81] on div at bounding box center [172, 80] width 4 height 4
type input "+00:10"
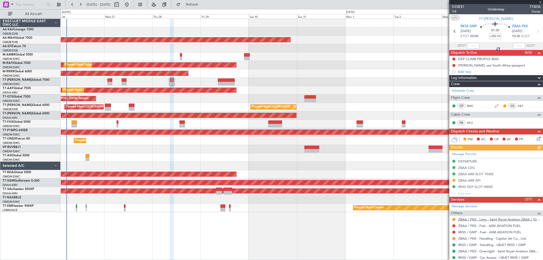
click at [483, 220] on link "ZBAA / PEK - Limo - Saint Royal Aviation ZBAA / [GEOGRAPHIC_DATA]" at bounding box center [499, 219] width 82 height 4
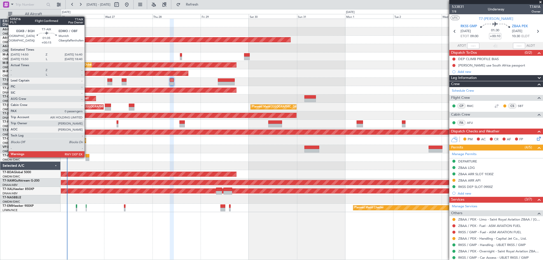
click at [87, 157] on div at bounding box center [87, 156] width 4 height 4
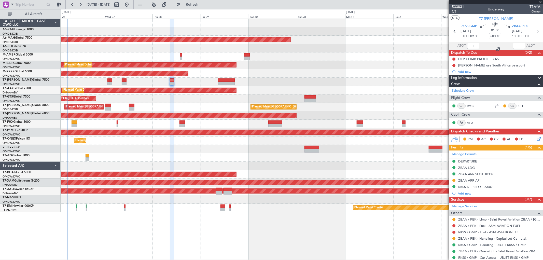
type input "+00:15"
type input "0"
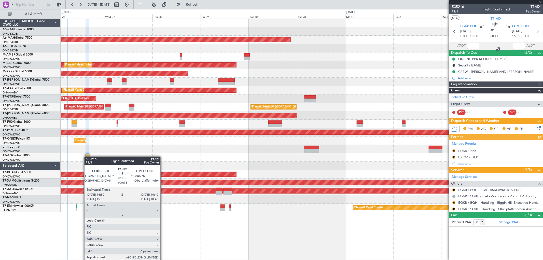
type input "[PERSON_NAME] (ANI)"
type input "7069"
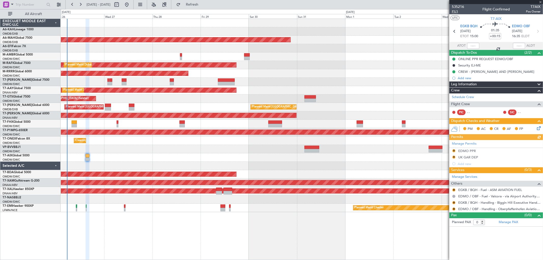
click at [456, 12] on span "P1/1" at bounding box center [458, 11] width 12 height 4
click at [204, 8] on button "Refresh" at bounding box center [189, 5] width 31 height 8
type input "[PERSON_NAME] (ANI)"
type input "7069"
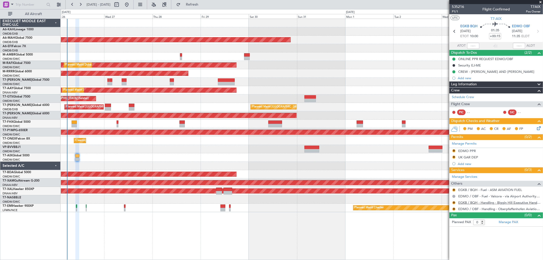
click at [484, 203] on link "EGKB / BQH - Handling - Biggin Hill Executive Handling EGKB / BQH" at bounding box center [499, 202] width 82 height 4
type input "[PERSON_NAME] (ANI)"
type input "7069"
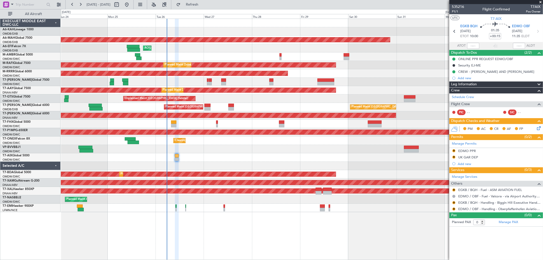
click at [206, 55] on div "Planned Maint Dubai (Al Maktoum Intl) Planned Maint Dubai (Dubai Intl) AOG Main…" at bounding box center [302, 115] width 482 height 193
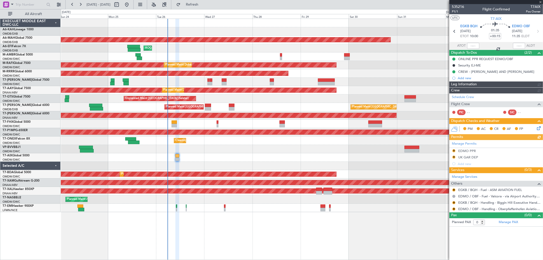
type input "[PERSON_NAME] (ANI)"
type input "7069"
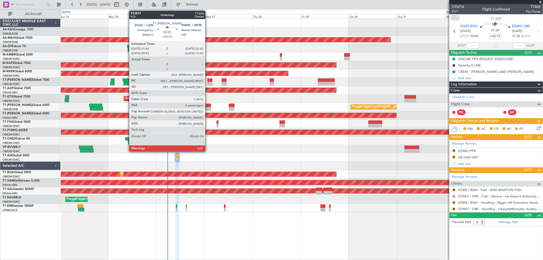
click at [208, 83] on div at bounding box center [208, 84] width 2 height 4
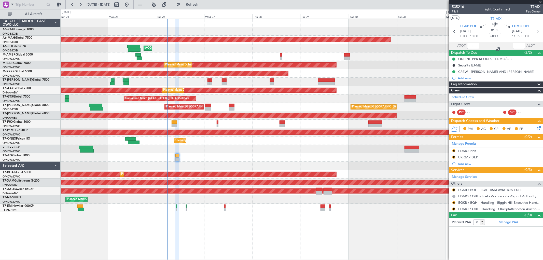
type input "+00:10"
type input "6"
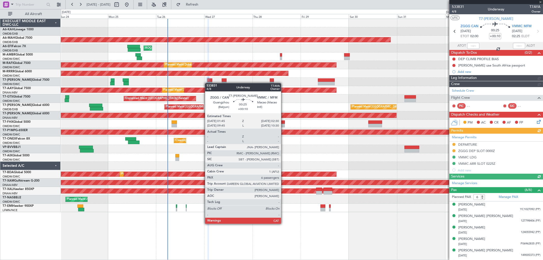
click at [208, 83] on div at bounding box center [208, 84] width 2 height 4
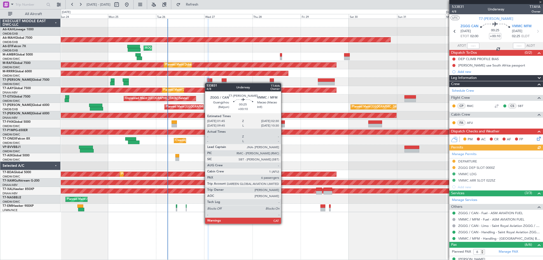
click at [208, 83] on div at bounding box center [208, 84] width 2 height 4
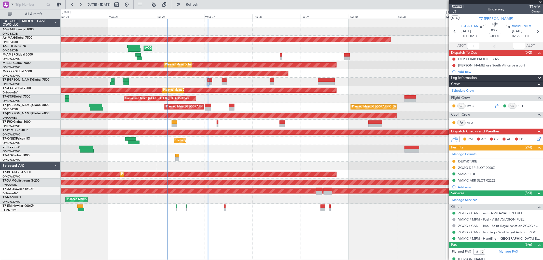
click at [497, 106] on div at bounding box center [496, 106] width 6 height 6
click at [464, 70] on div "Add new" at bounding box center [497, 71] width 78 height 4
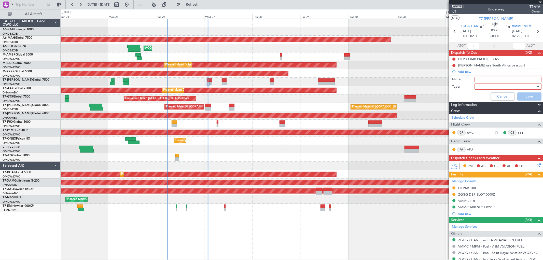
click at [475, 77] on input "Name:" at bounding box center [507, 80] width 67 height 6
paste input "24 000 lbs fuel."
type input "24 000 lbs fuel."
click at [483, 86] on div at bounding box center [505, 87] width 59 height 8
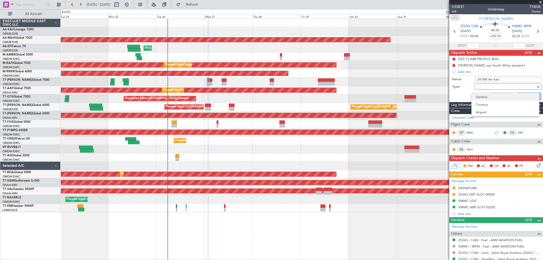
click at [482, 95] on span "Generic" at bounding box center [505, 97] width 59 height 8
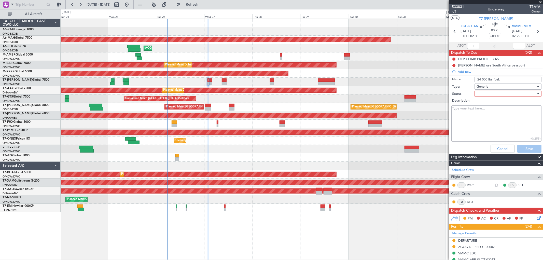
click at [484, 90] on div at bounding box center [505, 94] width 59 height 8
drag, startPoint x: 482, startPoint y: 103, endPoint x: 500, endPoint y: 124, distance: 27.2
click at [482, 103] on span "Not Started" at bounding box center [505, 104] width 59 height 8
click at [523, 152] on button "Save" at bounding box center [529, 149] width 24 height 8
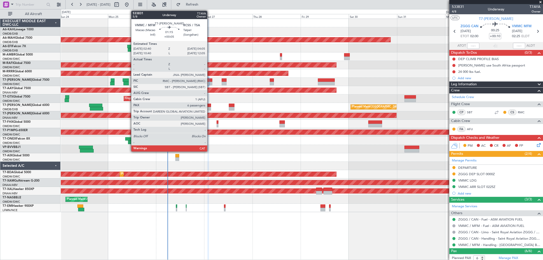
click at [210, 82] on div at bounding box center [210, 84] width 3 height 4
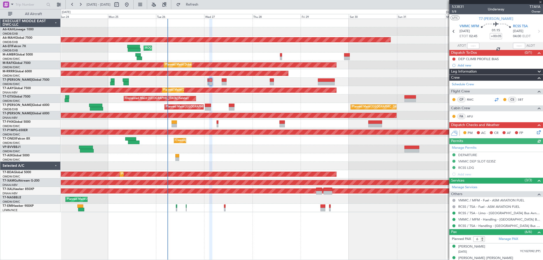
click at [495, 100] on div at bounding box center [496, 99] width 6 height 6
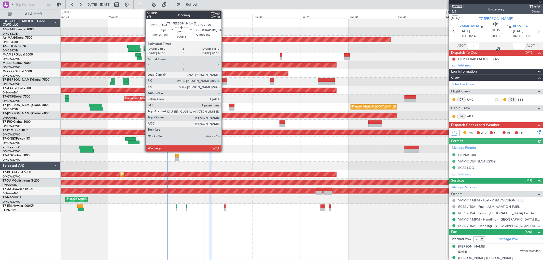
click at [224, 83] on div at bounding box center [224, 84] width 5 height 4
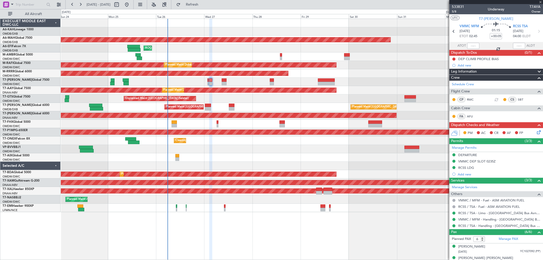
type input "+00:15"
type input "7"
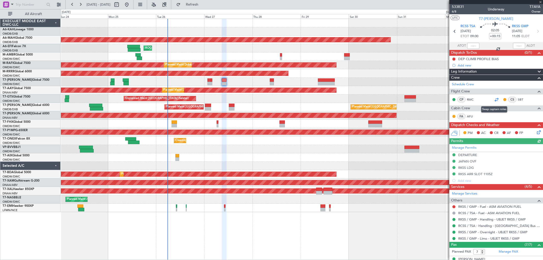
click at [493, 100] on div at bounding box center [496, 99] width 6 height 6
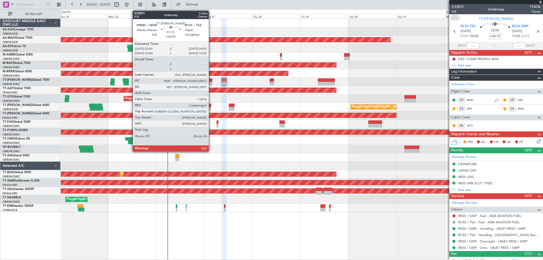
click at [211, 83] on div at bounding box center [210, 84] width 3 height 4
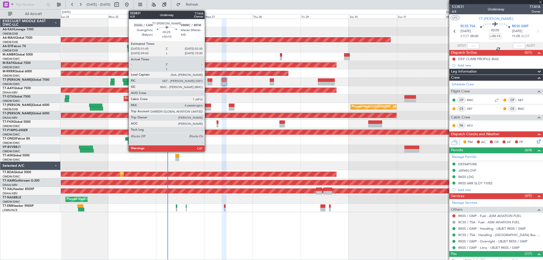
click at [207, 82] on div at bounding box center [208, 84] width 2 height 4
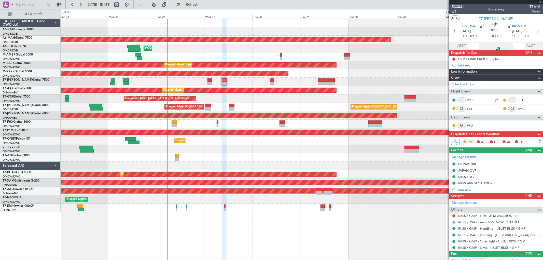
click at [207, 82] on div at bounding box center [208, 84] width 2 height 4
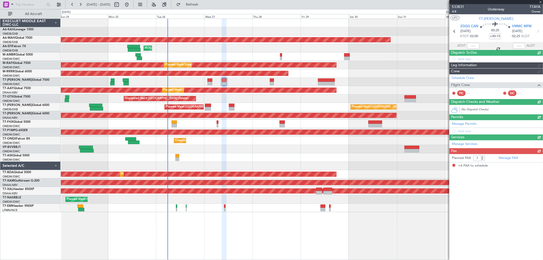
type input "+00:10"
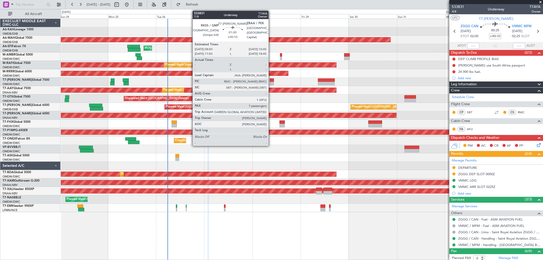
click at [271, 82] on div at bounding box center [272, 84] width 4 height 4
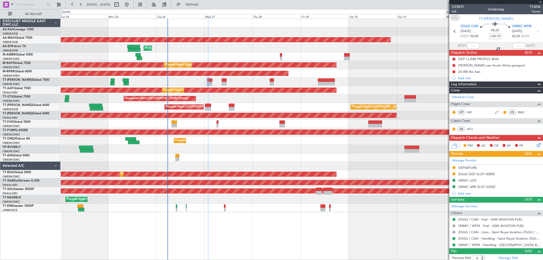
type input "7"
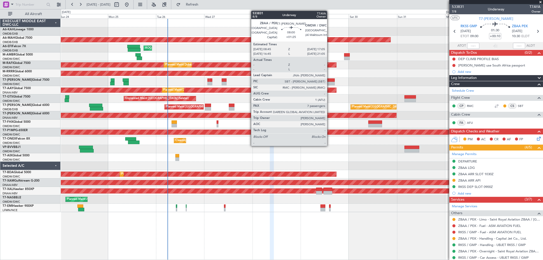
click at [330, 83] on div at bounding box center [326, 84] width 17 height 4
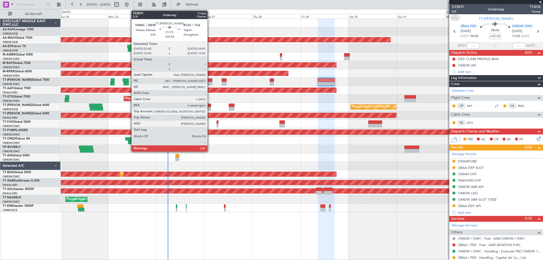
click at [210, 79] on div at bounding box center [210, 80] width 3 height 4
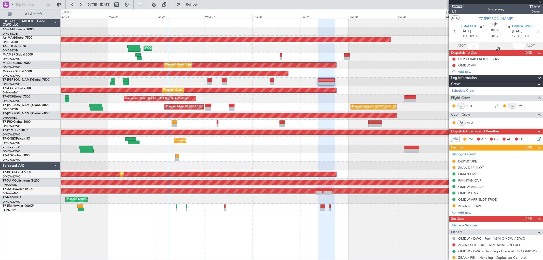
type input "+00:05"
type input "6"
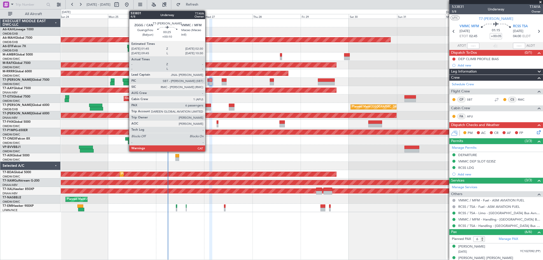
click at [208, 81] on div at bounding box center [208, 80] width 2 height 4
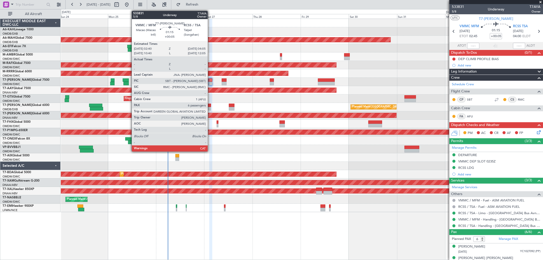
click at [210, 84] on div at bounding box center [210, 84] width 3 height 4
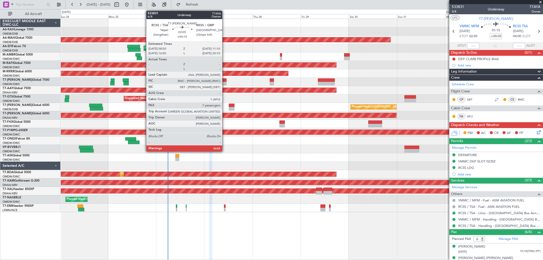
click at [225, 80] on div at bounding box center [224, 80] width 5 height 4
click at [224, 83] on div at bounding box center [224, 84] width 5 height 4
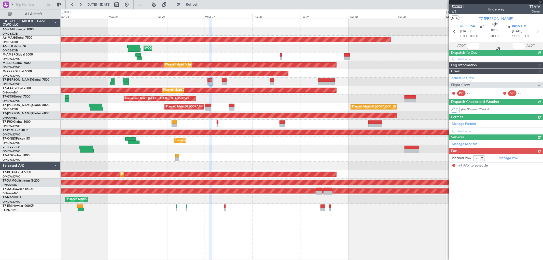
type input "+00:15"
type input "7"
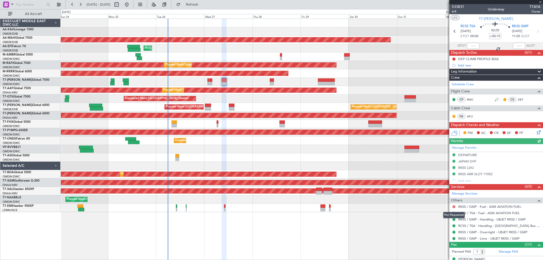
click at [453, 206] on button at bounding box center [453, 206] width 3 height 3
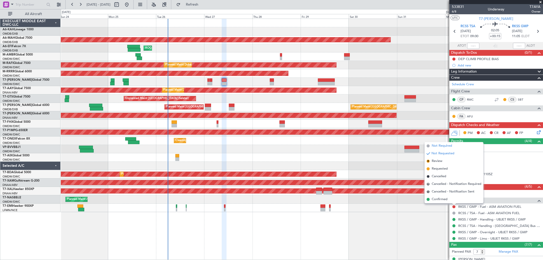
click at [445, 145] on span "Not Required" at bounding box center [442, 145] width 20 height 5
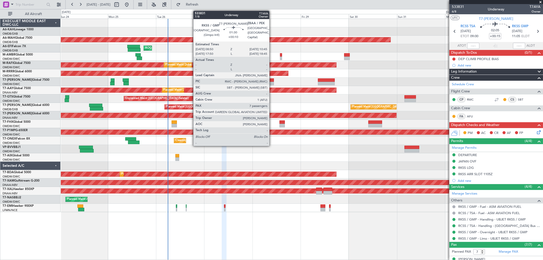
click at [272, 83] on div at bounding box center [272, 84] width 4 height 4
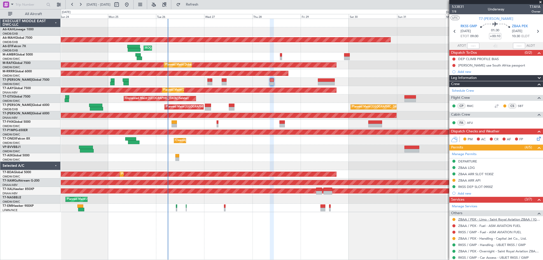
click at [487, 220] on link "ZBAA / PEK - Limo - Saint Royal Aviation ZBAA / [GEOGRAPHIC_DATA]" at bounding box center [499, 219] width 82 height 4
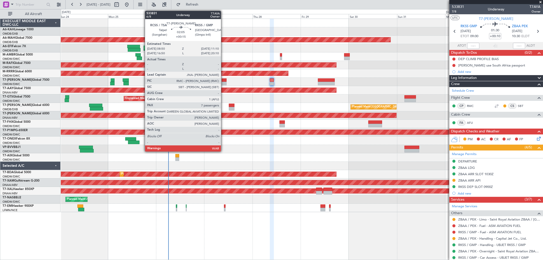
click at [223, 82] on div at bounding box center [224, 84] width 5 height 4
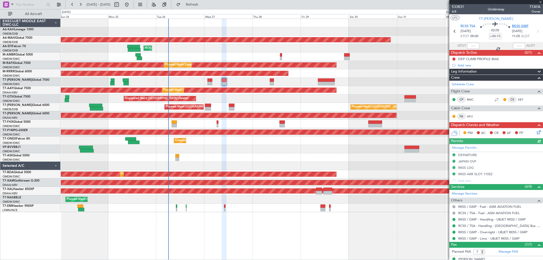
click at [522, 26] on span "RKSS GMP" at bounding box center [520, 26] width 17 height 5
click at [505, 232] on link "RKSS / GMP - Overnight - UBJET RKSS / GMP" at bounding box center [492, 232] width 69 height 4
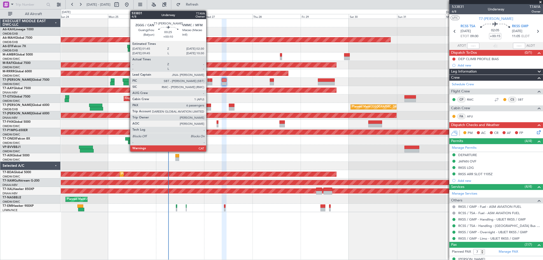
click at [209, 82] on div at bounding box center [208, 84] width 2 height 4
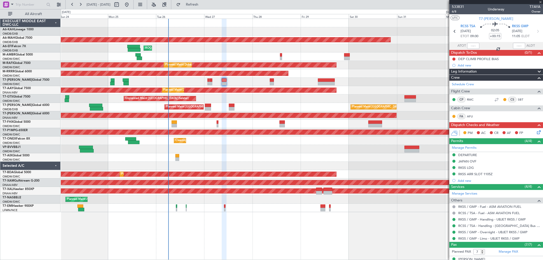
type input "+00:10"
type input "6"
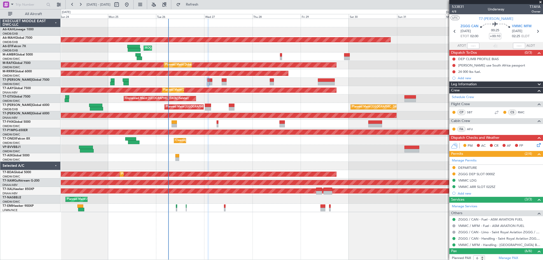
click at [477, 69] on div "24 000 lbs fuel." at bounding box center [469, 71] width 23 height 4
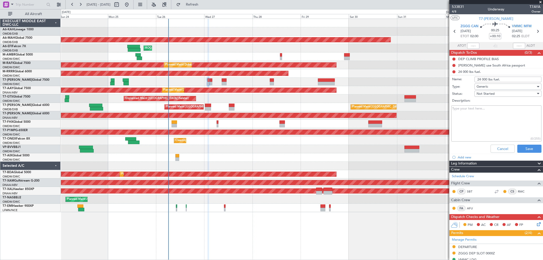
drag, startPoint x: 486, startPoint y: 80, endPoint x: 469, endPoint y: 77, distance: 17.5
click at [469, 77] on div "Name: 24 000 lbs fuel." at bounding box center [496, 80] width 99 height 8
paste input "5000"
type input "25000 lbs fuel."
click at [522, 148] on button "Save" at bounding box center [529, 149] width 24 height 8
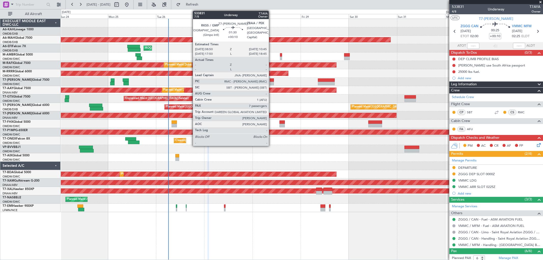
click at [271, 82] on div at bounding box center [272, 84] width 4 height 4
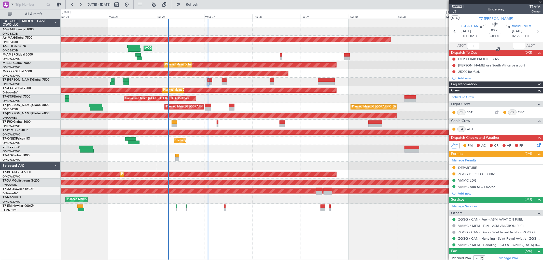
type input "7"
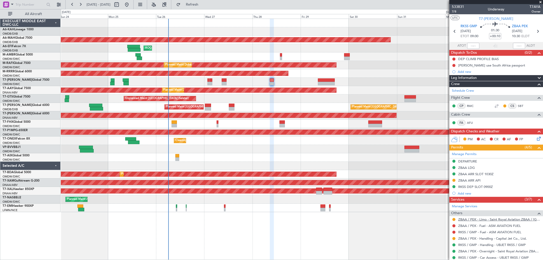
click at [496, 218] on link "ZBAA / PEK - Limo - Saint Royal Aviation ZBAA / [GEOGRAPHIC_DATA]" at bounding box center [499, 219] width 82 height 4
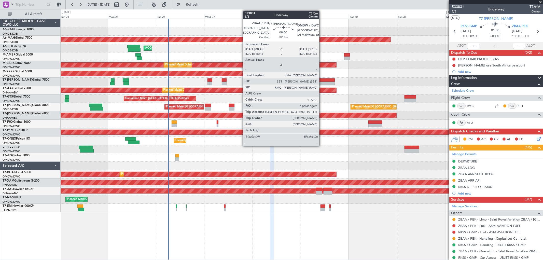
click at [322, 82] on div at bounding box center [326, 84] width 17 height 4
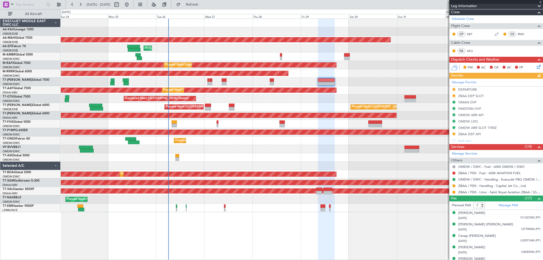
scroll to position [102, 0]
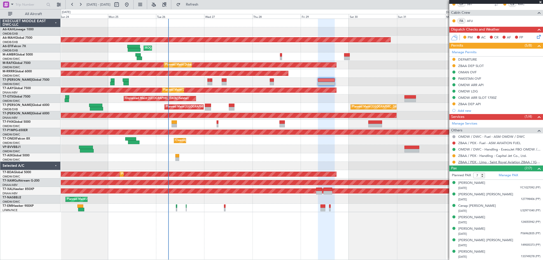
click at [471, 161] on link "ZBAA / PEK - Limo - Saint Royal Aviation ZBAA / [GEOGRAPHIC_DATA]" at bounding box center [499, 162] width 82 height 4
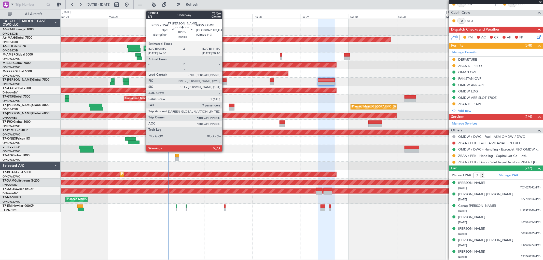
click at [225, 82] on div at bounding box center [224, 84] width 5 height 4
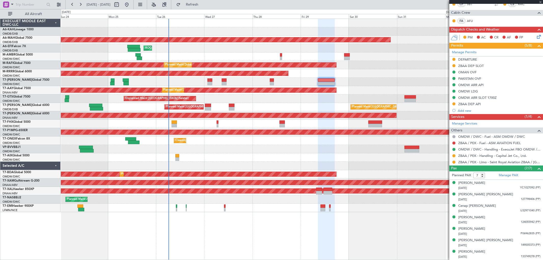
scroll to position [0, 0]
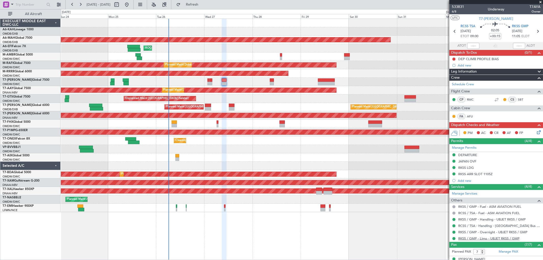
click at [466, 238] on link "RKSS / GMP - Limo - UBJET RKSS / GMP" at bounding box center [488, 238] width 61 height 4
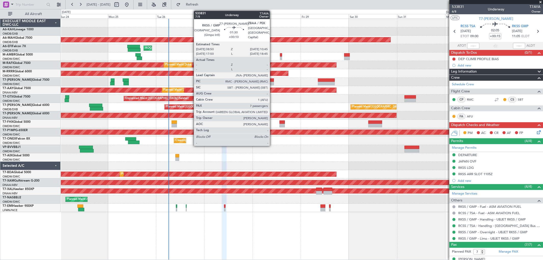
click at [272, 84] on div at bounding box center [272, 84] width 4 height 4
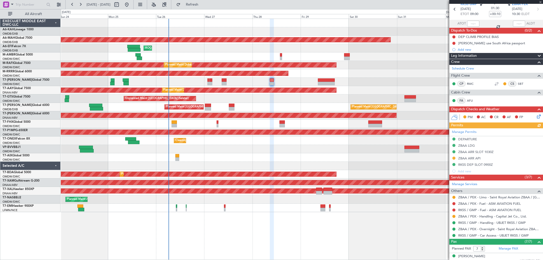
scroll to position [28, 0]
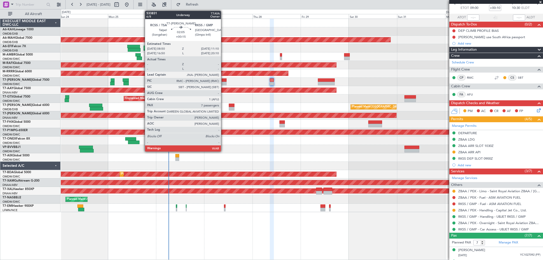
click at [223, 83] on div at bounding box center [224, 84] width 5 height 4
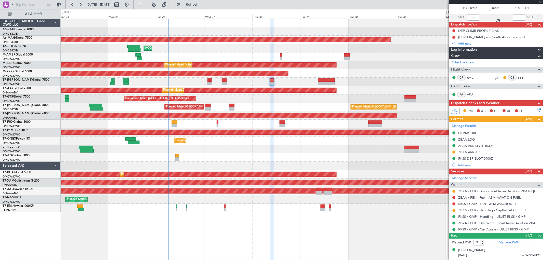
type input "+00:15"
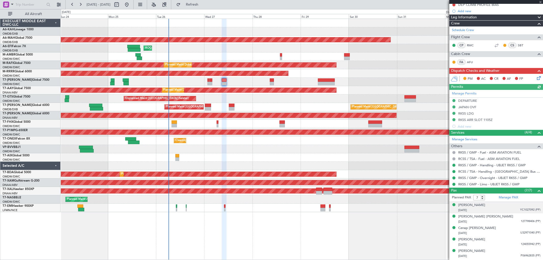
scroll to position [56, 0]
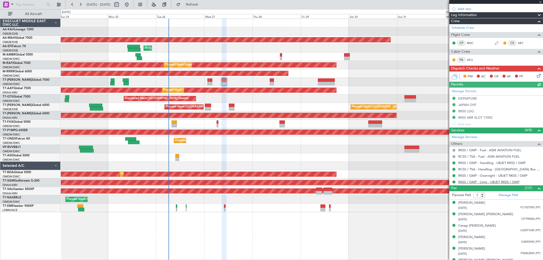
click at [470, 182] on link "RKSS / GMP - Limo - UBJET RKSS / GMP" at bounding box center [488, 182] width 61 height 4
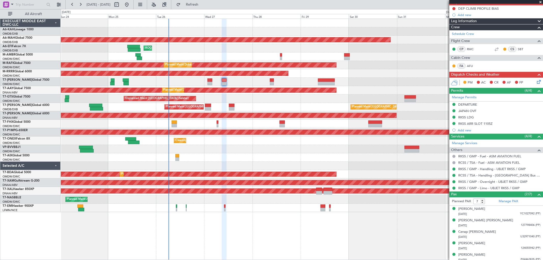
scroll to position [76, 0]
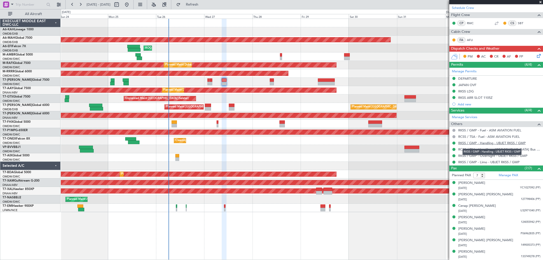
click at [505, 145] on link "RKSS / GMP - Handling - UBJET RKSS / GMP" at bounding box center [491, 143] width 67 height 4
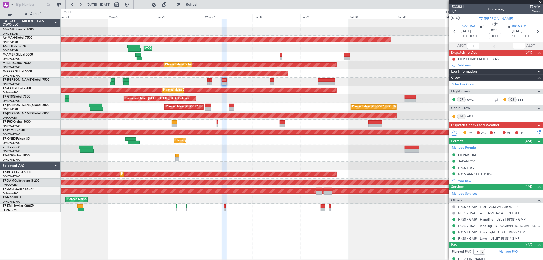
click at [459, 7] on span "533831" at bounding box center [458, 6] width 12 height 5
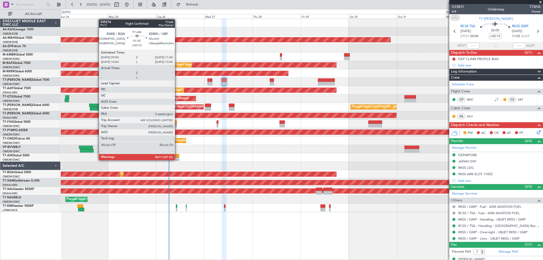
click at [177, 160] on div at bounding box center [177, 159] width 4 height 4
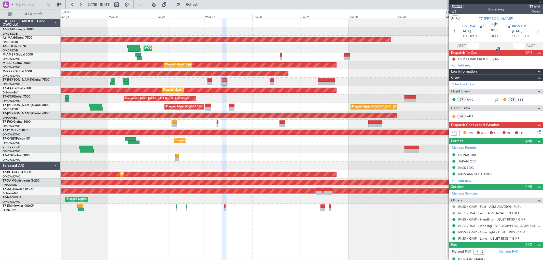
type input "0"
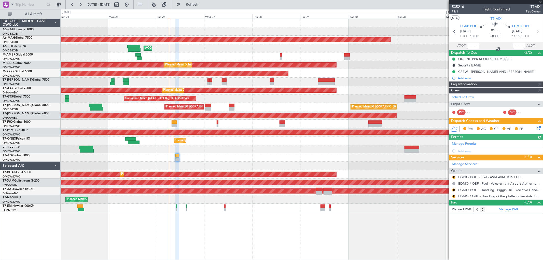
type input "[PERSON_NAME] (ANI)"
type input "7069"
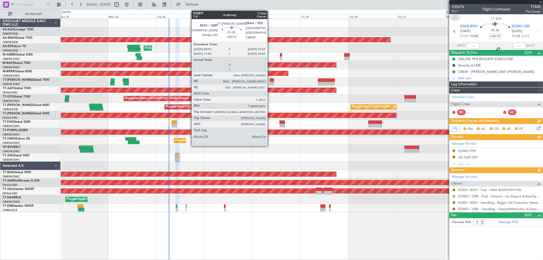
type input "[PERSON_NAME] (ANI)"
type input "7069"
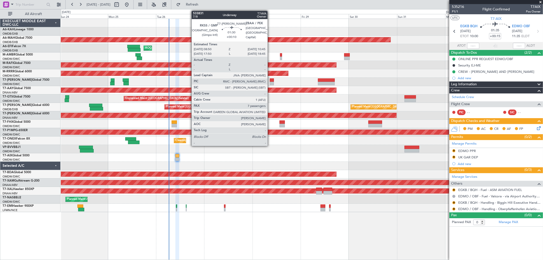
click at [270, 82] on div at bounding box center [272, 84] width 4 height 4
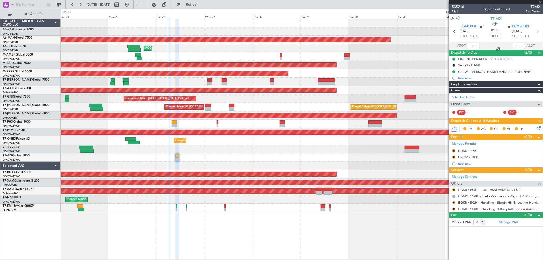
type input "+00:10"
type input "7"
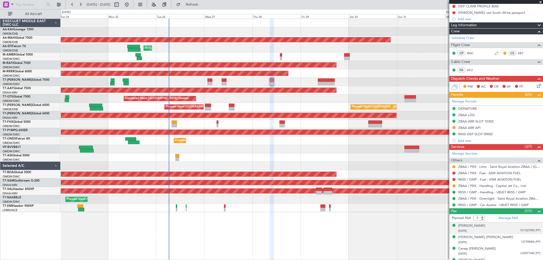
scroll to position [95, 0]
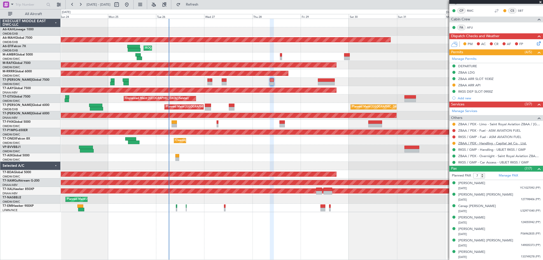
click at [489, 143] on link "ZBAA / PEK - Handling - Capital Jet Co., Ltd." at bounding box center [492, 143] width 68 height 4
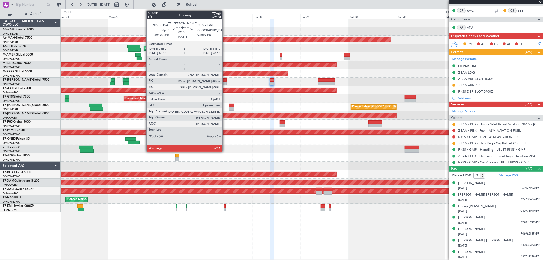
click at [225, 82] on div at bounding box center [224, 84] width 5 height 4
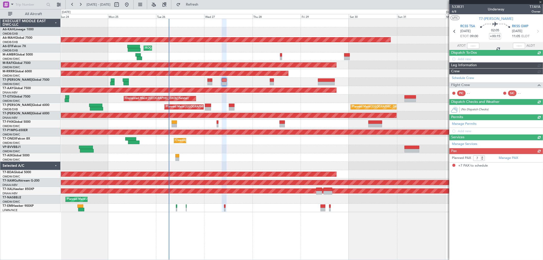
scroll to position [0, 0]
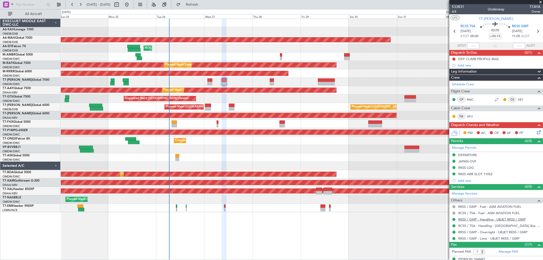
click at [480, 219] on link "RKSS / GMP - Handling - UBJET RKSS / GMP" at bounding box center [491, 219] width 67 height 4
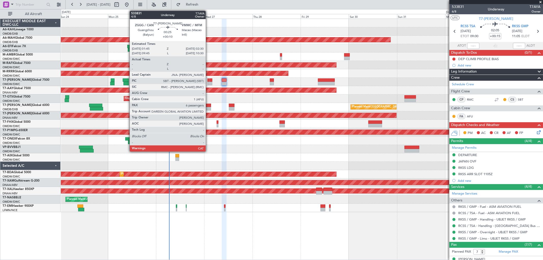
click at [208, 81] on div at bounding box center [208, 80] width 2 height 4
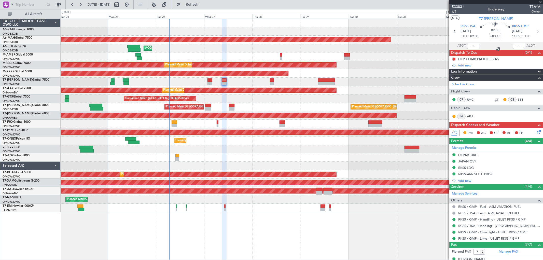
type input "+00:10"
type input "6"
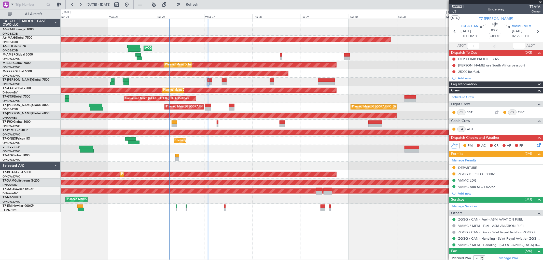
drag, startPoint x: 474, startPoint y: 167, endPoint x: 478, endPoint y: 167, distance: 3.6
click at [474, 167] on div "DEPARTURE" at bounding box center [467, 167] width 19 height 4
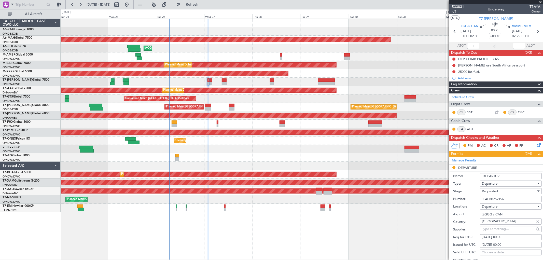
scroll to position [56, 0]
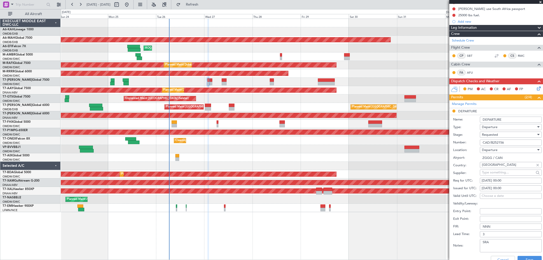
drag, startPoint x: 515, startPoint y: 143, endPoint x: 452, endPoint y: 141, distance: 63.6
click at [453, 141] on div "Number: CAD/B252156" at bounding box center [497, 143] width 89 height 8
click at [491, 134] on span "Requested" at bounding box center [490, 134] width 16 height 5
drag, startPoint x: 494, startPoint y: 175, endPoint x: 499, endPoint y: 169, distance: 7.7
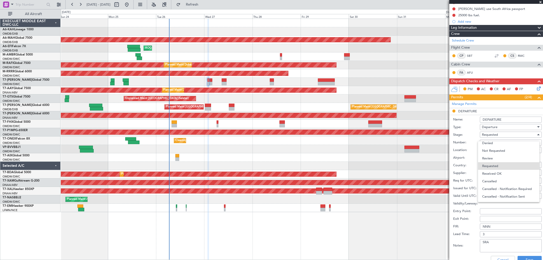
click at [494, 174] on span "Received OK" at bounding box center [508, 174] width 53 height 8
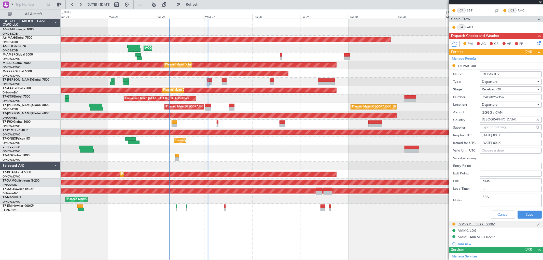
scroll to position [113, 0]
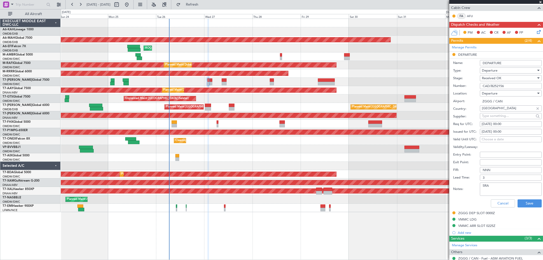
click at [526, 199] on div "Cancel Save" at bounding box center [497, 203] width 89 height 13
click at [526, 201] on button "Save" at bounding box center [529, 203] width 24 height 8
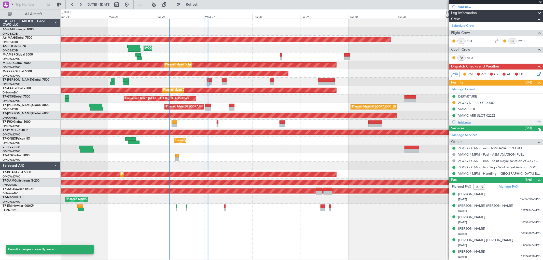
scroll to position [71, 0]
click at [470, 95] on div "DEPARTURE" at bounding box center [467, 96] width 19 height 4
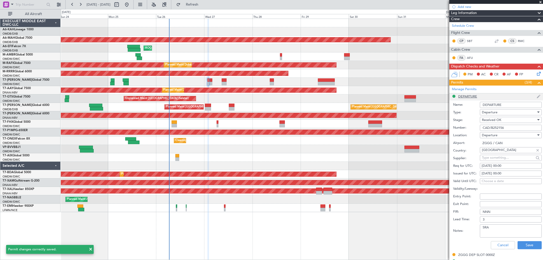
scroll to position [113, 0]
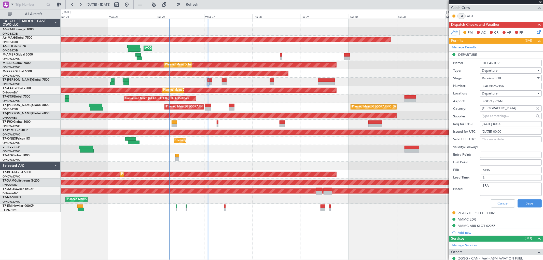
click at [508, 184] on textarea "SRA" at bounding box center [511, 188] width 62 height 13
paste textarea "ZGGG-VMMC: SAREX W6 LATOP"
type textarea "SRA ROUTING IN CHINA ZGGG-VMMC: SAREX W6 LATOP"
click at [524, 200] on button "Save" at bounding box center [529, 203] width 24 height 8
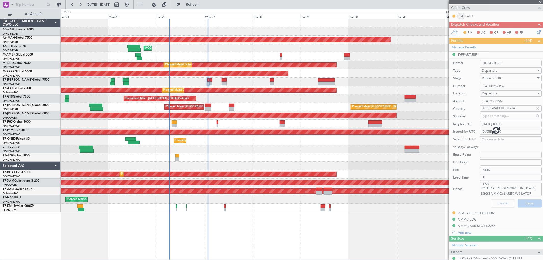
scroll to position [71, 0]
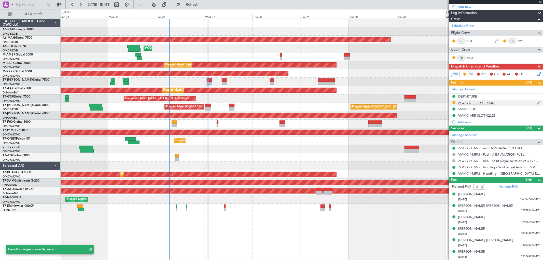
click at [481, 103] on div "ZGGG DEP SLOT 0000Z" at bounding box center [476, 103] width 37 height 4
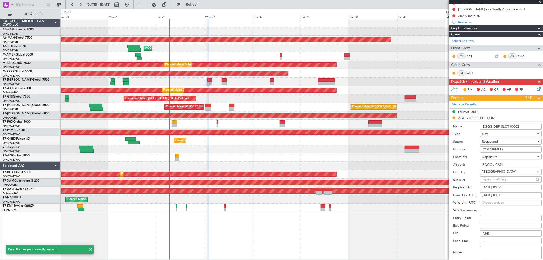
scroll to position [56, 0]
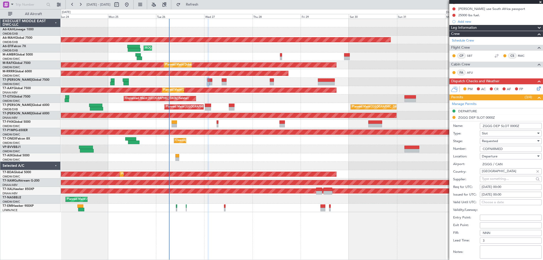
drag, startPoint x: 517, startPoint y: 125, endPoint x: 509, endPoint y: 125, distance: 7.9
click at [509, 125] on input "ZGGG DEP SLOT 0000Z" at bounding box center [511, 126] width 62 height 6
type input "ZGGG DEP SLOT 0225Z"
click at [495, 187] on div "27/08/2025 00:00" at bounding box center [510, 186] width 58 height 5
select select "8"
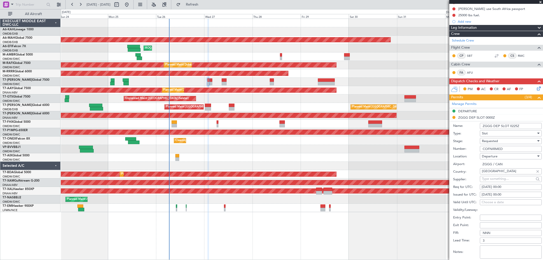
select select "2025"
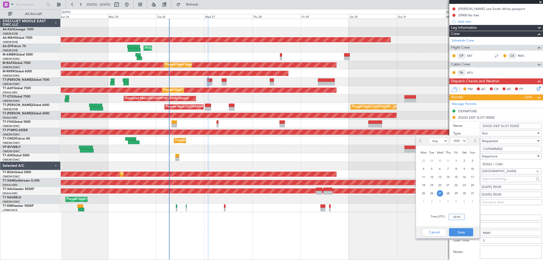
click at [459, 215] on input "00:00" at bounding box center [456, 217] width 16 height 6
type input "02:25"
click at [462, 232] on button "Save" at bounding box center [461, 232] width 24 height 8
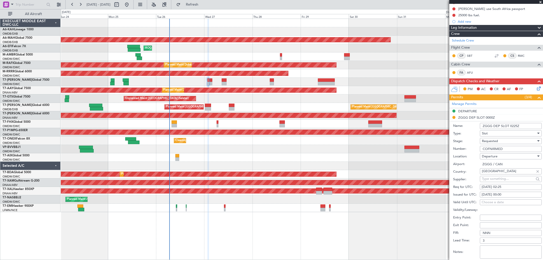
click at [501, 193] on div "27/08/2025 00:00" at bounding box center [510, 194] width 58 height 5
select select "8"
select select "2025"
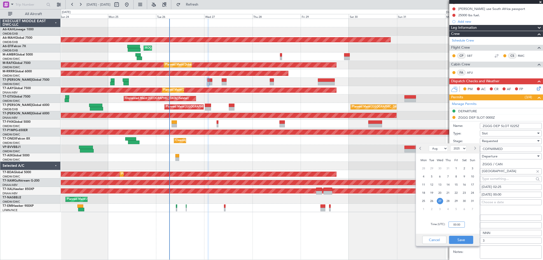
click at [456, 225] on input "00:00" at bounding box center [456, 224] width 16 height 6
type input "02:25"
click at [459, 239] on button "Save" at bounding box center [461, 240] width 24 height 8
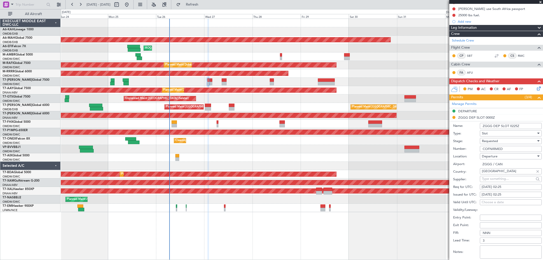
click at [510, 143] on div "Requested" at bounding box center [509, 141] width 54 height 8
click at [502, 182] on span "Received OK" at bounding box center [508, 180] width 53 height 8
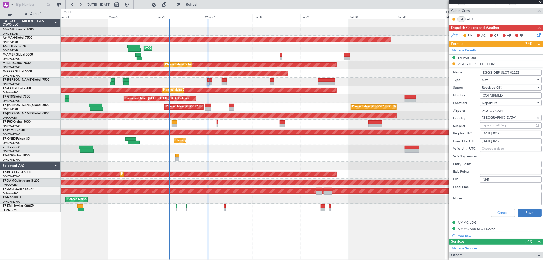
scroll to position [141, 0]
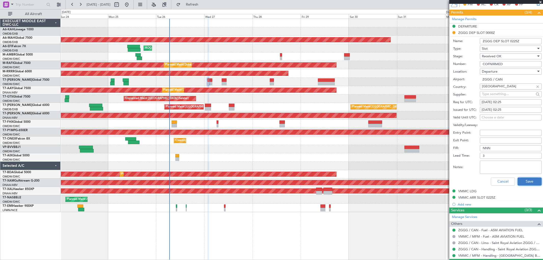
click at [522, 182] on button "Save" at bounding box center [529, 181] width 24 height 8
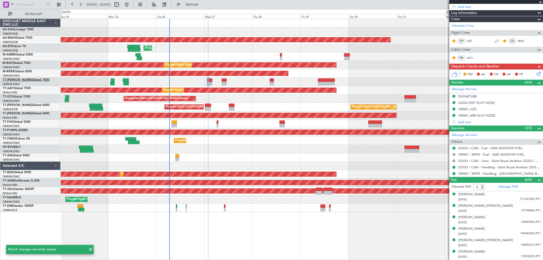
scroll to position [71, 0]
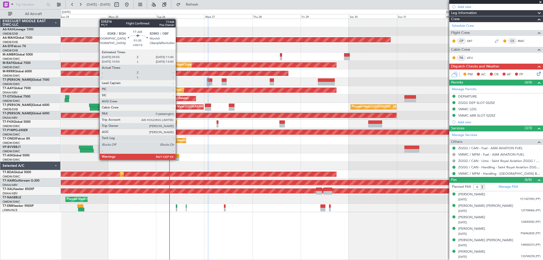
click at [178, 159] on div at bounding box center [177, 159] width 4 height 4
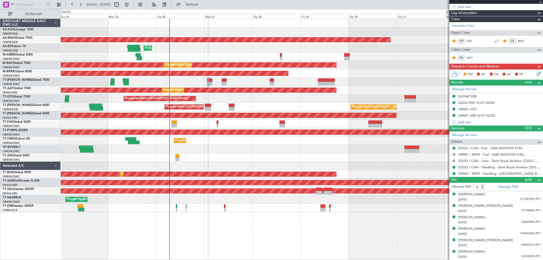
type input "+00:15"
type input "0"
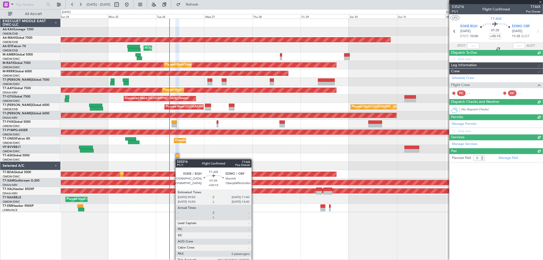
scroll to position [0, 0]
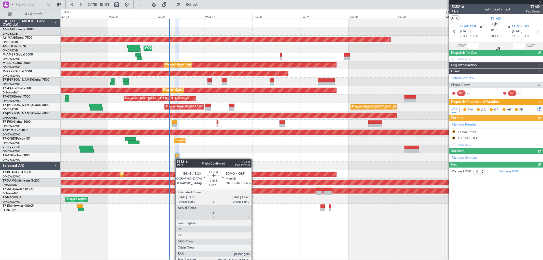
type input "[PERSON_NAME] (ANI)"
type input "7069"
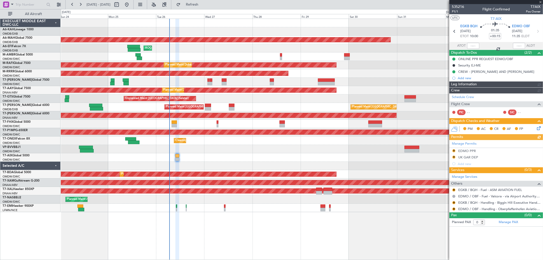
type input "[PERSON_NAME] (ANI)"
type input "7069"
click at [493, 204] on link "EGKB / BQH - Handling - Biggin Hill Executive Handling EGKB / BQH" at bounding box center [499, 202] width 82 height 4
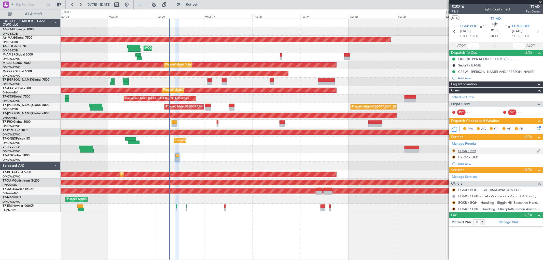
click at [454, 149] on button "R" at bounding box center [453, 150] width 3 height 3
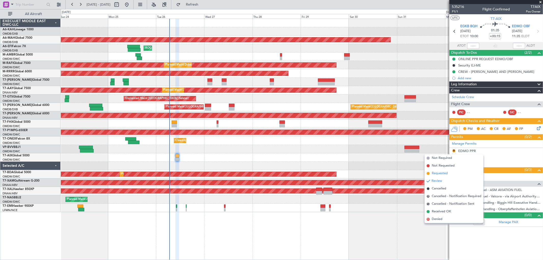
click at [441, 170] on li "Requested" at bounding box center [453, 173] width 59 height 8
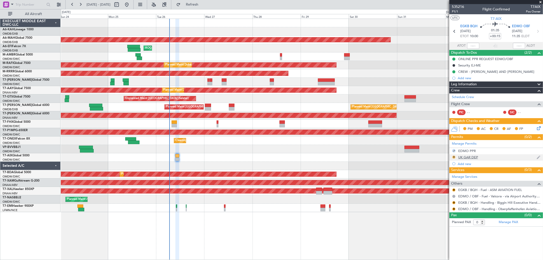
click at [454, 157] on button "R" at bounding box center [453, 156] width 3 height 3
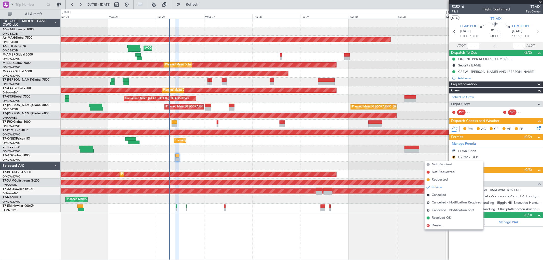
click at [438, 180] on span "Requested" at bounding box center [440, 179] width 16 height 5
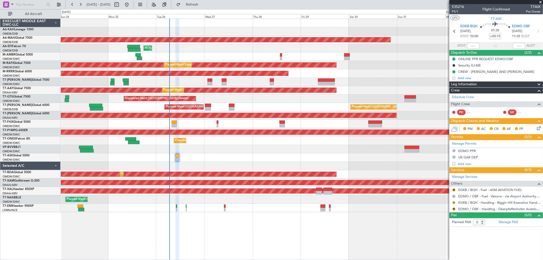
click at [454, 203] on button "R" at bounding box center [453, 202] width 3 height 3
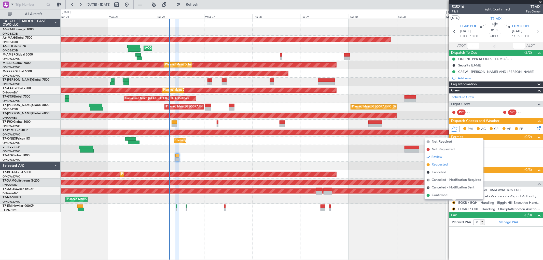
click at [443, 163] on span "Requested" at bounding box center [440, 164] width 16 height 5
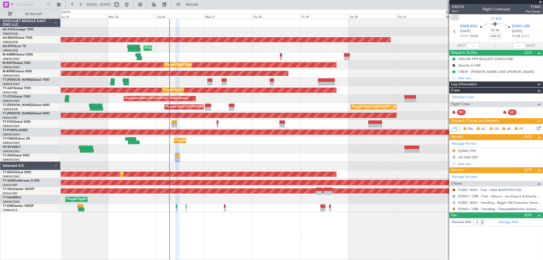
click at [454, 209] on button "R" at bounding box center [453, 208] width 3 height 3
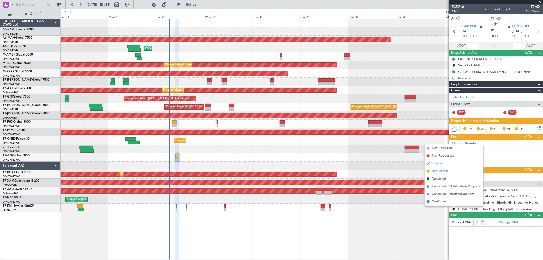
click at [442, 171] on span "Requested" at bounding box center [440, 170] width 16 height 5
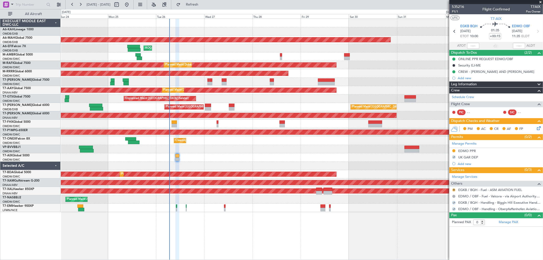
click at [452, 189] on button "R" at bounding box center [453, 189] width 3 height 3
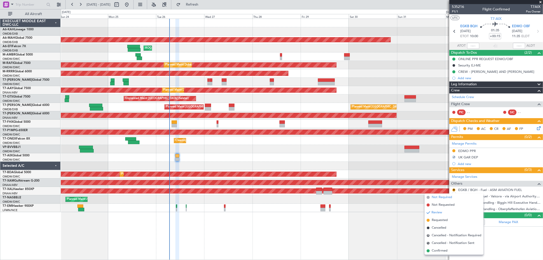
click at [439, 195] on span "Not Required" at bounding box center [442, 197] width 20 height 5
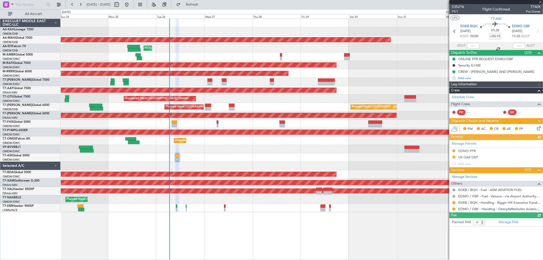
type input "[PERSON_NAME] (ANI)"
type input "7069"
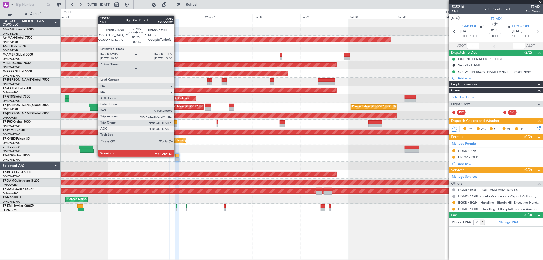
click at [177, 156] on div at bounding box center [177, 156] width 4 height 4
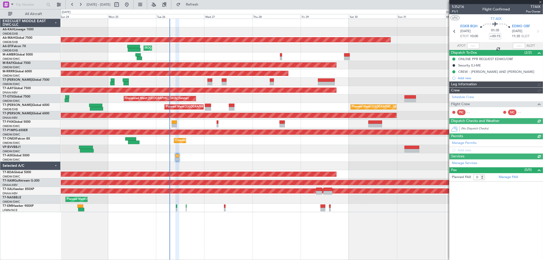
type input "[PERSON_NAME] (ANI)"
type input "7069"
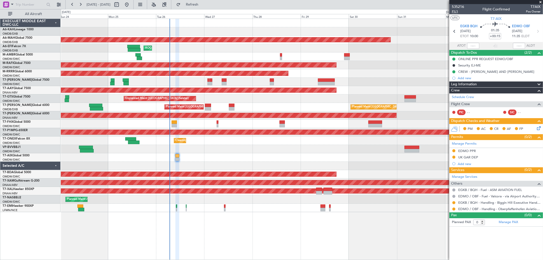
click at [455, 13] on span "P1/1" at bounding box center [458, 11] width 12 height 4
type input "[PERSON_NAME] (ANI)"
type input "7069"
click at [204, 1] on button "Refresh" at bounding box center [189, 5] width 31 height 8
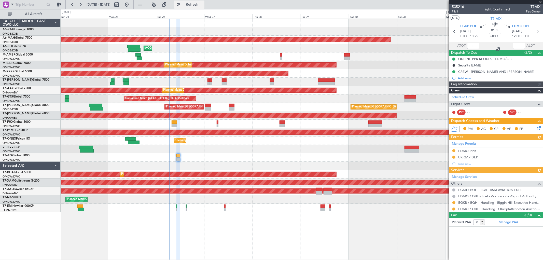
type input "[PERSON_NAME] (ANI)"
type input "7069"
click at [454, 208] on button "R" at bounding box center [453, 208] width 3 height 3
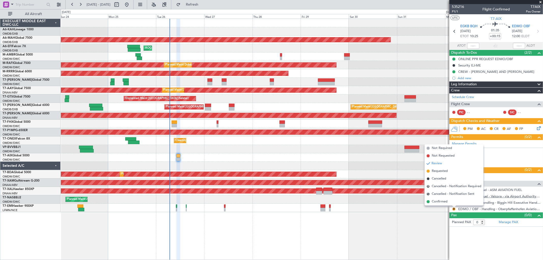
drag, startPoint x: 438, startPoint y: 170, endPoint x: 461, endPoint y: 196, distance: 34.8
click at [439, 170] on span "Requested" at bounding box center [440, 170] width 16 height 5
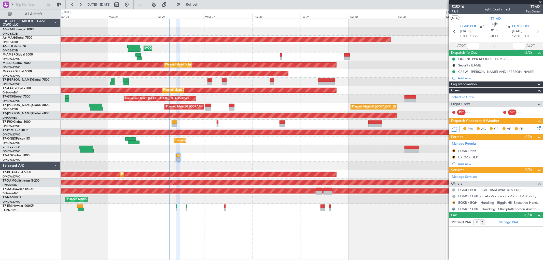
click at [453, 202] on button "R" at bounding box center [453, 202] width 3 height 3
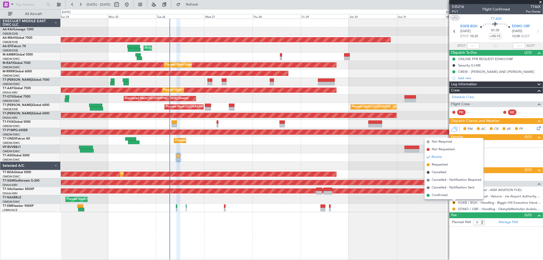
click at [336, 153] on div at bounding box center [302, 149] width 482 height 8
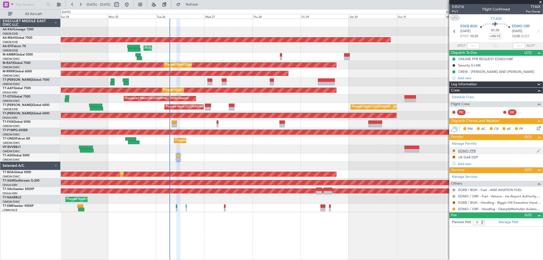
click at [453, 150] on button "R" at bounding box center [453, 150] width 3 height 3
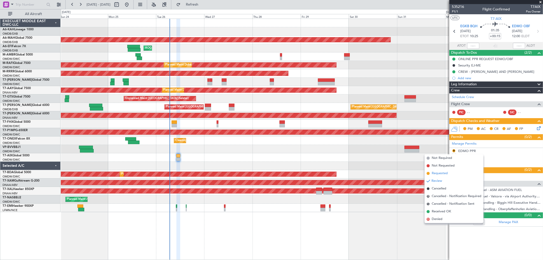
click at [442, 171] on span "Requested" at bounding box center [440, 173] width 16 height 5
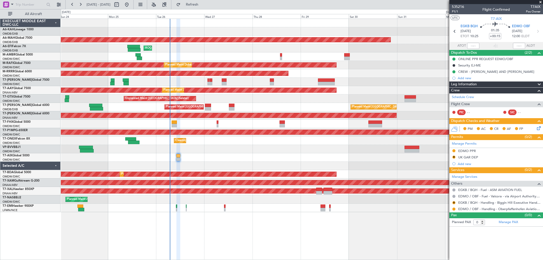
type input "[PERSON_NAME] (ANI)"
type input "7069"
type input "[PERSON_NAME] (ANI)"
type input "7069"
type input "[PERSON_NAME] (ANI)"
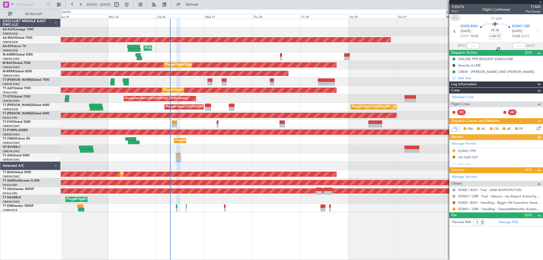
type input "7069"
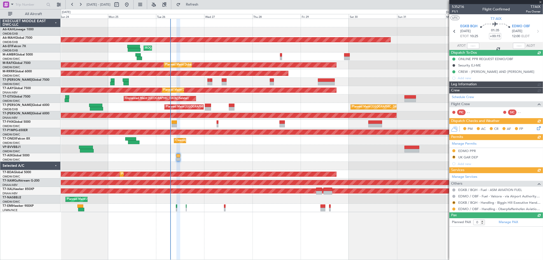
type input "[PERSON_NAME] (ANI)"
type input "7069"
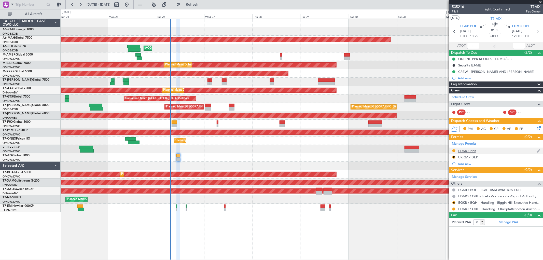
click at [468, 151] on div "EDMO PPR" at bounding box center [467, 151] width 18 height 4
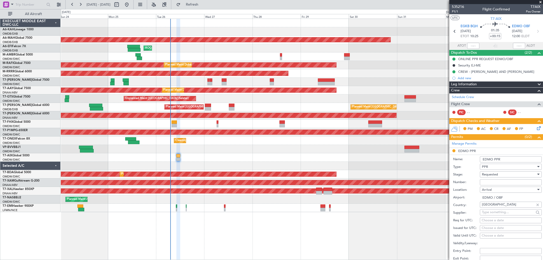
click at [491, 182] on input "Number:" at bounding box center [511, 182] width 62 height 6
type input "APPROVED"
click at [496, 173] on span "Requested" at bounding box center [490, 174] width 16 height 5
click at [496, 212] on span "Received OK" at bounding box center [508, 213] width 53 height 8
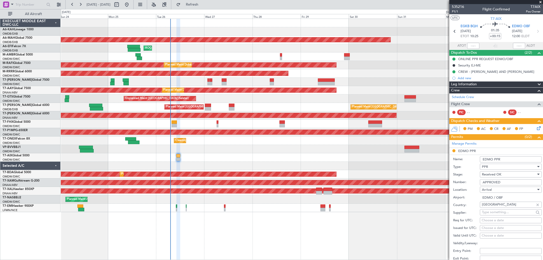
click at [509, 158] on input "EDMO PPR" at bounding box center [511, 159] width 62 height 6
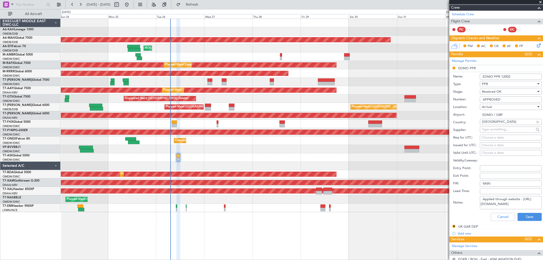
scroll to position [85, 0]
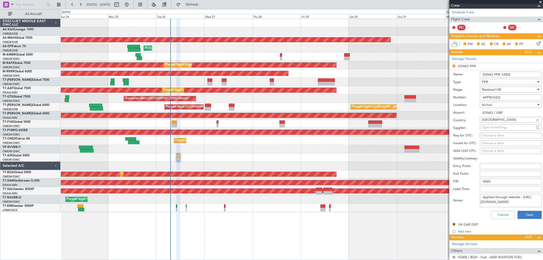
type input "EDMO PPR 1200Z"
click at [526, 212] on button "Save" at bounding box center [529, 215] width 24 height 8
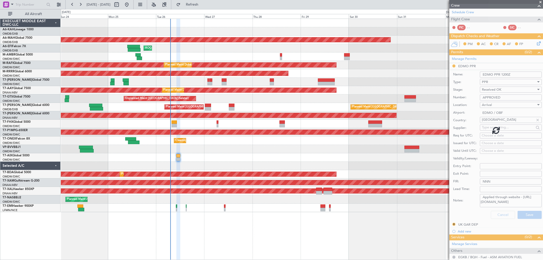
scroll to position [0, 0]
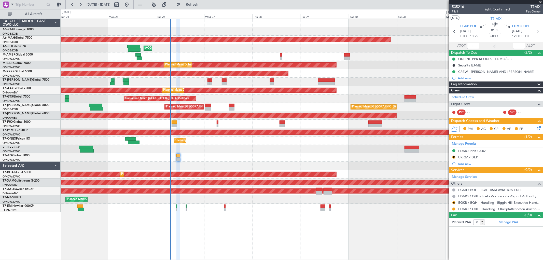
drag, startPoint x: 478, startPoint y: 149, endPoint x: 489, endPoint y: 153, distance: 11.2
click at [478, 149] on div "EDMO PPR 1200Z" at bounding box center [472, 151] width 28 height 4
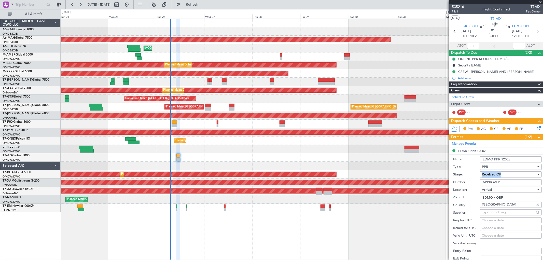
click at [447, 171] on fb-app "24 Aug 2025 - 03 Sep 2025 Refresh Quick Links All Aircraft Planned Maint Dubai …" at bounding box center [271, 132] width 543 height 256
click at [502, 184] on input "APPROVED" at bounding box center [511, 182] width 62 height 6
click at [460, 181] on div "Number: APPROVED" at bounding box center [497, 182] width 89 height 8
paste input "2025013394"
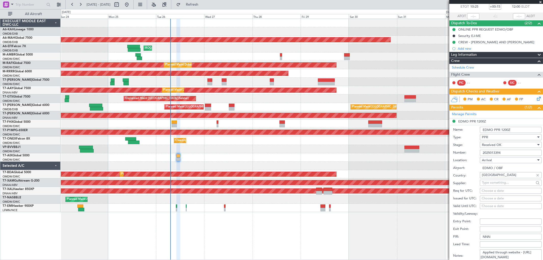
scroll to position [56, 0]
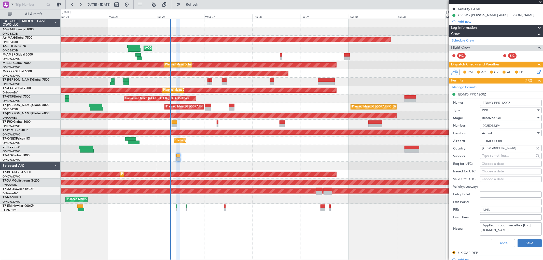
type input "2025013394"
click at [530, 242] on button "Save" at bounding box center [529, 243] width 24 height 8
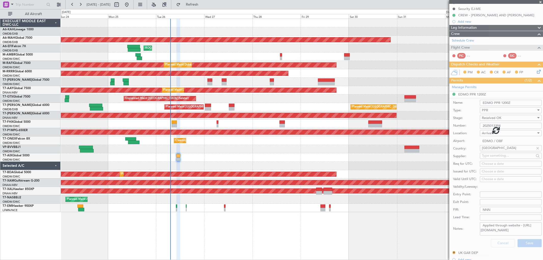
scroll to position [0, 0]
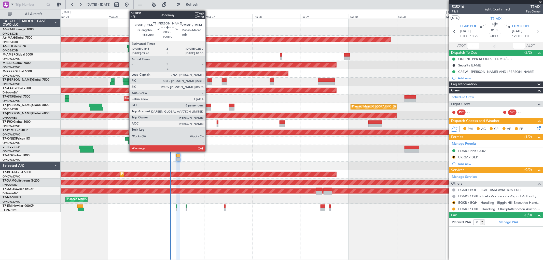
click at [208, 82] on div at bounding box center [208, 84] width 2 height 4
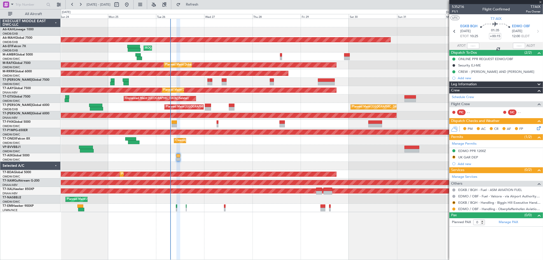
type input "+00:10"
type input "6"
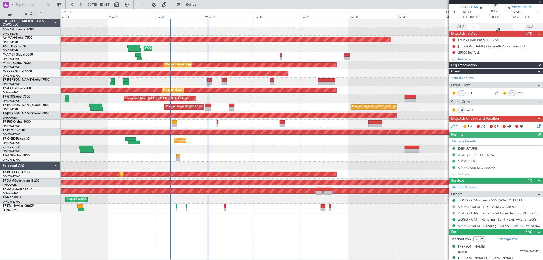
scroll to position [28, 0]
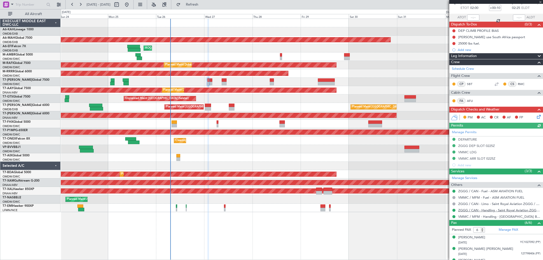
click at [501, 210] on link "ZGGG / CAN - Handling - Saint Royal Aviation ZGGG / CAN" at bounding box center [499, 210] width 82 height 4
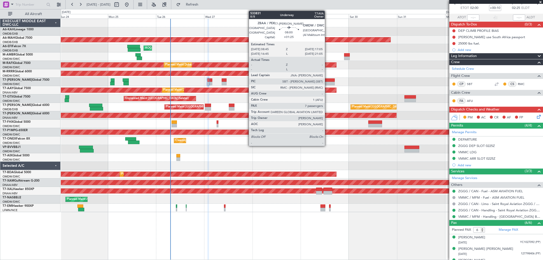
click at [327, 84] on div at bounding box center [326, 84] width 17 height 4
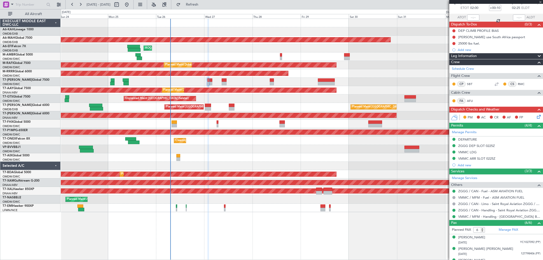
type input "+01:25"
type input "7"
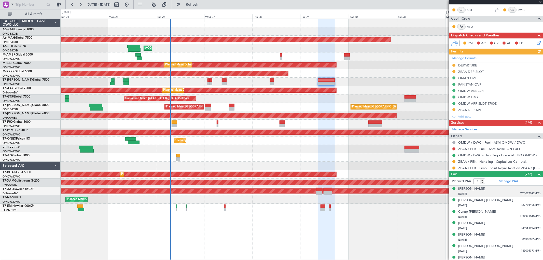
scroll to position [102, 0]
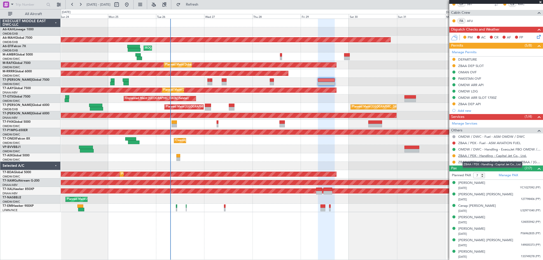
click at [506, 156] on link "ZBAA / PEK - Handling - Capital Jet Co., Ltd." at bounding box center [492, 155] width 68 height 4
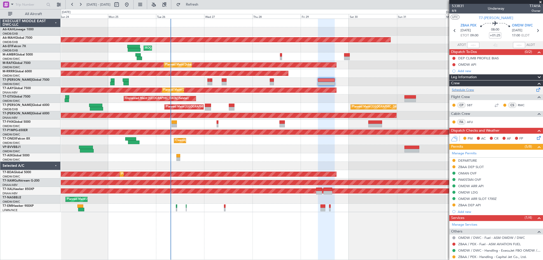
scroll to position [0, 0]
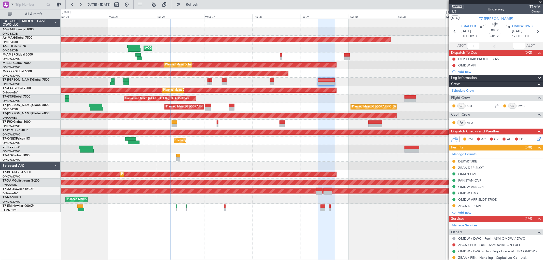
click at [461, 6] on span "533831" at bounding box center [458, 6] width 12 height 5
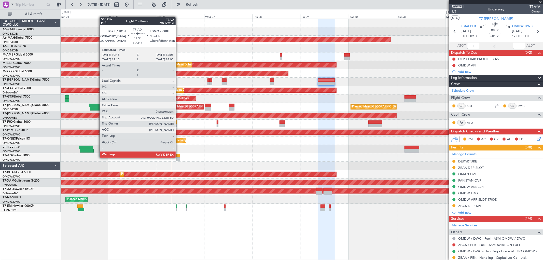
click at [178, 157] on div at bounding box center [178, 159] width 4 height 4
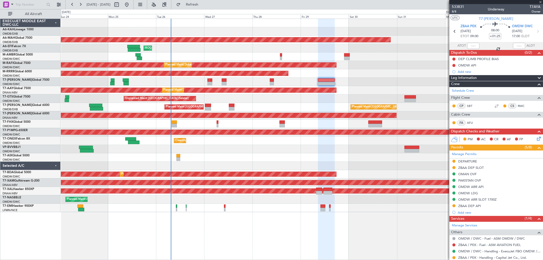
type input "+00:15"
type input "0"
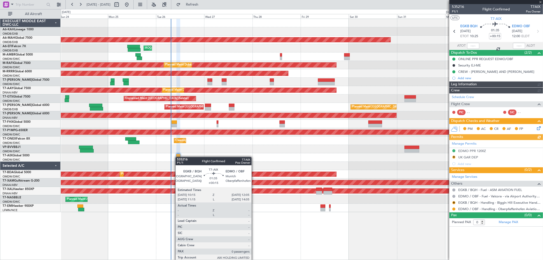
type input "[PERSON_NAME] (ANI)"
type input "7069"
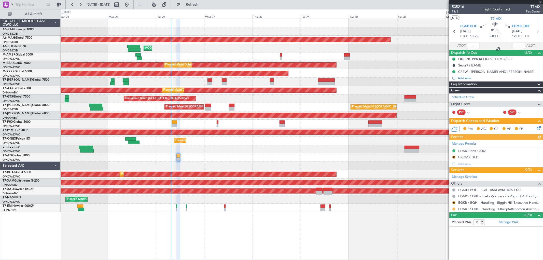
click at [454, 209] on button at bounding box center [453, 208] width 3 height 3
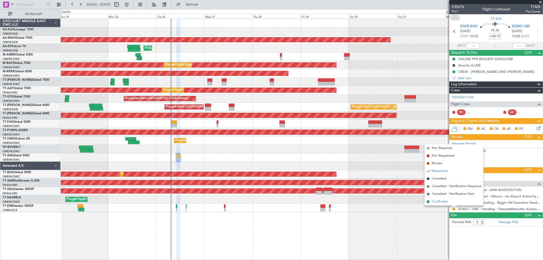
click at [438, 204] on span "Confirmed" at bounding box center [440, 201] width 16 height 5
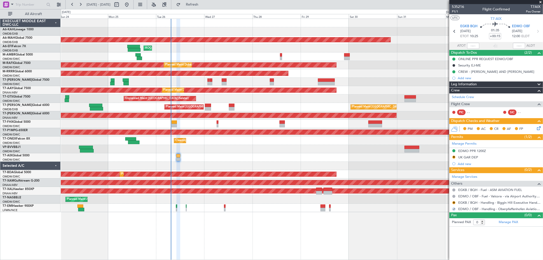
drag, startPoint x: 454, startPoint y: 202, endPoint x: 451, endPoint y: 202, distance: 3.6
click at [454, 201] on button "R" at bounding box center [453, 202] width 3 height 3
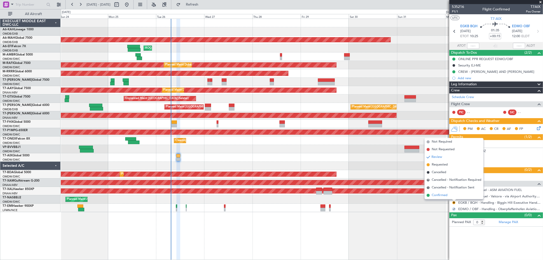
click at [444, 195] on span "Confirmed" at bounding box center [440, 195] width 16 height 5
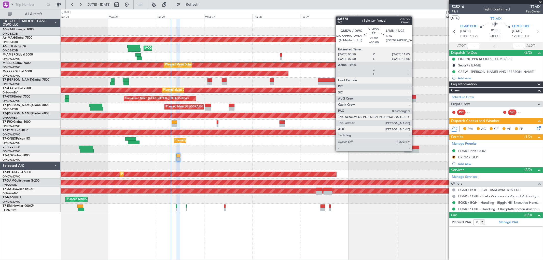
click at [414, 150] on div at bounding box center [411, 151] width 15 height 4
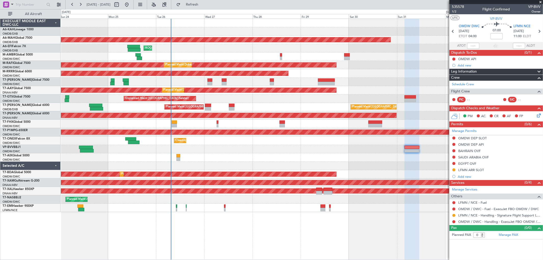
drag, startPoint x: 475, startPoint y: 171, endPoint x: 476, endPoint y: 169, distance: 2.8
click at [475, 170] on div "LFMN ARR SLOT" at bounding box center [471, 170] width 26 height 4
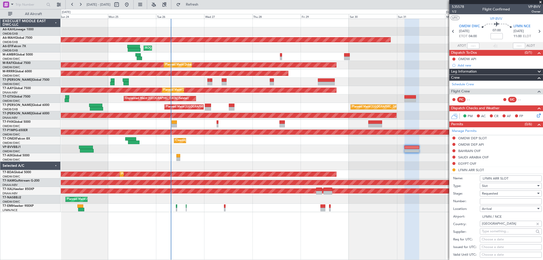
drag, startPoint x: 491, startPoint y: 202, endPoint x: 491, endPoint y: 198, distance: 3.8
click at [491, 202] on input "Number:" at bounding box center [511, 201] width 62 height 6
paste input "LFMNA000079900"
type input "LFMNA000079900"
click at [489, 195] on span "Requested" at bounding box center [490, 193] width 16 height 5
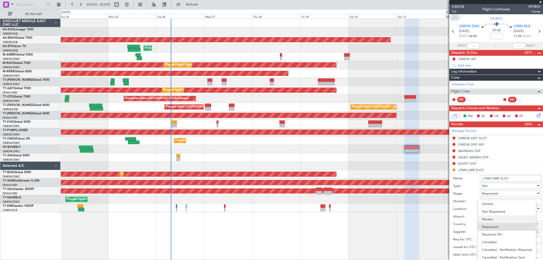
scroll to position [2, 0]
click at [496, 232] on span "Received OK" at bounding box center [508, 233] width 53 height 8
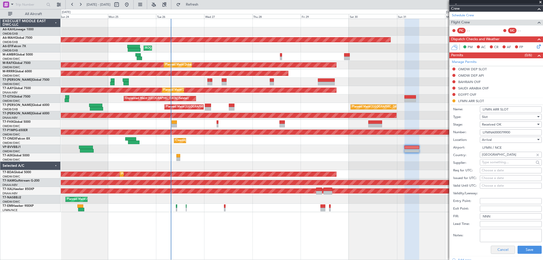
scroll to position [131, 0]
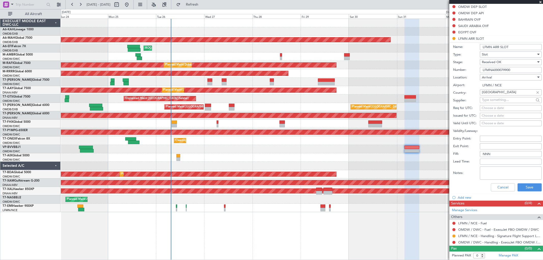
click at [489, 116] on div "Choose a date" at bounding box center [510, 115] width 58 height 5
select select "8"
select select "2025"
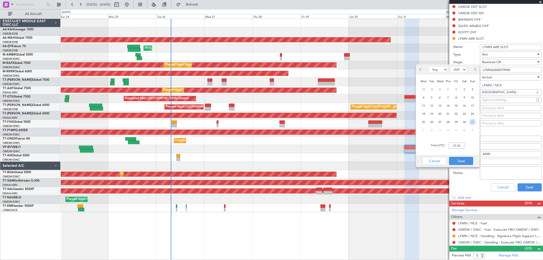
click at [475, 121] on span "31" at bounding box center [472, 122] width 6 height 6
click at [461, 144] on input "00:00" at bounding box center [456, 145] width 16 height 6
type input "11:00"
click at [468, 160] on button "Save" at bounding box center [461, 161] width 24 height 8
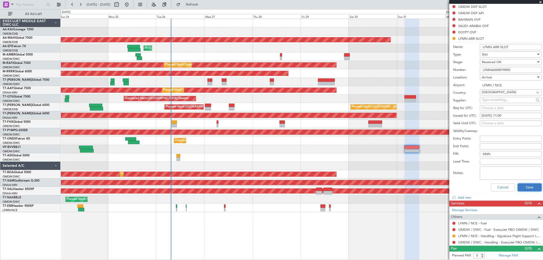
click at [528, 186] on button "Save" at bounding box center [529, 187] width 24 height 8
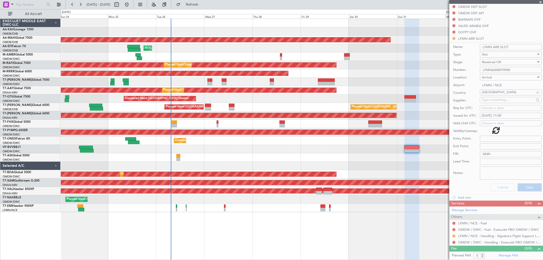
scroll to position [0, 0]
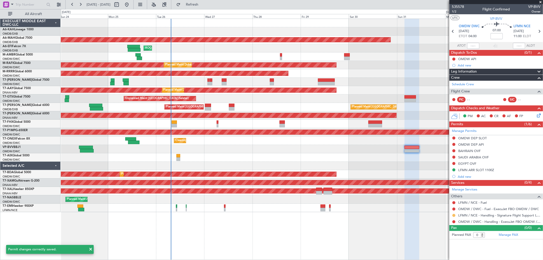
click at [453, 214] on button at bounding box center [453, 215] width 3 height 3
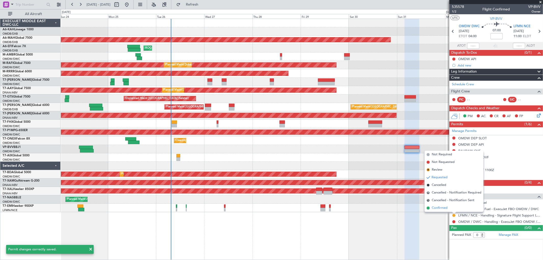
click at [437, 205] on li "Confirmed" at bounding box center [453, 208] width 59 height 8
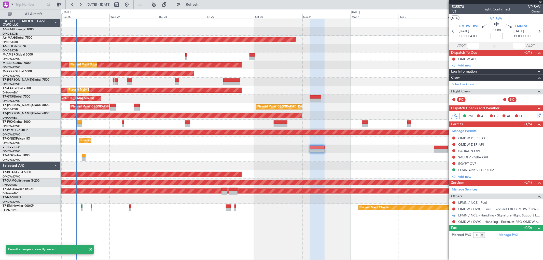
click at [304, 117] on div "Unplanned Maint Dubai (Al Maktoum Intl) Planned Maint Dubai (Al Maktoum Intl)" at bounding box center [302, 115] width 482 height 8
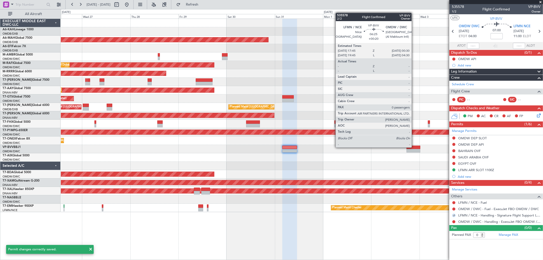
click at [414, 147] on div at bounding box center [413, 148] width 14 height 4
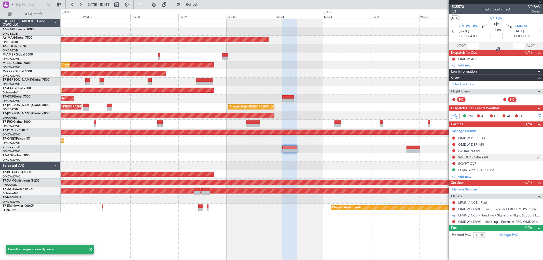
type input "+00:20"
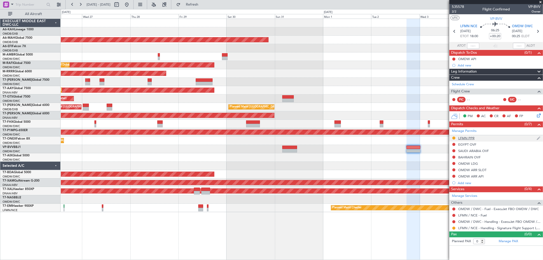
click at [471, 138] on div "LFMN PPR" at bounding box center [466, 138] width 16 height 4
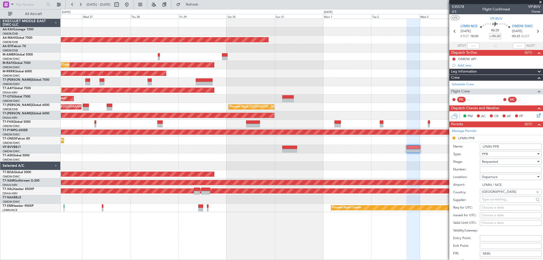
click at [489, 167] on input "Number:" at bounding box center [511, 169] width 62 height 6
paste input "LFMND000079901"
type input "LFMND000079901"
click at [487, 162] on span "Requested" at bounding box center [490, 161] width 16 height 5
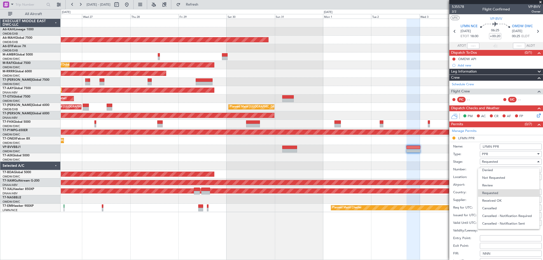
click at [498, 199] on span "Received OK" at bounding box center [508, 201] width 53 height 8
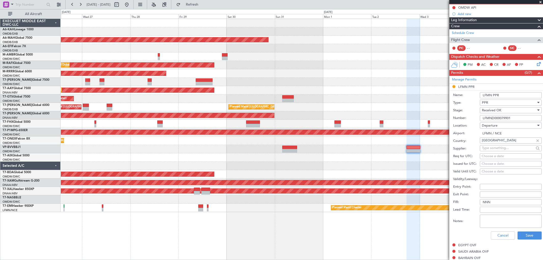
scroll to position [56, 0]
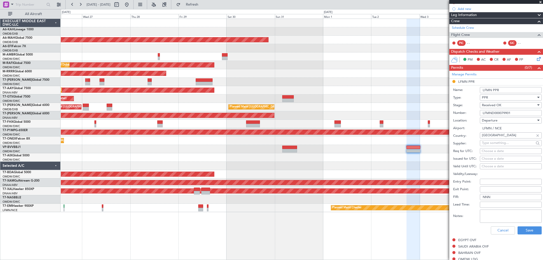
click at [484, 160] on div "Choose a date" at bounding box center [510, 158] width 58 height 5
select select "8"
select select "2025"
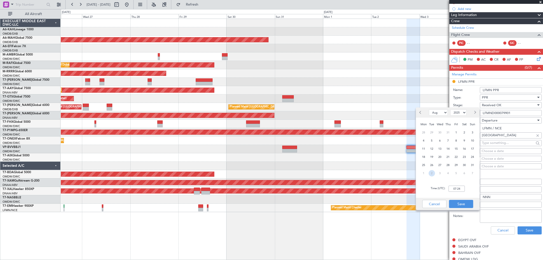
click at [430, 174] on span "2" at bounding box center [432, 173] width 6 height 6
select select "9"
click at [454, 189] on input "00:00" at bounding box center [456, 188] width 16 height 6
type input "18:00"
click at [465, 202] on button "Save" at bounding box center [461, 204] width 24 height 8
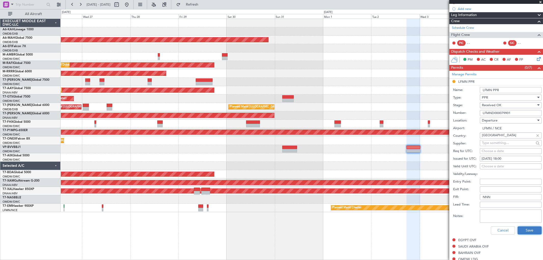
click at [526, 229] on button "Save" at bounding box center [529, 230] width 24 height 8
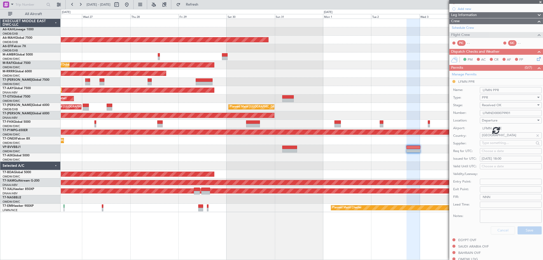
scroll to position [0, 0]
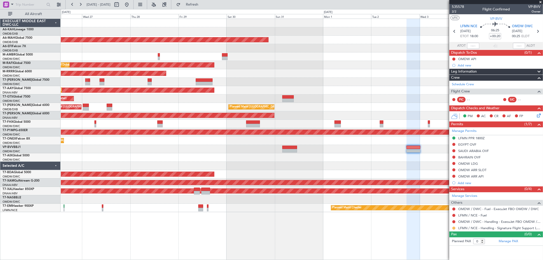
click at [453, 228] on button at bounding box center [453, 227] width 3 height 3
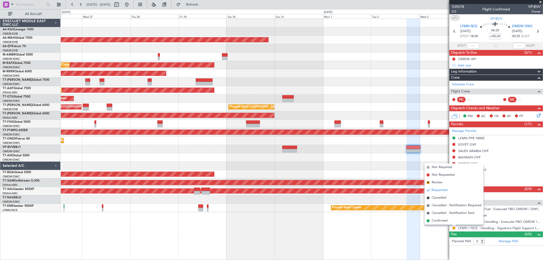
drag, startPoint x: 439, startPoint y: 222, endPoint x: 436, endPoint y: 219, distance: 3.8
click at [439, 221] on span "Confirmed" at bounding box center [440, 220] width 16 height 5
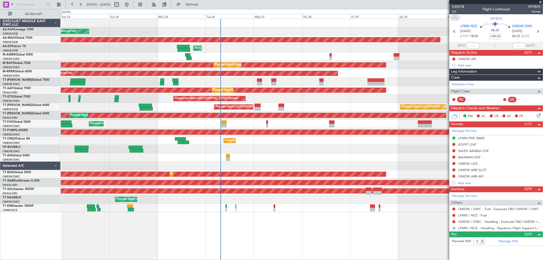
click at [344, 158] on div "Planned Maint Dubai (Al Maktoum Intl) Planned Maint Dubai (Dubai Intl) AOG Main…" at bounding box center [302, 115] width 482 height 193
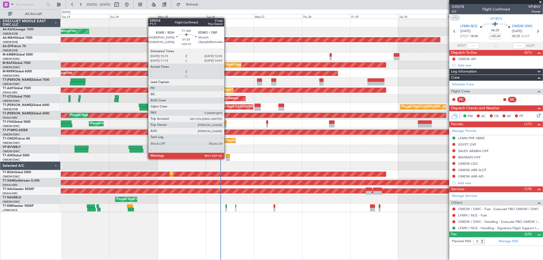
click at [227, 158] on div at bounding box center [228, 159] width 4 height 4
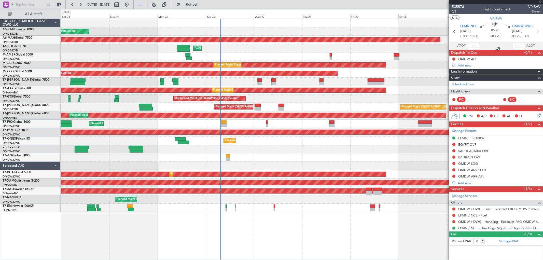
type input "+00:15"
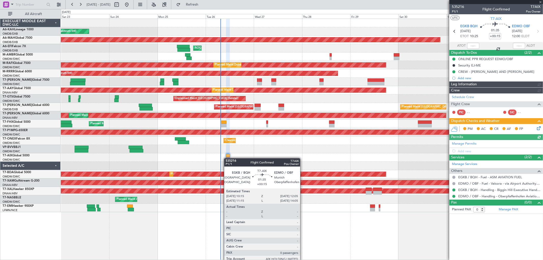
type input "[PERSON_NAME] (ANI)"
type input "7069"
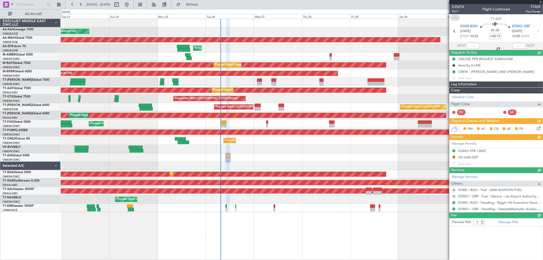
type input "[PERSON_NAME] (ANI)"
type input "7069"
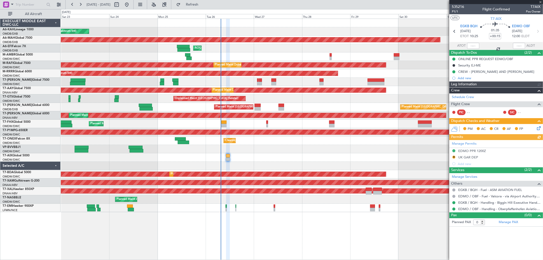
type input "[PERSON_NAME] (ANI)"
type input "7069"
click at [30, 54] on link "M-AMBR Global 5000" at bounding box center [18, 54] width 30 height 3
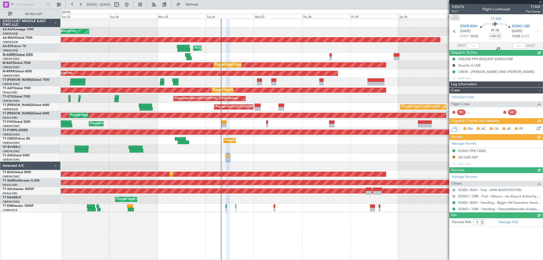
type input "[PERSON_NAME] (ANI)"
type input "7069"
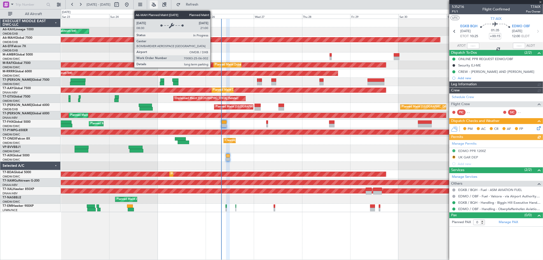
type input "[PERSON_NAME] (ANI)"
type input "7069"
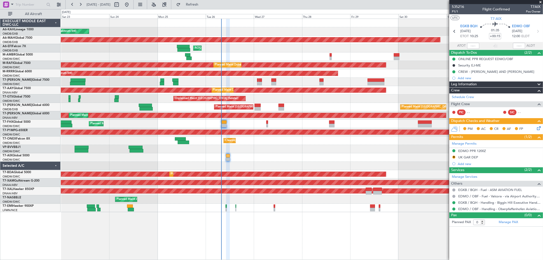
click at [540, 1] on span at bounding box center [540, 2] width 5 height 5
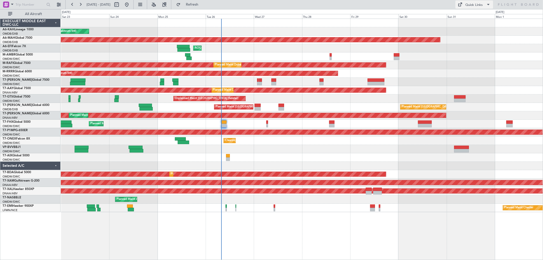
click at [489, 6] on span at bounding box center [488, 5] width 6 height 6
click at [473, 13] on button "Trip Builder" at bounding box center [474, 17] width 38 height 12
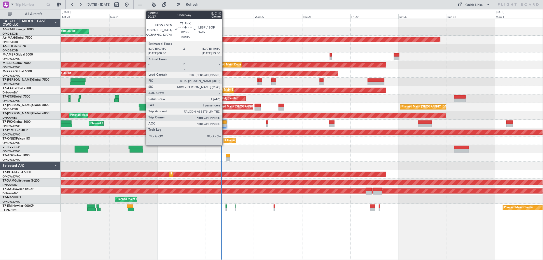
click at [225, 124] on div at bounding box center [224, 126] width 6 height 4
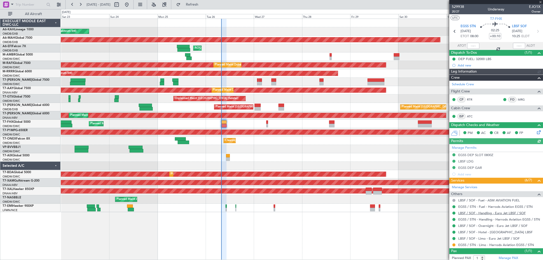
type input "[PERSON_NAME] (ANI)"
type input "7088"
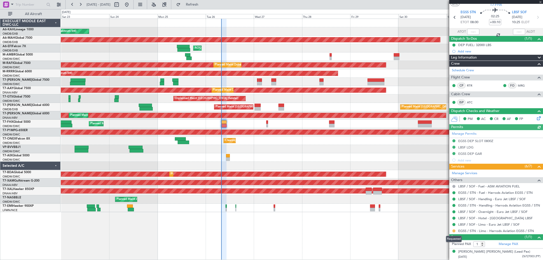
click at [454, 230] on button at bounding box center [453, 230] width 3 height 3
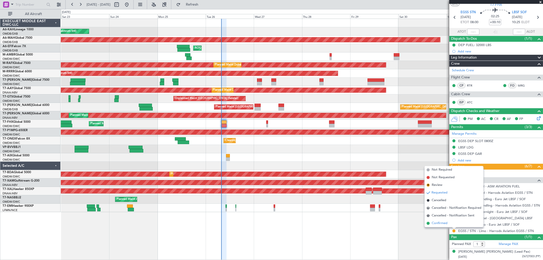
click at [446, 223] on span "Confirmed" at bounding box center [440, 223] width 16 height 5
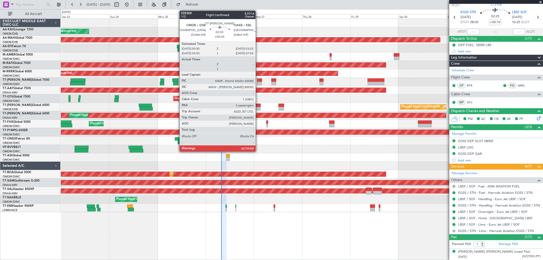
click at [258, 106] on div at bounding box center [257, 106] width 6 height 4
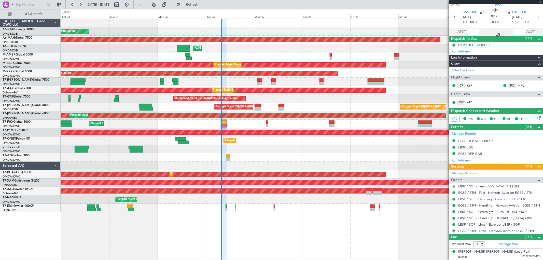
type input "+00:35"
type input "5"
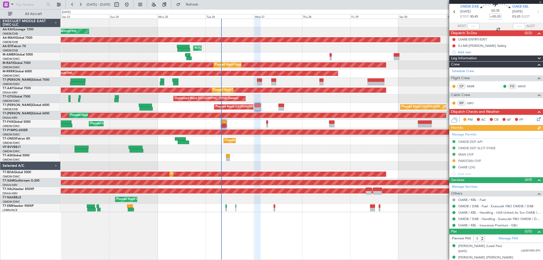
scroll to position [0, 0]
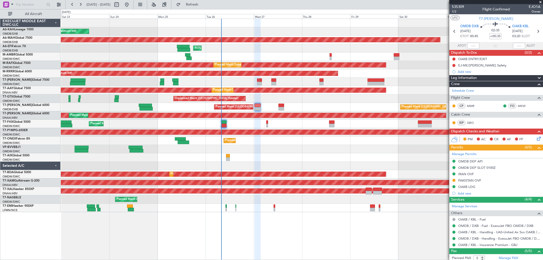
click at [225, 156] on div at bounding box center [302, 157] width 482 height 8
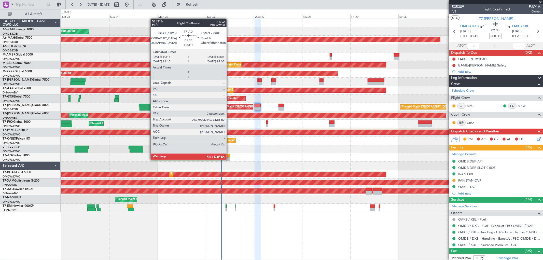
click at [229, 159] on div at bounding box center [228, 159] width 4 height 4
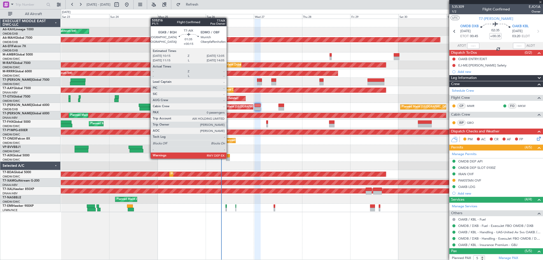
click at [229, 158] on div at bounding box center [228, 159] width 4 height 4
type input "+00:15"
type input "0"
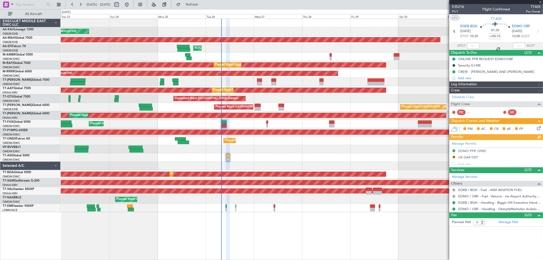
type input "[PERSON_NAME] (ANI)"
type input "7069"
type input "[PERSON_NAME] (ANI)"
type input "7069"
click at [466, 98] on link "Schedule Crew" at bounding box center [463, 97] width 22 height 5
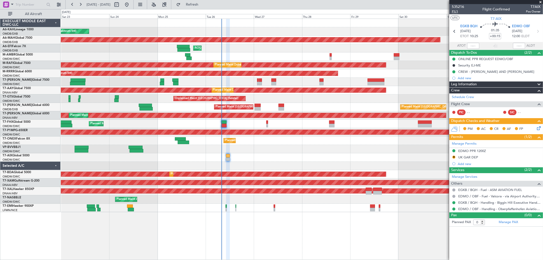
click at [456, 11] on span "P1/1" at bounding box center [458, 11] width 12 height 4
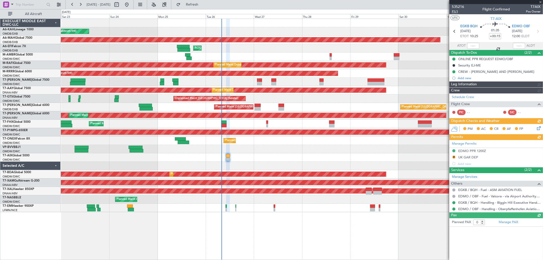
type input "[PERSON_NAME] (ANI)"
type input "7069"
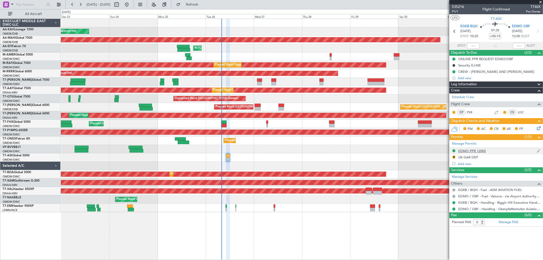
click at [475, 152] on div "EDMO PPR 1200Z" at bounding box center [472, 151] width 28 height 4
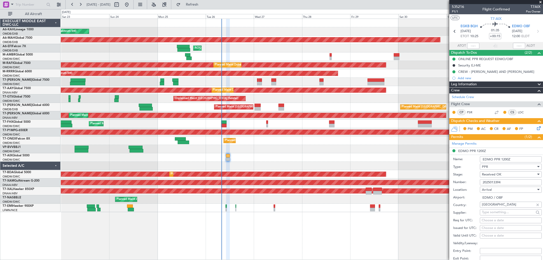
drag, startPoint x: 509, startPoint y: 184, endPoint x: 390, endPoint y: 174, distance: 119.2
click at [390, 174] on fb-app "23 Aug 2025 - 02 Sep 2025 Refresh Quick Links All Aircraft Planned Maint Dubai …" at bounding box center [271, 132] width 543 height 256
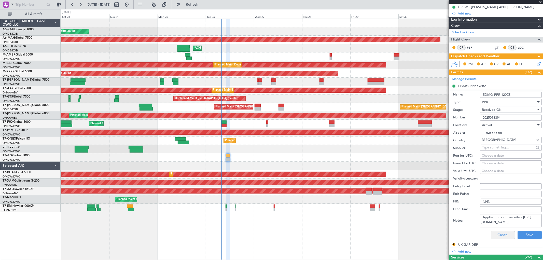
scroll to position [119, 0]
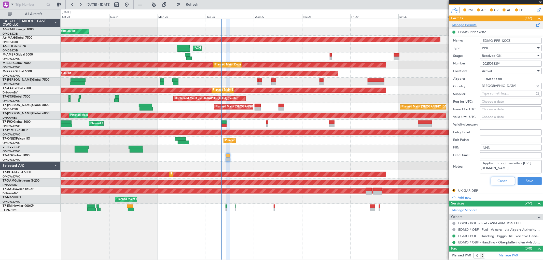
drag, startPoint x: 494, startPoint y: 181, endPoint x: 537, endPoint y: 140, distance: 59.6
click at [494, 180] on button "Cancel" at bounding box center [503, 181] width 24 height 8
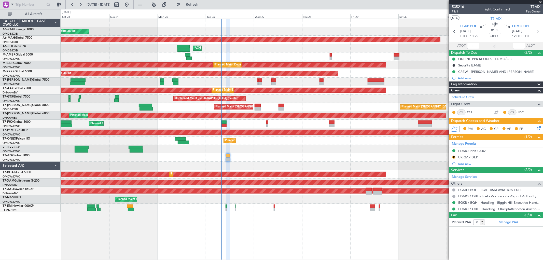
click at [489, 29] on div "01:35 +00:15" at bounding box center [495, 31] width 34 height 19
click at [494, 34] on mat-tooltip-component "Flight Time" at bounding box center [494, 39] width 23 height 13
click at [500, 35] on input "+00:15" at bounding box center [495, 36] width 12 height 6
type input "+00:00"
click at [491, 34] on input at bounding box center [495, 36] width 12 height 6
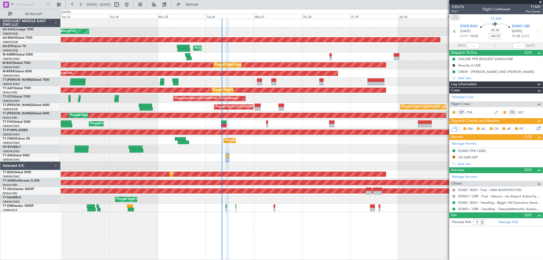
type input "-00:10"
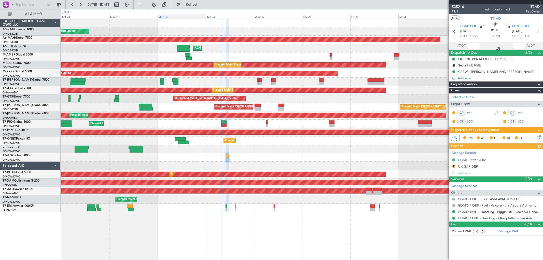
type input "Rohit Roy (ROY)"
type input "7125"
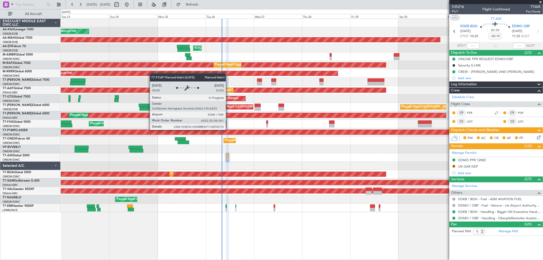
click at [229, 133] on div "Planned Maint Savannah (Savannah/hilton Head Intl)" at bounding box center [302, 132] width 1444 height 5
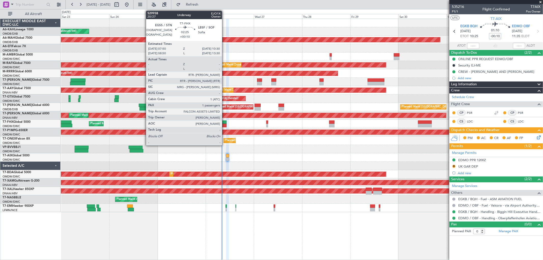
click at [224, 124] on div at bounding box center [224, 126] width 6 height 4
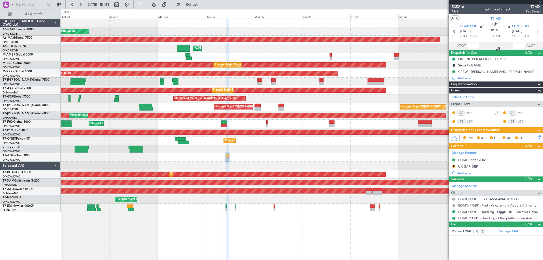
type input "+00:10"
type input "1"
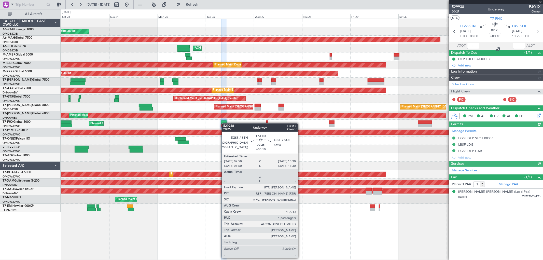
type input "[PERSON_NAME] (ANI)"
type input "7088"
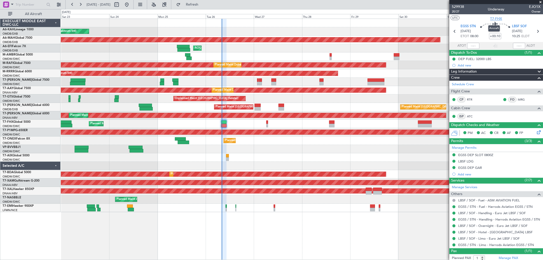
click at [496, 19] on span "T7-FHX" at bounding box center [496, 18] width 12 height 5
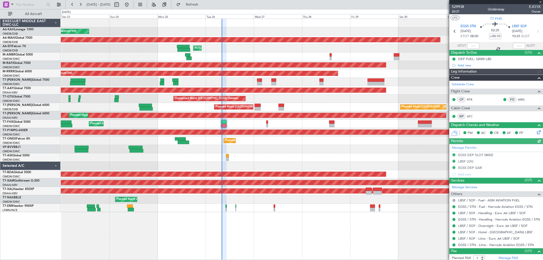
type input "[PERSON_NAME] (ANI)"
type input "7088"
type input "[PERSON_NAME] (ANI)"
type input "7088"
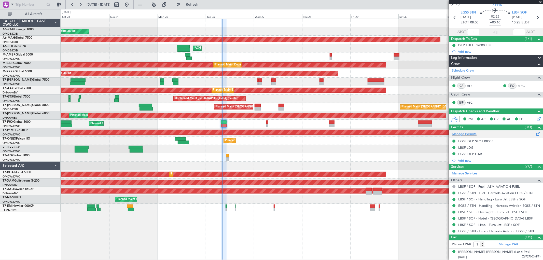
scroll to position [14, 0]
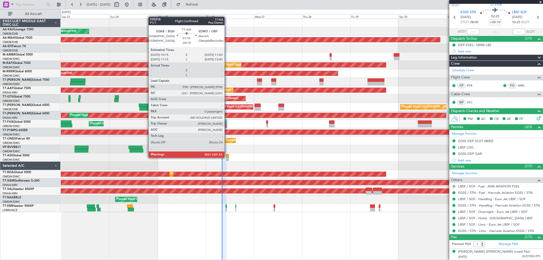
click at [227, 157] on div at bounding box center [227, 159] width 3 height 4
type input "-00:10"
type input "0"
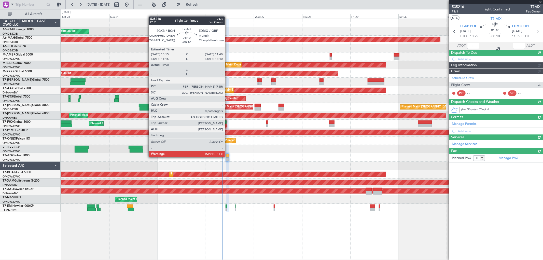
scroll to position [0, 0]
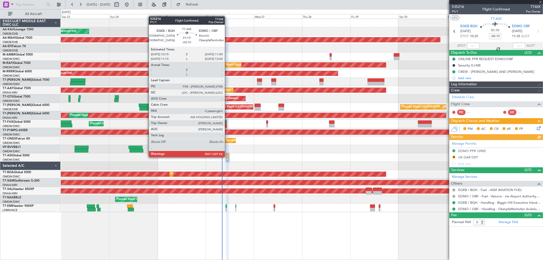
type input "Rohit Roy (ROY)"
type input "7125"
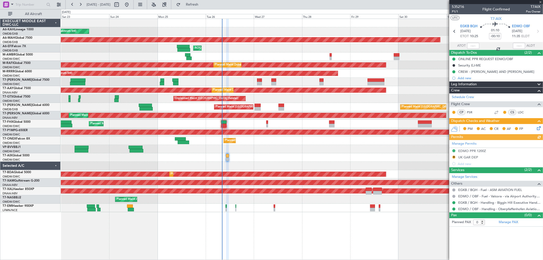
click at [469, 158] on div "Manage Permits EDMO PPR 1200Z R UK GAR DEP Add new" at bounding box center [496, 153] width 94 height 27
click at [473, 155] on div "UK GAR DEP" at bounding box center [468, 157] width 20 height 4
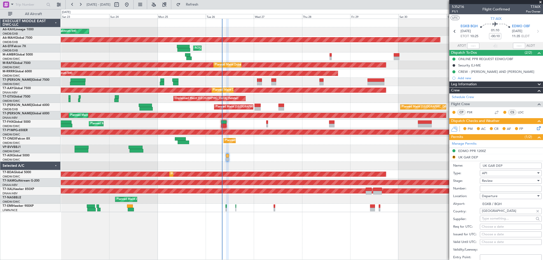
click at [491, 188] on input "Number:" at bounding box center [511, 188] width 62 height 6
type input "APPROVED"
click at [493, 179] on div "Review" at bounding box center [509, 181] width 54 height 8
drag, startPoint x: 498, startPoint y: 220, endPoint x: 516, endPoint y: 204, distance: 23.8
click at [499, 219] on span "Received OK" at bounding box center [508, 222] width 53 height 8
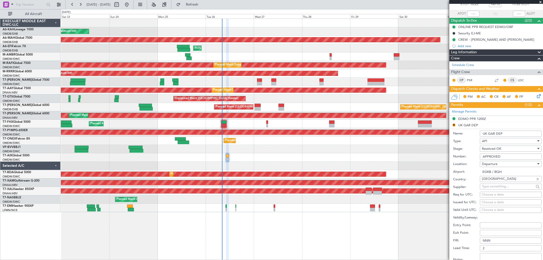
scroll to position [56, 0]
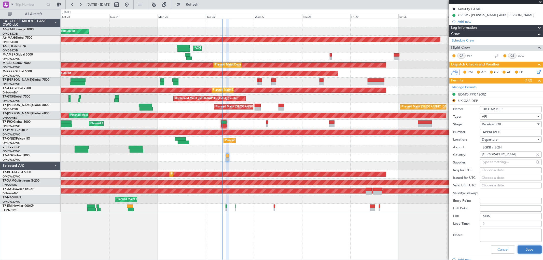
click at [525, 249] on button "Save" at bounding box center [529, 249] width 24 height 8
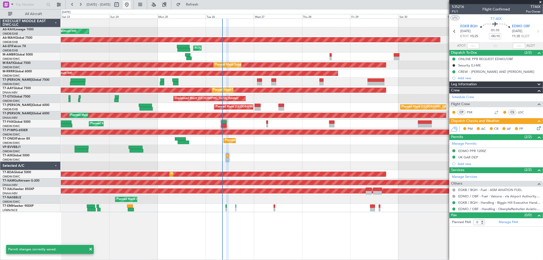
type input "Rohit Roy (ROY)"
type input "7125"
click at [249, 47] on div "AOG Maint Dubai (Dubai Intl) Planned Maint Dubai (Al Maktoum Intl)" at bounding box center [302, 48] width 482 height 8
click at [537, 128] on icon at bounding box center [538, 127] width 4 height 4
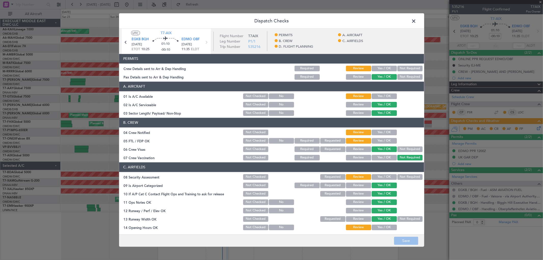
click at [382, 65] on div "Yes / OK" at bounding box center [384, 68] width 26 height 7
click at [384, 72] on div "Yes / OK" at bounding box center [384, 68] width 26 height 7
click at [381, 68] on button "Yes / OK" at bounding box center [384, 68] width 25 height 6
click at [382, 95] on button "Yes / OK" at bounding box center [384, 96] width 25 height 6
drag, startPoint x: 376, startPoint y: 131, endPoint x: 378, endPoint y: 136, distance: 5.7
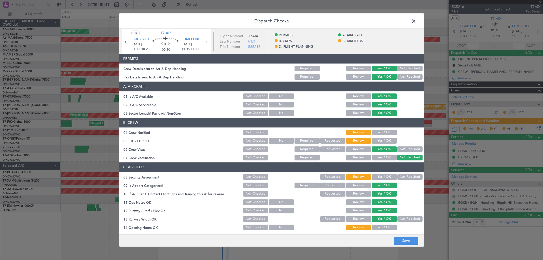
click at [375, 131] on button "Yes / OK" at bounding box center [384, 132] width 25 height 6
click at [378, 138] on button "Yes / OK" at bounding box center [384, 141] width 25 height 6
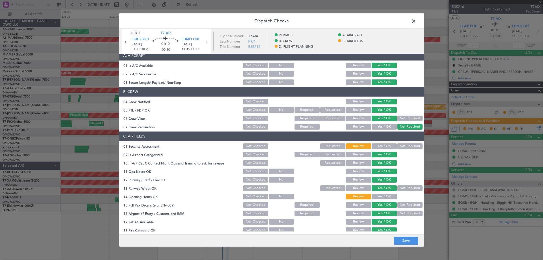
scroll to position [56, 0]
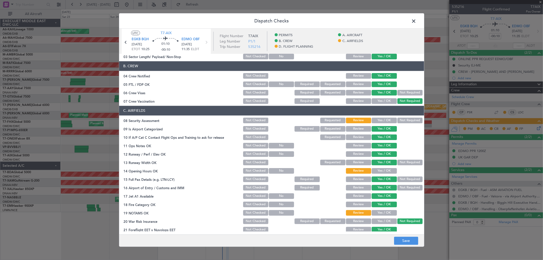
click at [384, 118] on button "Yes / OK" at bounding box center [384, 120] width 25 height 6
click at [378, 170] on button "Yes / OK" at bounding box center [384, 171] width 25 height 6
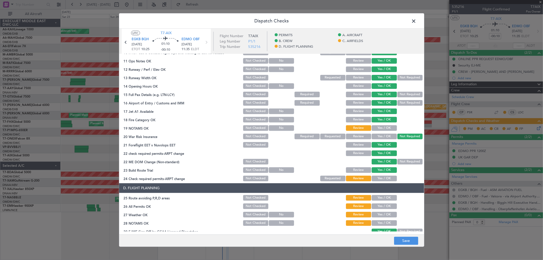
click at [377, 125] on button "Yes / OK" at bounding box center [384, 128] width 25 height 6
click at [379, 176] on button "Yes / OK" at bounding box center [384, 178] width 25 height 6
drag, startPoint x: 378, startPoint y: 197, endPoint x: 380, endPoint y: 205, distance: 8.3
click at [378, 199] on button "Yes / OK" at bounding box center [384, 198] width 25 height 6
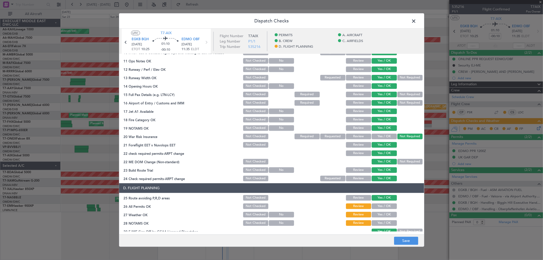
click at [380, 205] on button "Yes / OK" at bounding box center [384, 206] width 25 height 6
drag, startPoint x: 377, startPoint y: 210, endPoint x: 378, endPoint y: 216, distance: 5.9
click at [377, 210] on section "D. FLIGHT PLANNING 25 Route avoiding P,R,D areas Not Checked Review Yes / OK 26…" at bounding box center [271, 234] width 305 height 102
click at [378, 214] on button "Yes / OK" at bounding box center [384, 214] width 25 height 6
drag, startPoint x: 377, startPoint y: 219, endPoint x: 377, endPoint y: 208, distance: 11.5
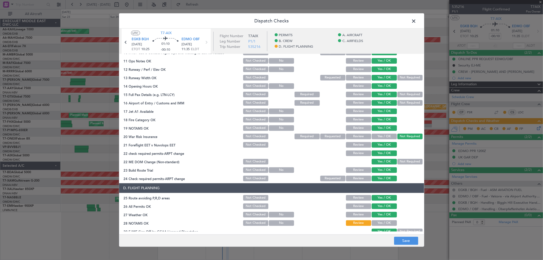
click at [377, 218] on section "D. FLIGHT PLANNING 25 Route avoiding P,R,D areas Not Checked Review Yes / OK 26…" at bounding box center [271, 234] width 305 height 102
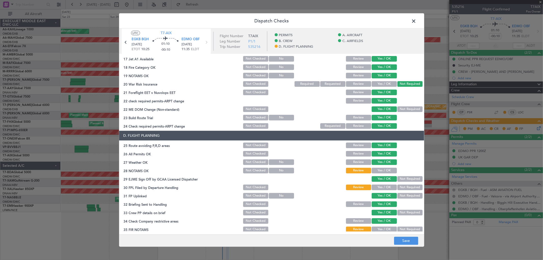
scroll to position [196, 0]
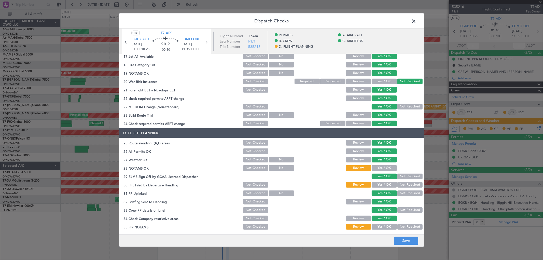
click at [377, 167] on button "Yes / OK" at bounding box center [384, 168] width 25 height 6
click at [375, 226] on button "Yes / OK" at bounding box center [384, 227] width 25 height 6
click at [413, 240] on button "Save" at bounding box center [406, 241] width 24 height 8
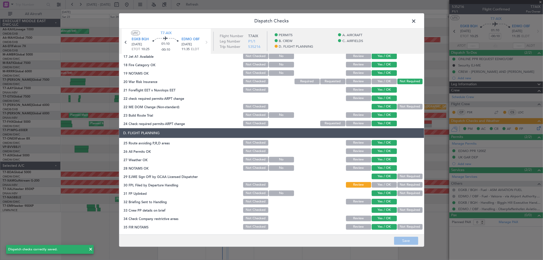
click at [416, 19] on span at bounding box center [416, 22] width 0 height 10
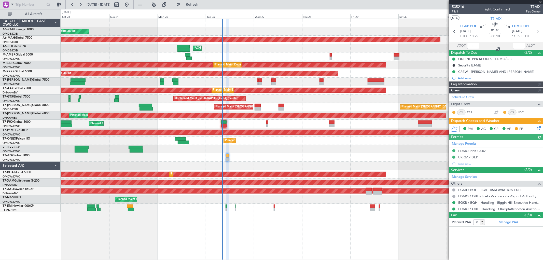
type input "Rohit Roy (ROY)"
type input "7125"
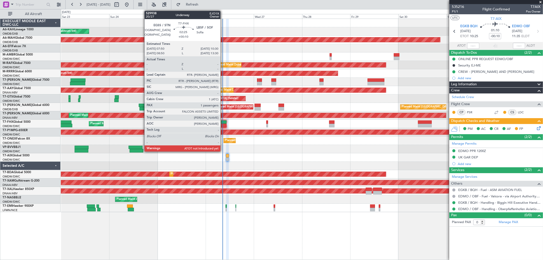
click at [223, 124] on div at bounding box center [224, 126] width 6 height 4
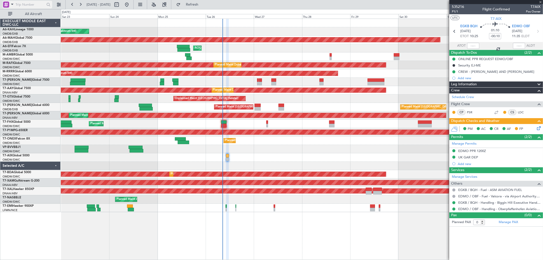
type input "+00:10"
type input "1"
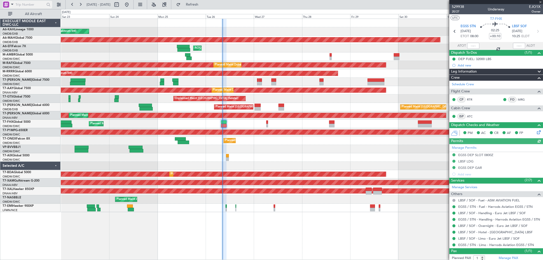
type input "Anita Mani (ANI)"
type input "7088"
click at [469, 45] on input "text" at bounding box center [473, 46] width 12 height 6
type input "08:20"
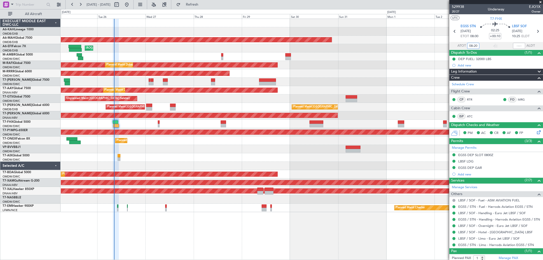
click at [242, 150] on div "Planned Maint Dubai (Al Maktoum Intl) Planned Maint Dubai (Dubai Intl) AOG Main…" at bounding box center [302, 115] width 482 height 193
click at [312, 155] on div at bounding box center [302, 157] width 482 height 8
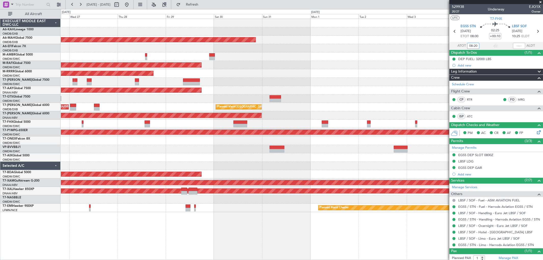
click at [285, 126] on div "Planned Maint Singapore (Changi)" at bounding box center [302, 124] width 482 height 8
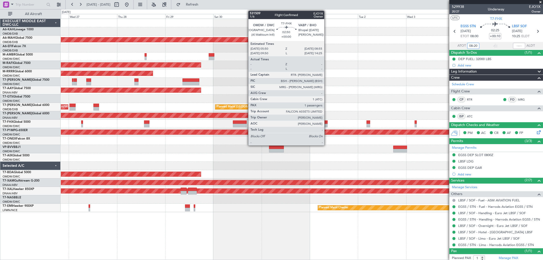
click at [327, 124] on div at bounding box center [324, 126] width 6 height 4
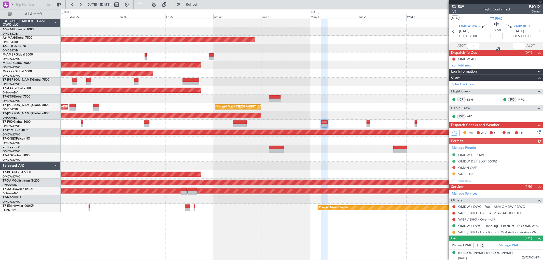
click at [333, 109] on div "Planned Maint Dubai (Dubai Intl) AOG Maint Dubai (Dubai Intl) Planned Maint Dub…" at bounding box center [302, 115] width 482 height 193
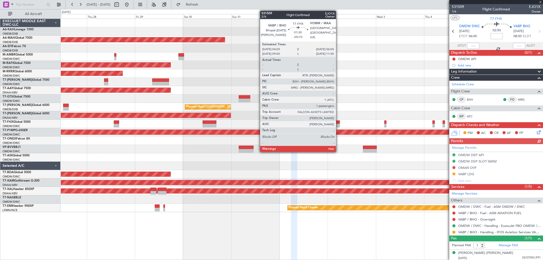
click at [338, 123] on div at bounding box center [338, 122] width 4 height 4
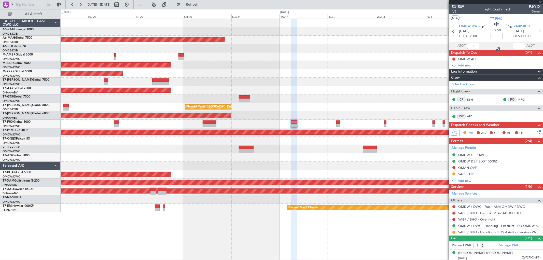
type input "-00:10"
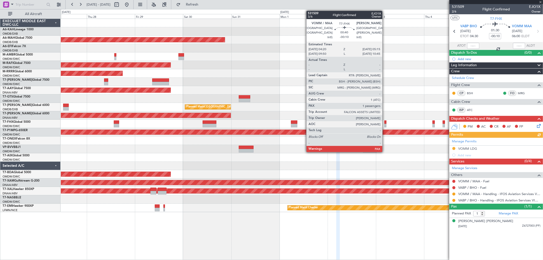
click at [385, 122] on div at bounding box center [385, 122] width 2 height 4
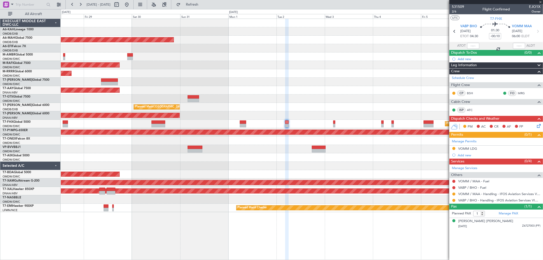
click at [221, 72] on div "Planned Maint Dubai (Dubai Intl) Planned Maint Dubai (Al Maktoum Intl) Planned …" at bounding box center [302, 115] width 482 height 193
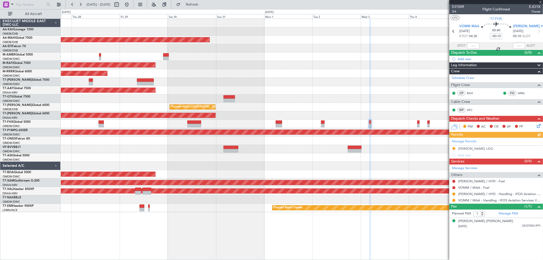
click at [266, 83] on div "Planned Maint Dubai (Dubai Intl) AOG Maint Dubai (Dubai Intl) Planned Maint Dub…" at bounding box center [302, 115] width 482 height 193
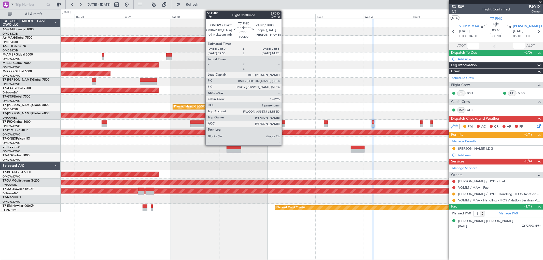
click at [284, 122] on div at bounding box center [282, 122] width 6 height 4
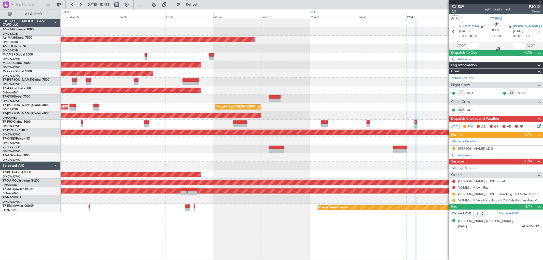
click at [317, 76] on div "Planned Maint Dubai (Dubai Intl) AOG Maint Dubai (Dubai Intl) Planned Maint Dub…" at bounding box center [302, 115] width 482 height 193
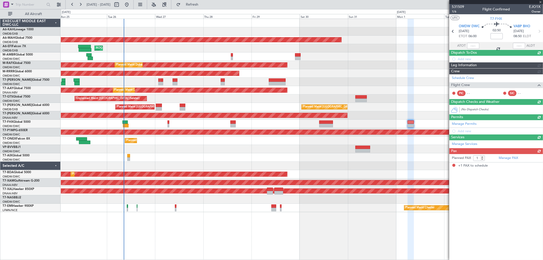
click at [324, 62] on div "Planned Maint Dubai (Al Maktoum Intl) Planned Maint Dubai (Al Maktoum Intl)" at bounding box center [302, 65] width 482 height 8
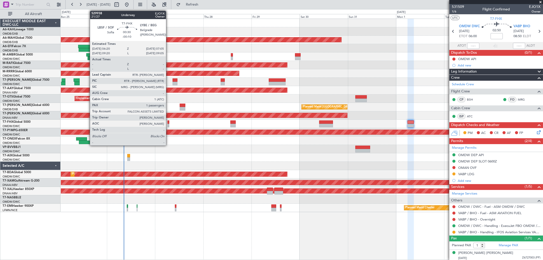
click at [168, 126] on div at bounding box center [168, 126] width 2 height 4
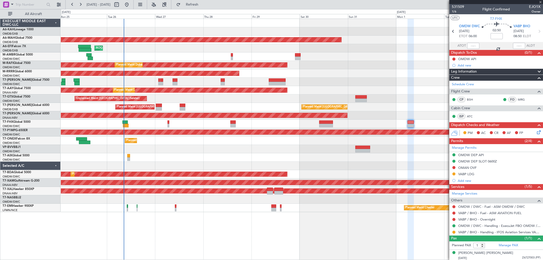
type input "-00:10"
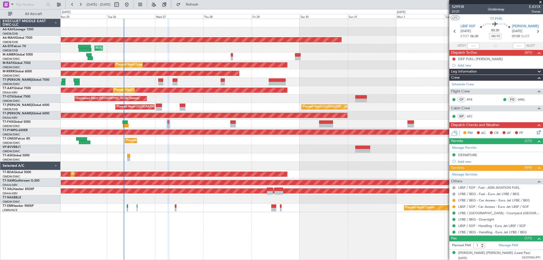
click at [540, 1] on span at bounding box center [540, 2] width 5 height 5
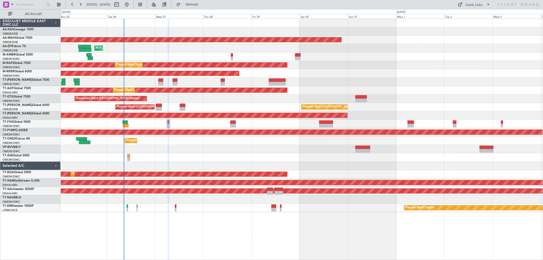
type input "0"
click at [425, 75] on div "Planned Maint Dubai (Al Maktoum Intl)" at bounding box center [302, 73] width 482 height 8
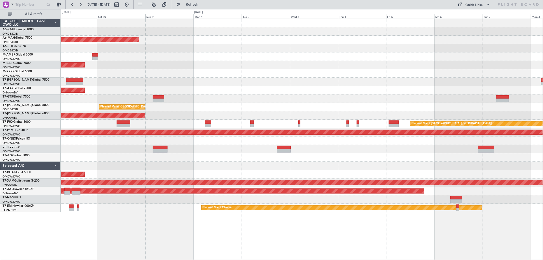
click at [171, 58] on div "Planned Maint Dubai (Dubai Intl) Planned Maint Dubai (Al Maktoum Intl) Planned …" at bounding box center [302, 115] width 482 height 193
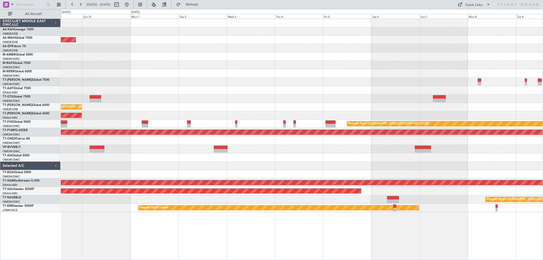
click at [288, 59] on div "Planned Maint Dubai (Dubai Intl) Planned Maint Dubai (Al Maktoum Intl) Planned …" at bounding box center [302, 115] width 482 height 193
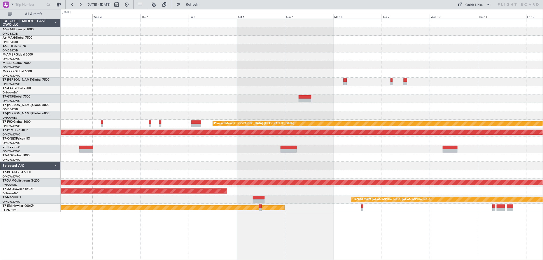
click at [269, 69] on div "Planned Maint Dubai (Dubai Intl) Planned Maint Dubai (Dubai Intl) Unplanned Mai…" at bounding box center [302, 115] width 482 height 193
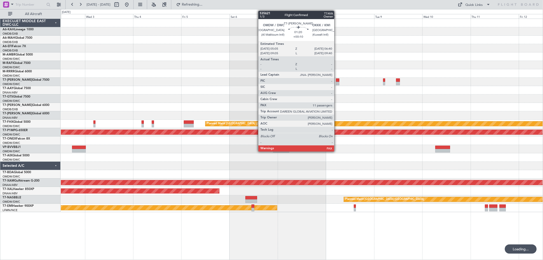
click at [337, 82] on div at bounding box center [337, 84] width 3 height 4
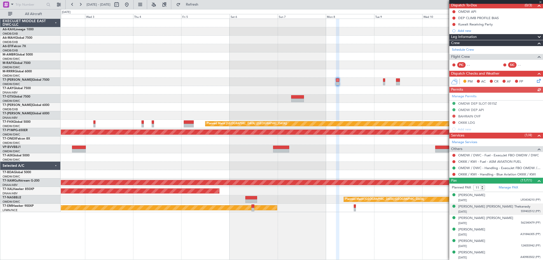
scroll to position [0, 0]
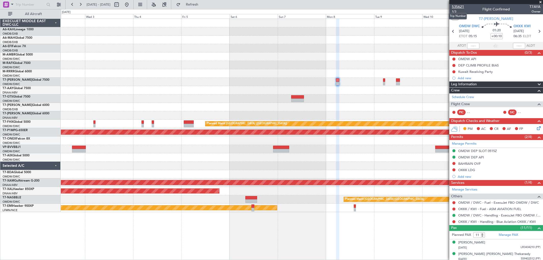
click at [459, 8] on span "535621" at bounding box center [458, 6] width 12 height 5
click at [131, 6] on button at bounding box center [127, 5] width 8 height 8
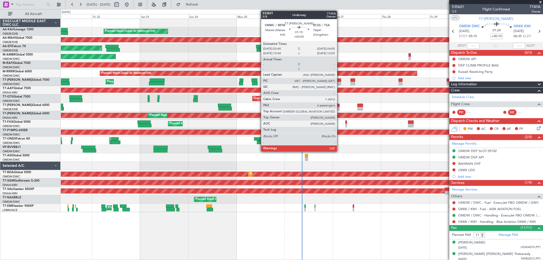
click at [339, 81] on div at bounding box center [339, 80] width 3 height 4
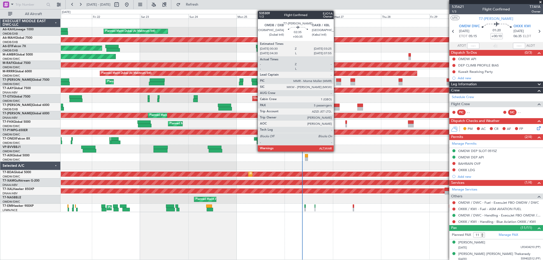
click at [336, 108] on div at bounding box center [337, 109] width 6 height 4
click at [337, 107] on div at bounding box center [337, 109] width 6 height 4
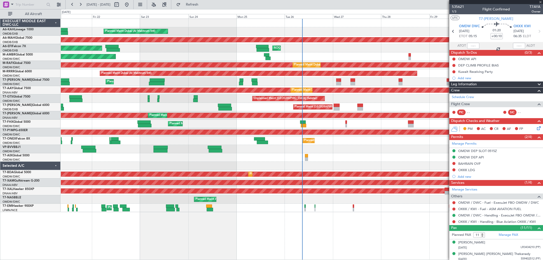
type input "+00:35"
type input "5"
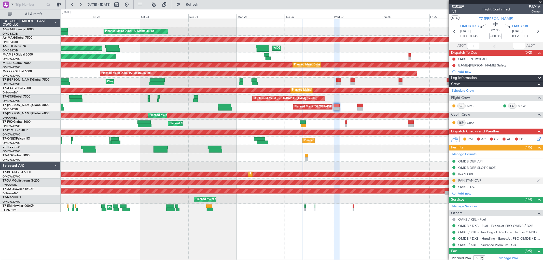
click at [474, 181] on div "PAKISTAN OVF" at bounding box center [469, 180] width 23 height 4
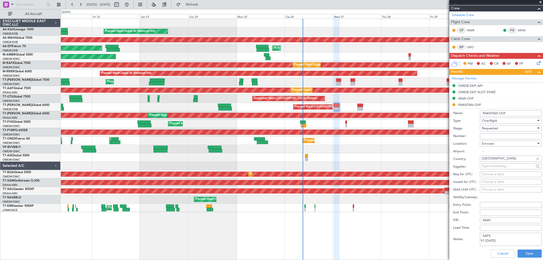
scroll to position [85, 0]
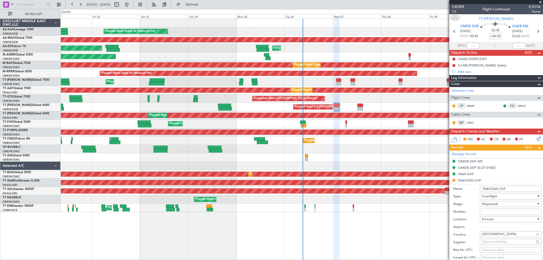
scroll to position [85, 0]
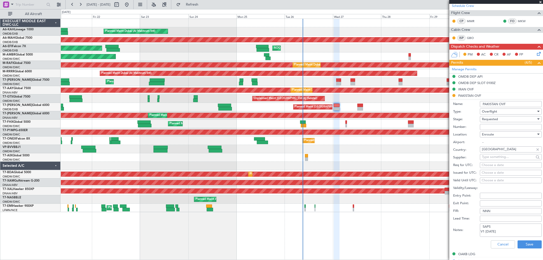
click at [488, 127] on input "Number:" at bounding box center [511, 127] width 62 height 6
paste input "NS-2508-0595"
type input "NS-2508-0595"
click at [488, 121] on span "Requested" at bounding box center [490, 119] width 16 height 5
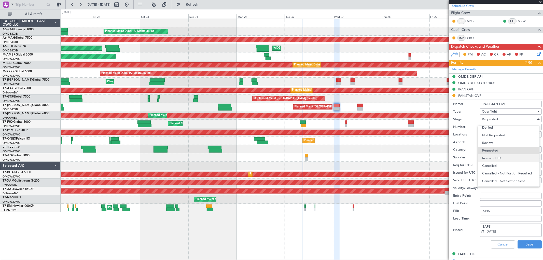
click at [495, 157] on span "Received OK" at bounding box center [508, 158] width 53 height 8
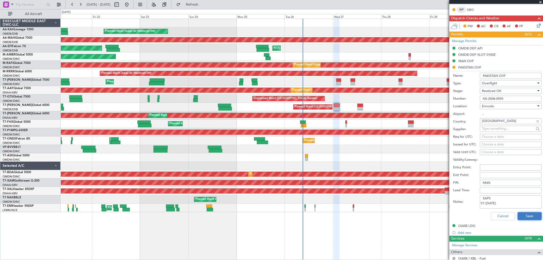
click at [524, 213] on button "Save" at bounding box center [529, 216] width 24 height 8
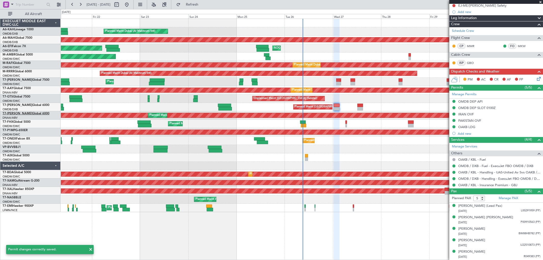
scroll to position [60, 0]
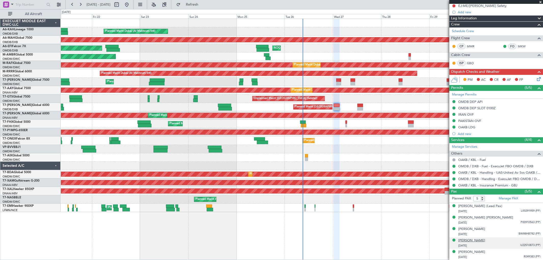
click at [472, 240] on div "[PERSON_NAME]" at bounding box center [471, 240] width 27 height 5
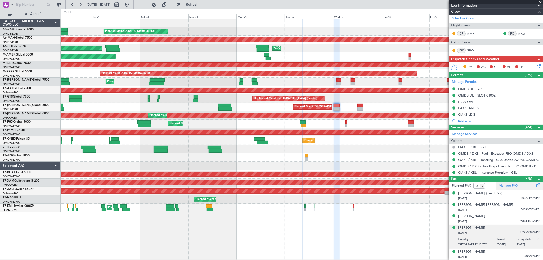
click at [514, 185] on link "Manage PAX" at bounding box center [507, 185] width 19 height 5
click at [469, 227] on div "[PERSON_NAME]" at bounding box center [471, 227] width 27 height 5
click at [379, 157] on div at bounding box center [302, 157] width 482 height 8
click at [539, 3] on span at bounding box center [540, 2] width 5 height 5
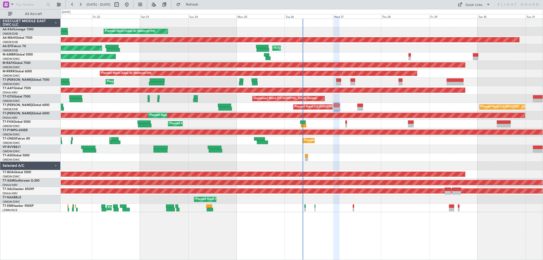
type input "0"
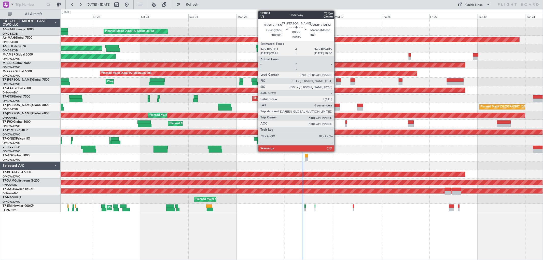
click at [337, 82] on div at bounding box center [337, 84] width 2 height 4
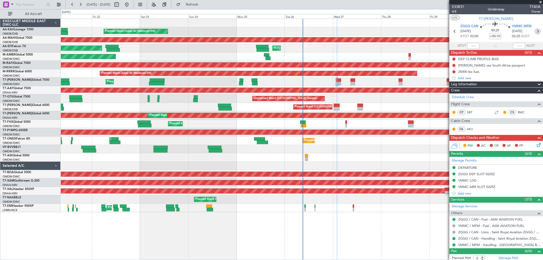
click at [534, 32] on icon at bounding box center [537, 31] width 7 height 7
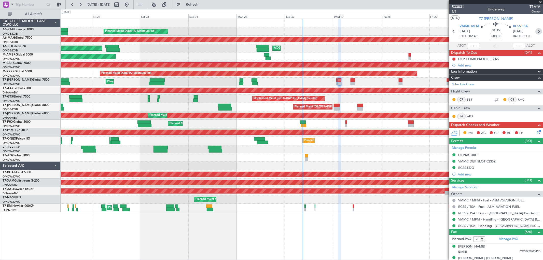
click at [535, 32] on icon at bounding box center [538, 31] width 7 height 7
type input "+00:15"
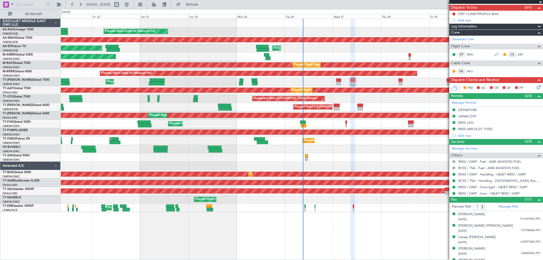
scroll to position [76, 0]
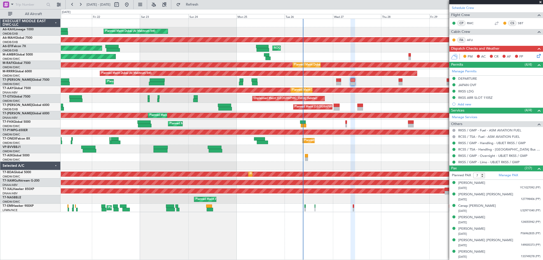
click at [541, 2] on span at bounding box center [540, 2] width 5 height 5
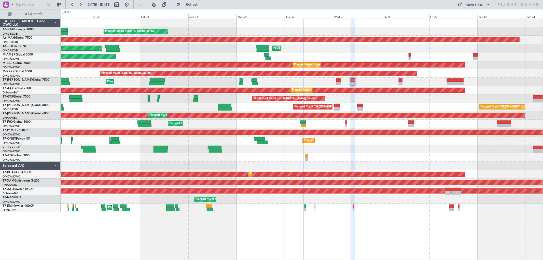
type input "0"
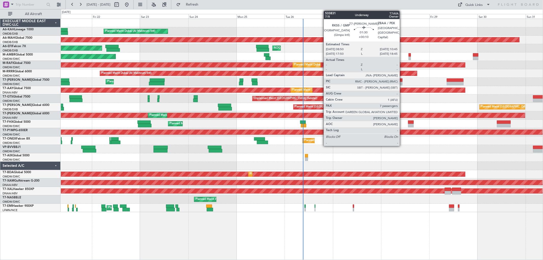
click at [402, 80] on div at bounding box center [400, 80] width 4 height 4
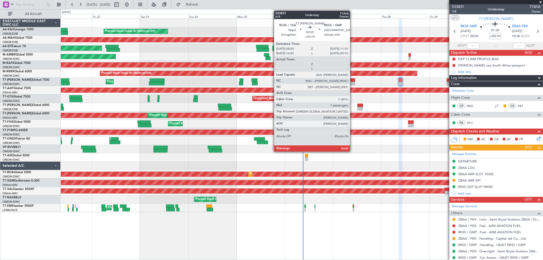
click at [352, 80] on div at bounding box center [352, 80] width 5 height 4
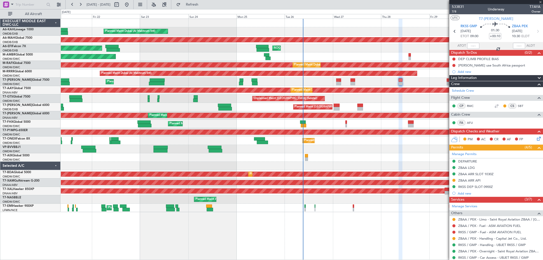
type input "+00:15"
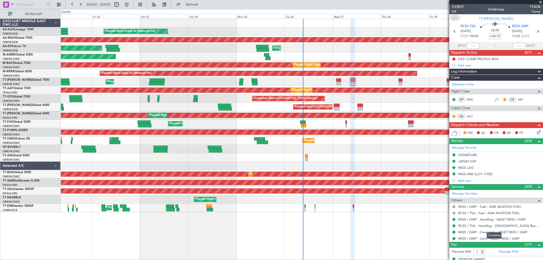
click at [488, 238] on mat-tooltip-component "Complete" at bounding box center [494, 235] width 22 height 13
click at [461, 238] on link "RKSS / GMP - Limo - UBJET RKSS / GMP" at bounding box center [488, 238] width 61 height 4
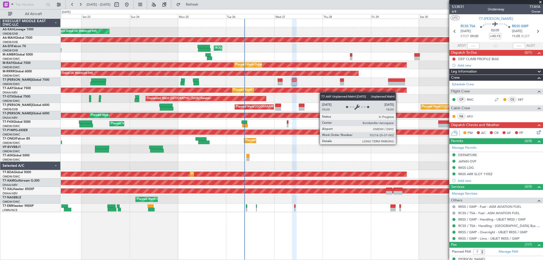
click at [319, 91] on div "Planned Maint Dubai (Al Maktoum Intl) Planned Maint [GEOGRAPHIC_DATA] ([GEOGRAP…" at bounding box center [302, 115] width 482 height 193
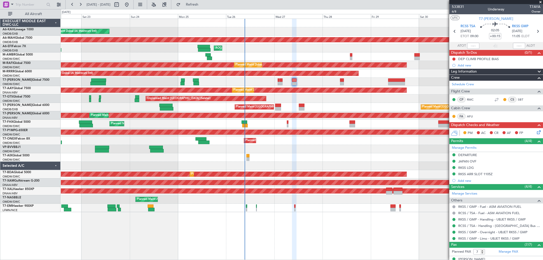
click at [539, 3] on span at bounding box center [540, 2] width 5 height 5
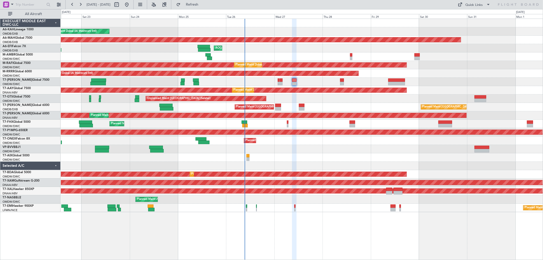
type input "0"
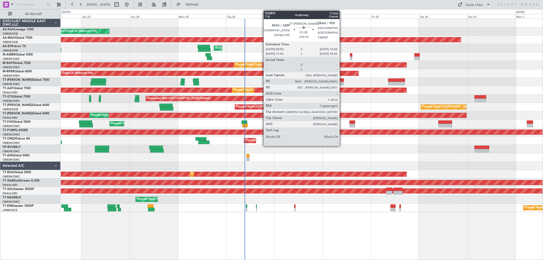
click at [342, 83] on div at bounding box center [342, 84] width 4 height 4
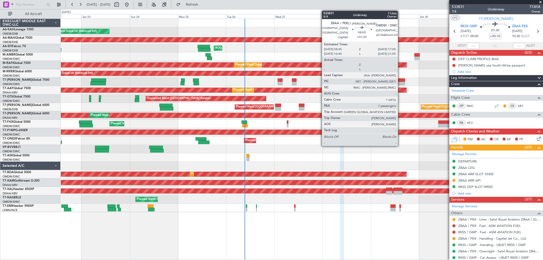
click at [400, 82] on div at bounding box center [396, 84] width 17 height 4
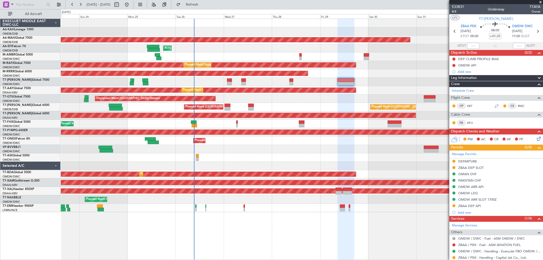
click at [312, 107] on div "Planned Maint [GEOGRAPHIC_DATA] ([GEOGRAPHIC_DATA] Intl) Planned Maint [GEOGRAP…" at bounding box center [302, 107] width 482 height 8
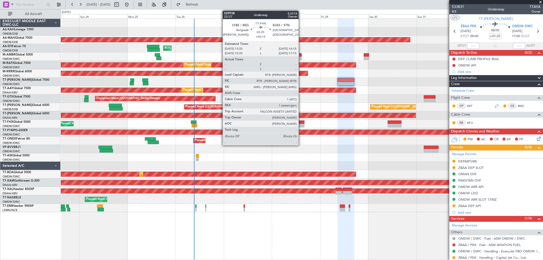
click at [301, 125] on div at bounding box center [302, 126] width 6 height 4
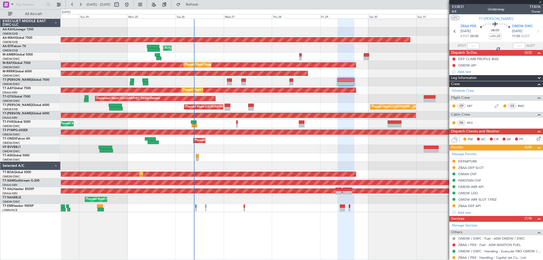
type input "+00:15"
type input "1"
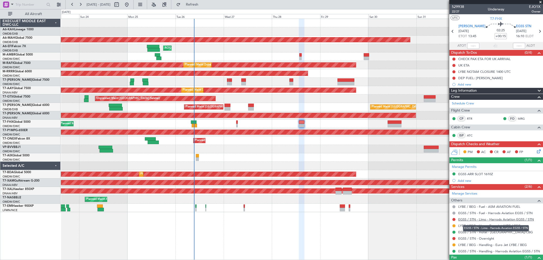
click at [499, 218] on link "EGSS / STN - Limo - Harrods Aviation EGSS / STN" at bounding box center [496, 219] width 76 height 4
click at [320, 99] on div "Unplanned Maint [GEOGRAPHIC_DATA] (Seletar)" at bounding box center [302, 98] width 482 height 8
click at [493, 221] on link "EGSS / STN - Limo - Harrods Aviation EGSS / STN" at bounding box center [496, 219] width 76 height 4
click at [488, 173] on div "EGSS ARR SLOT 1610Z" at bounding box center [475, 174] width 35 height 4
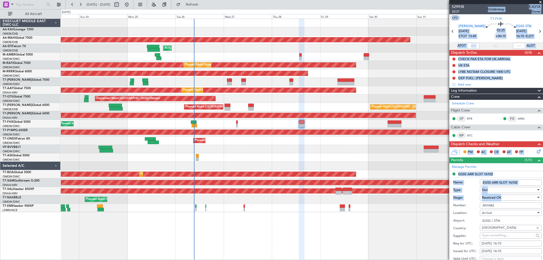
drag, startPoint x: 504, startPoint y: 208, endPoint x: 423, endPoint y: 222, distance: 81.6
click at [424, 222] on fb-app "[DATE] - [DATE] Refresh Quick Links All Aircraft Planned Maint [GEOGRAPHIC_DATA…" at bounding box center [271, 132] width 543 height 256
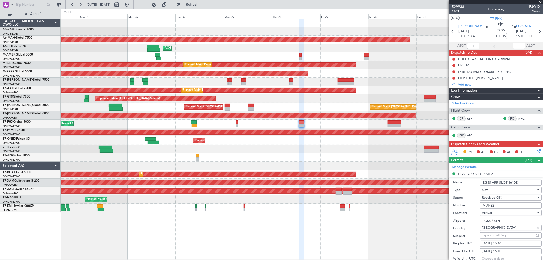
drag, startPoint x: 495, startPoint y: 205, endPoint x: 479, endPoint y: 208, distance: 16.1
click at [479, 208] on div "Number: MVI482" at bounding box center [497, 206] width 89 height 8
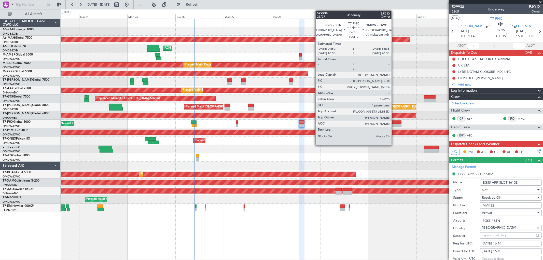
click at [394, 122] on div at bounding box center [395, 122] width 14 height 4
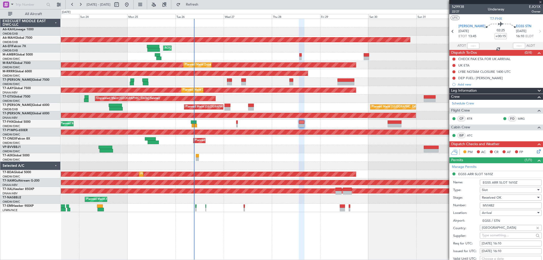
type input "+00:10"
type input "4"
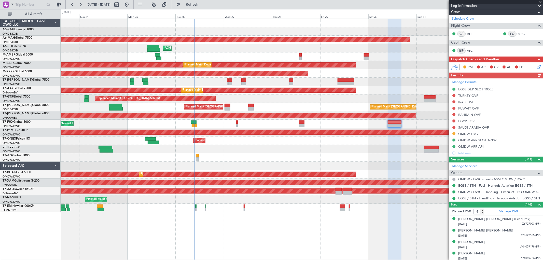
scroll to position [67, 0]
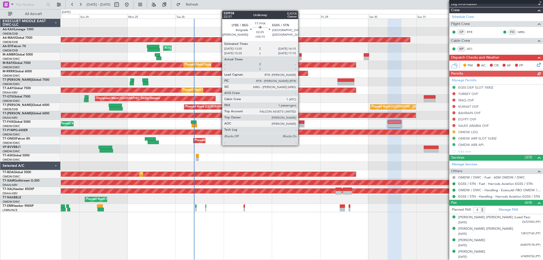
click at [301, 124] on div at bounding box center [302, 126] width 6 height 4
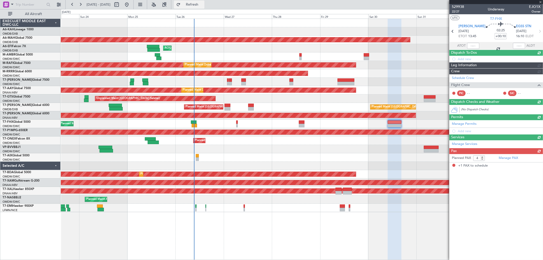
type input "+00:15"
type input "1"
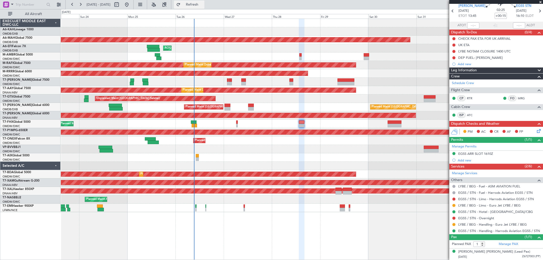
scroll to position [0, 0]
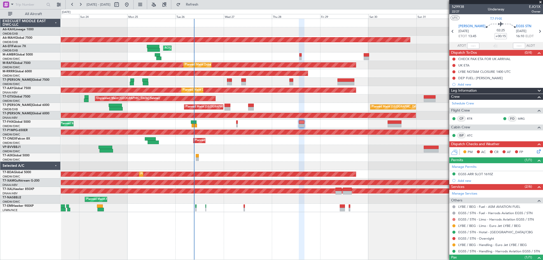
click at [453, 218] on button at bounding box center [453, 219] width 3 height 3
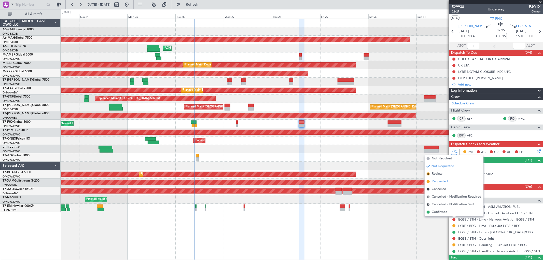
click at [436, 182] on span "Requested" at bounding box center [440, 181] width 16 height 5
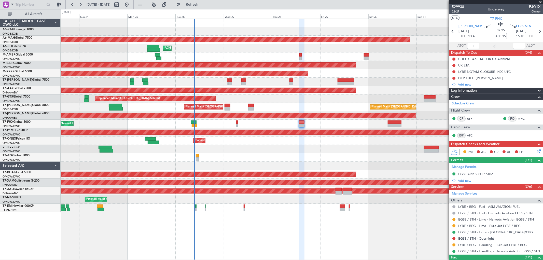
click at [218, 57] on div "Planned Maint Dubai (Al Maktoum Intl)" at bounding box center [302, 56] width 482 height 8
